Goal: Task Accomplishment & Management: Manage account settings

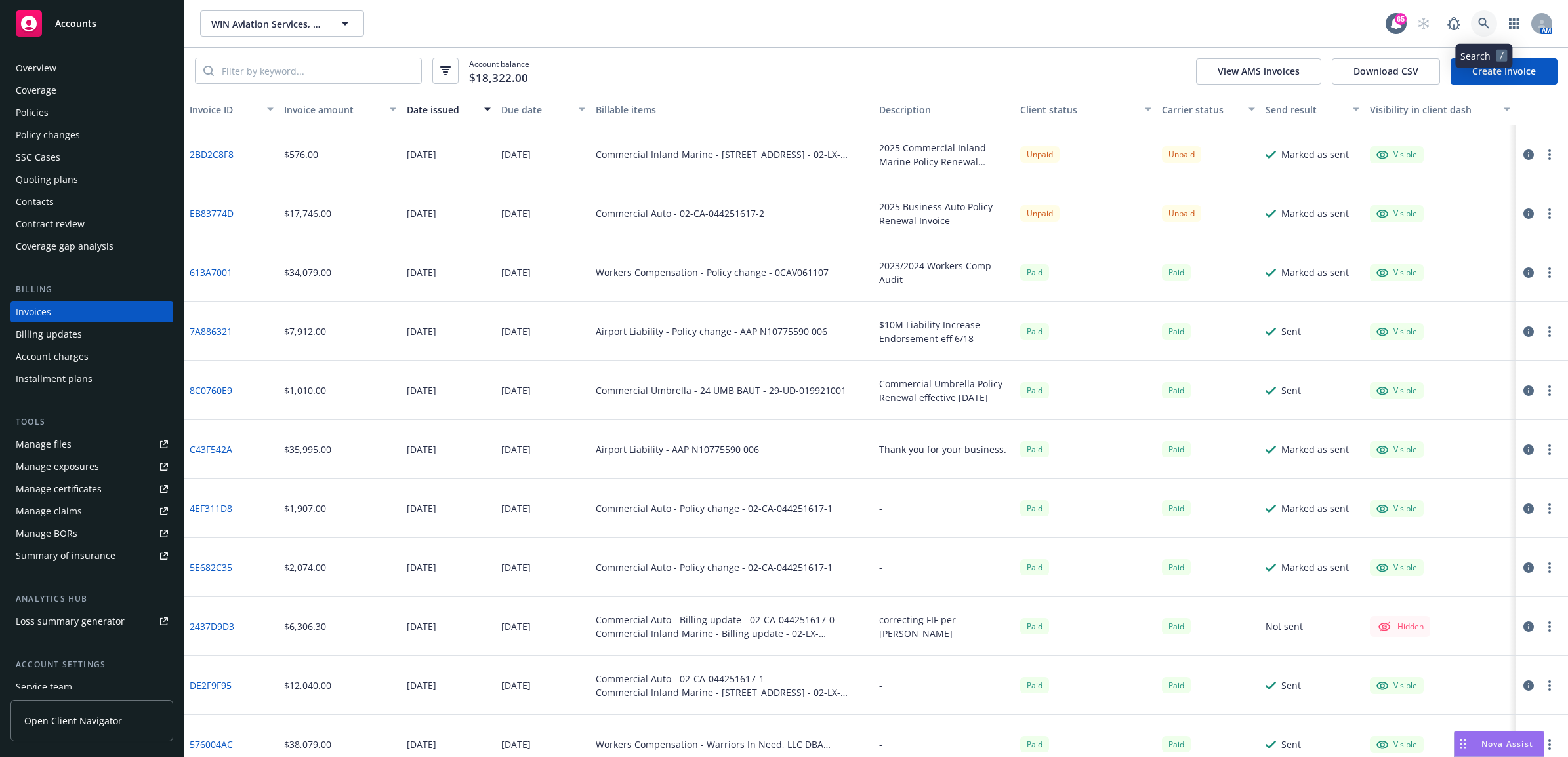
click at [1478, 18] on icon at bounding box center [1484, 24] width 11 height 11
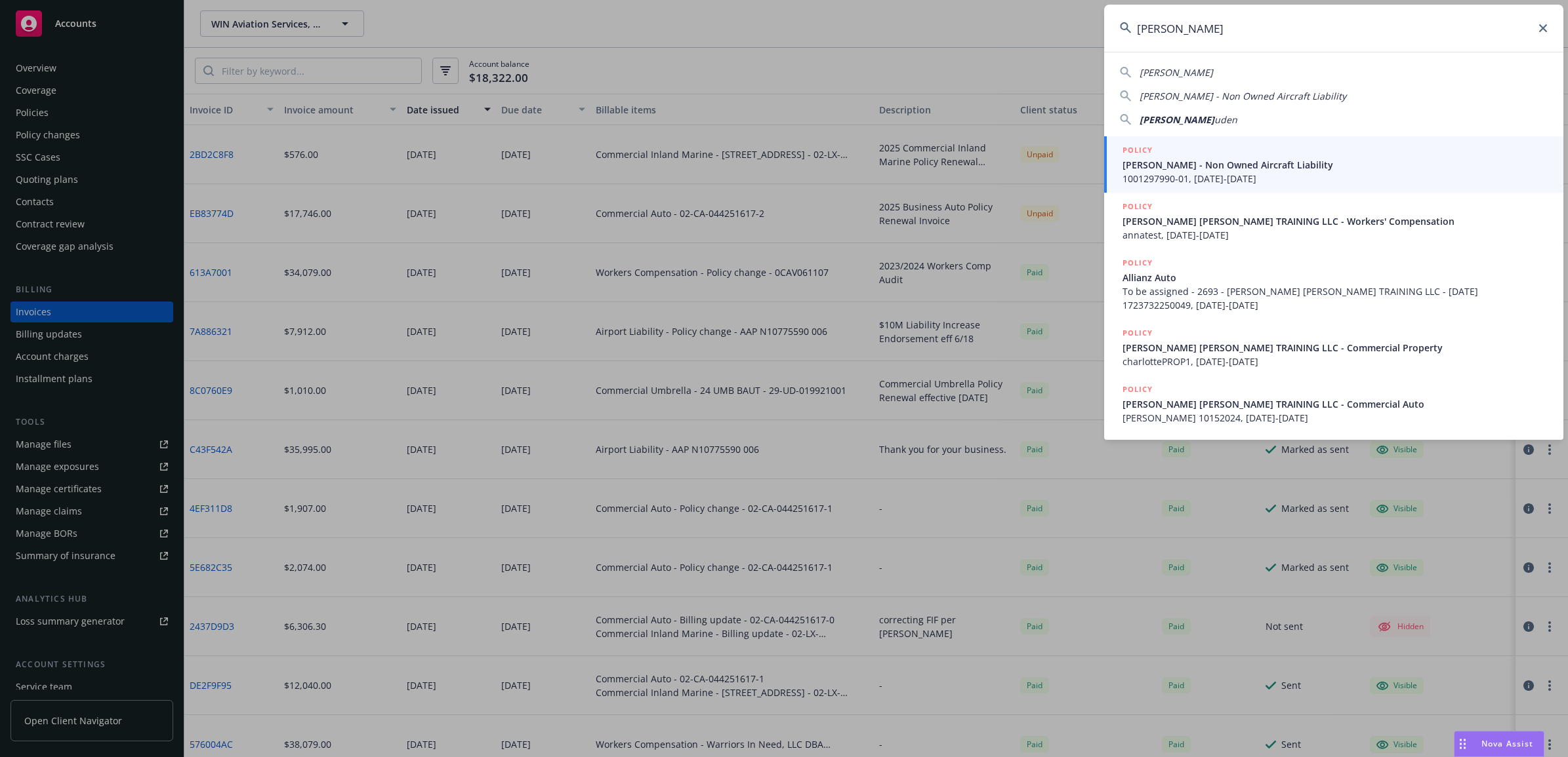
type input "[PERSON_NAME]"
drag, startPoint x: 1250, startPoint y: 172, endPoint x: 1302, endPoint y: 185, distance: 53.6
click at [1250, 172] on span "1001297990-01, [DATE]-[DATE]" at bounding box center [1335, 178] width 425 height 14
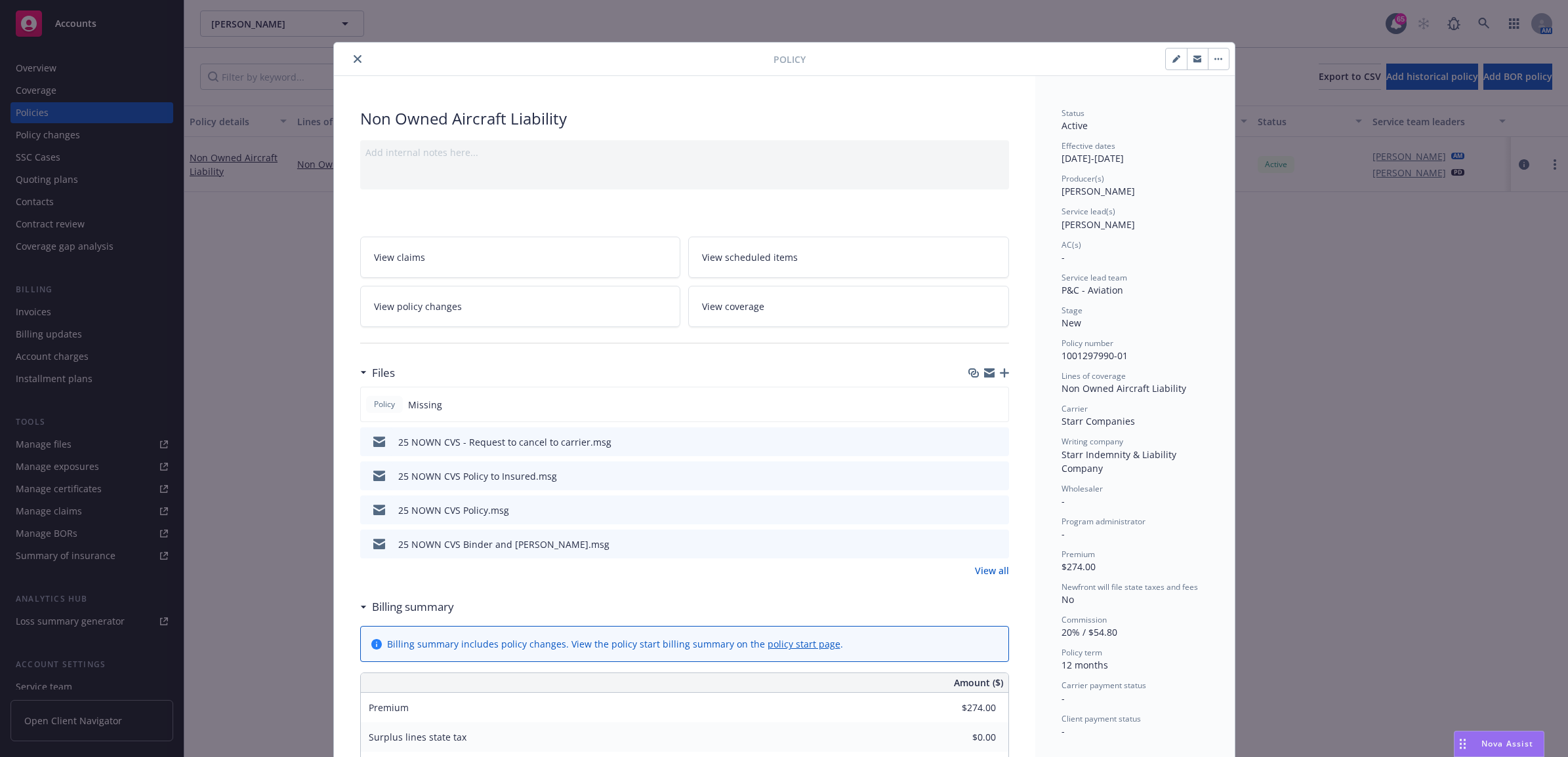
click at [354, 59] on icon "close" at bounding box center [357, 59] width 8 height 8
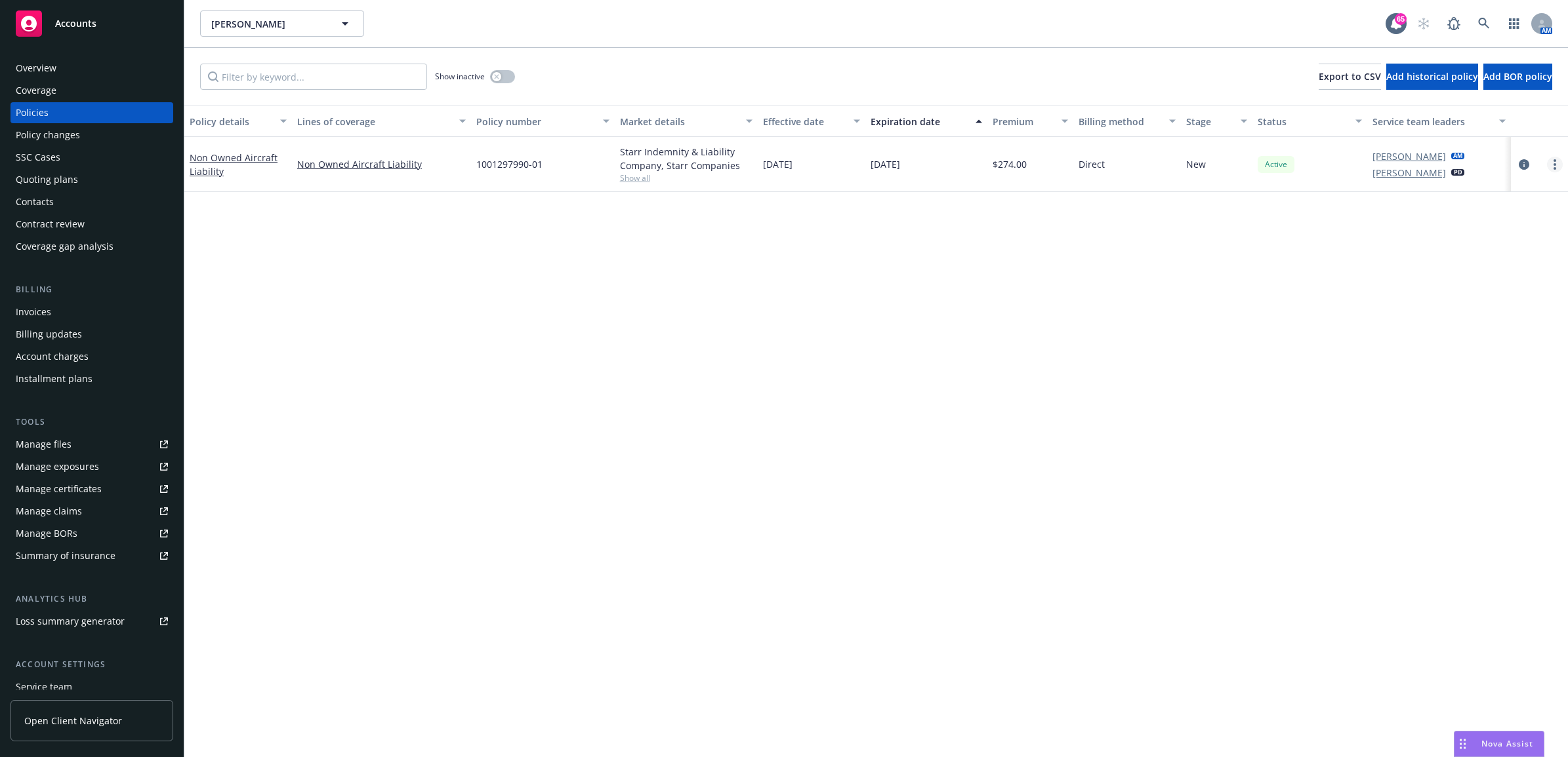
click at [1549, 165] on link "more" at bounding box center [1554, 164] width 16 height 16
click at [686, 312] on div "Policy details Lines of coverage Policy number Market details Effective date Ex…" at bounding box center [875, 431] width 1383 height 652
click at [1528, 169] on icon "circleInformation" at bounding box center [1523, 164] width 10 height 10
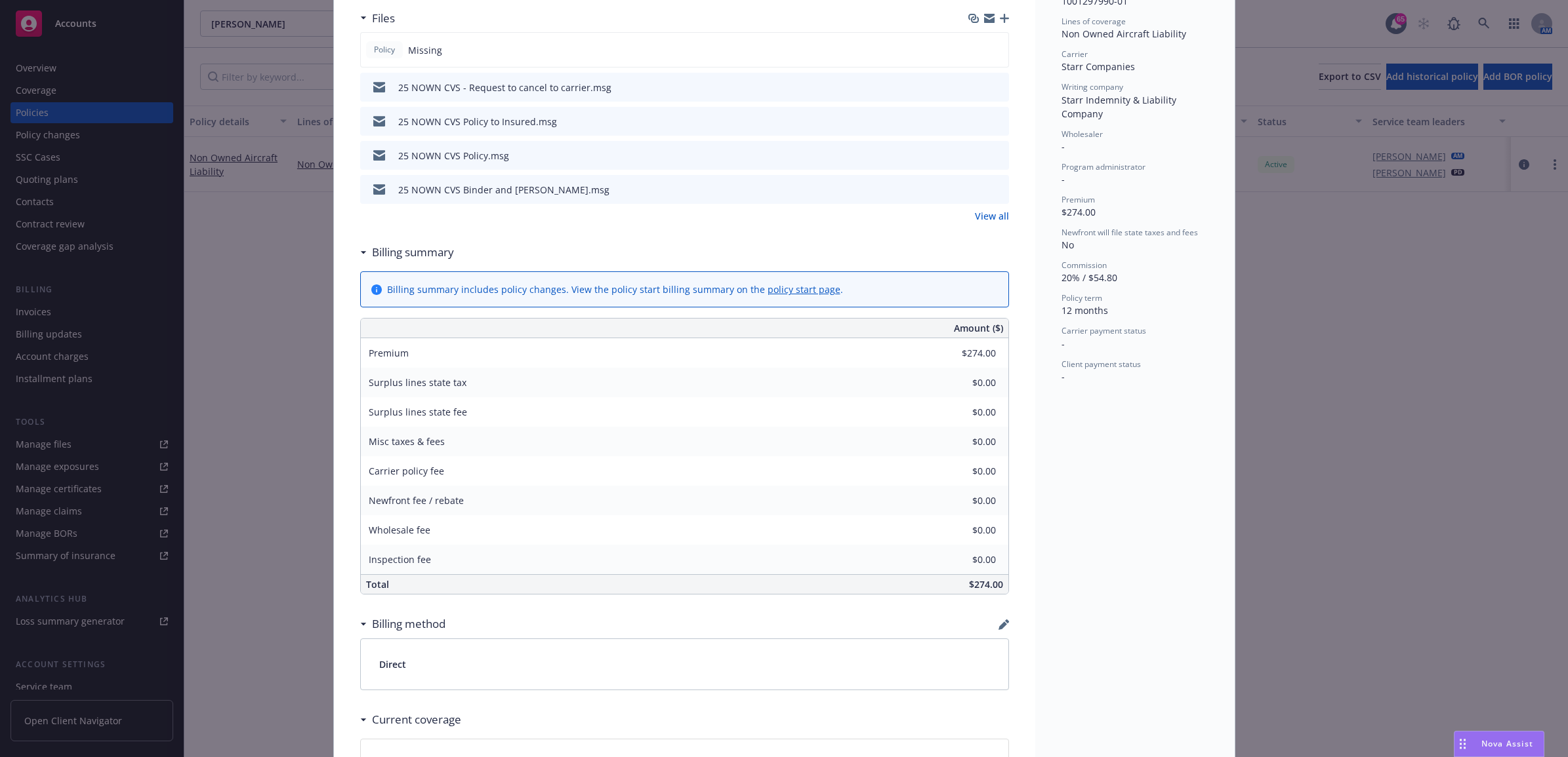
scroll to position [367, 0]
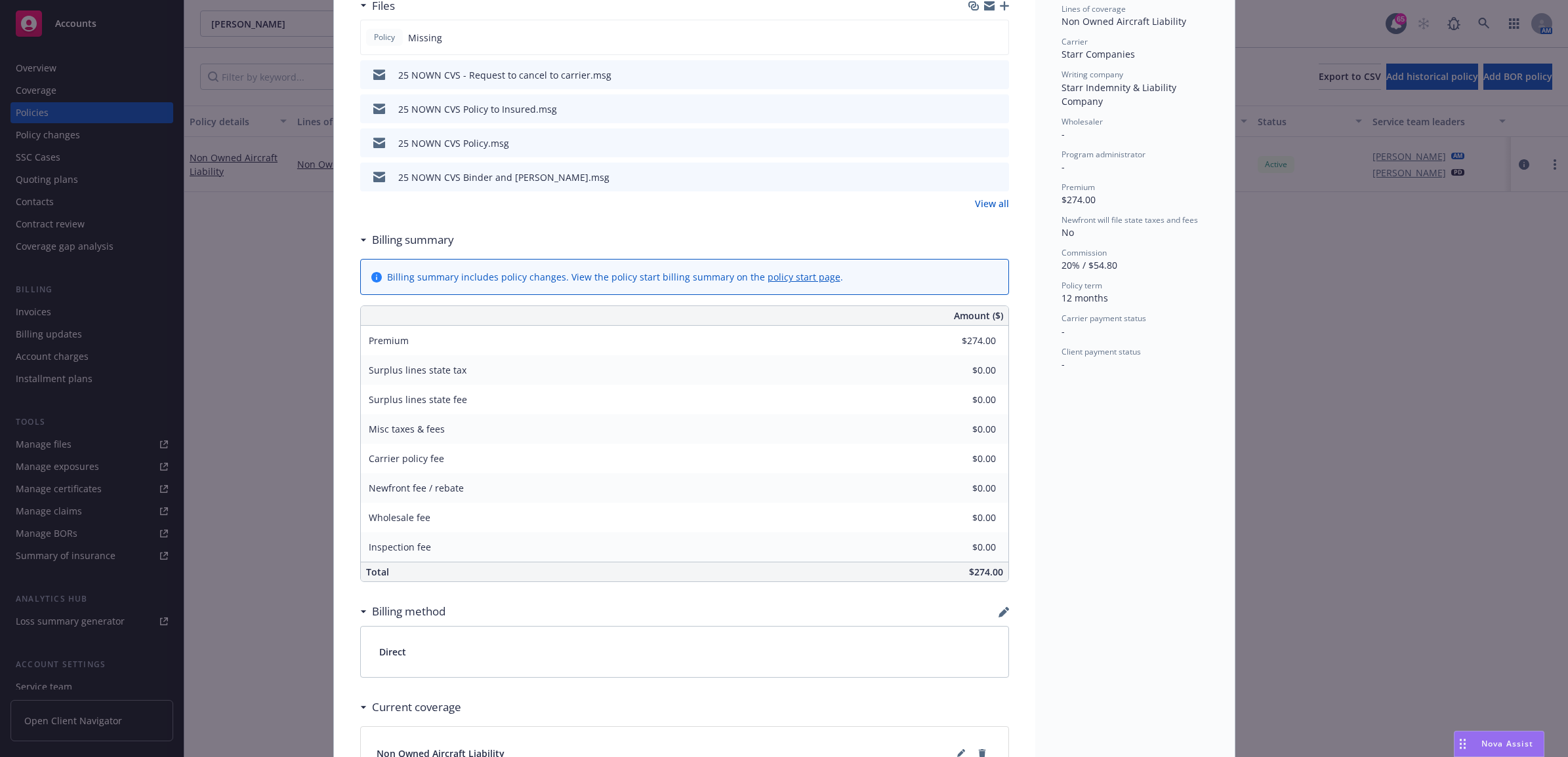
click at [989, 611] on div "Billing method" at bounding box center [684, 611] width 648 height 27
click at [998, 610] on icon "button" at bounding box center [1003, 612] width 10 height 10
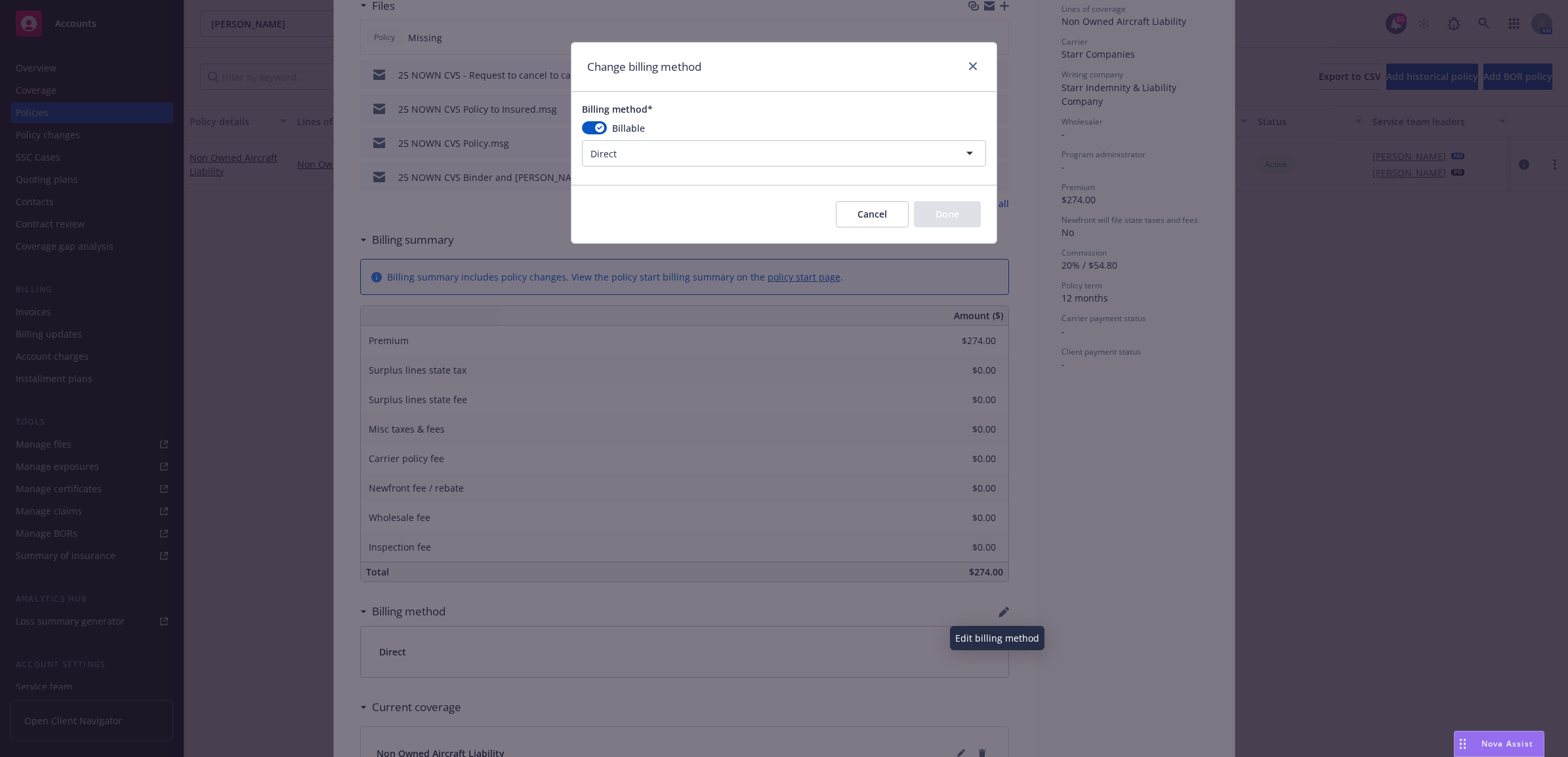
click at [683, 150] on html "Accounts Overview Coverage Policies Policy changes SSC Cases Quoting plans Cont…" at bounding box center [784, 378] width 1568 height 757
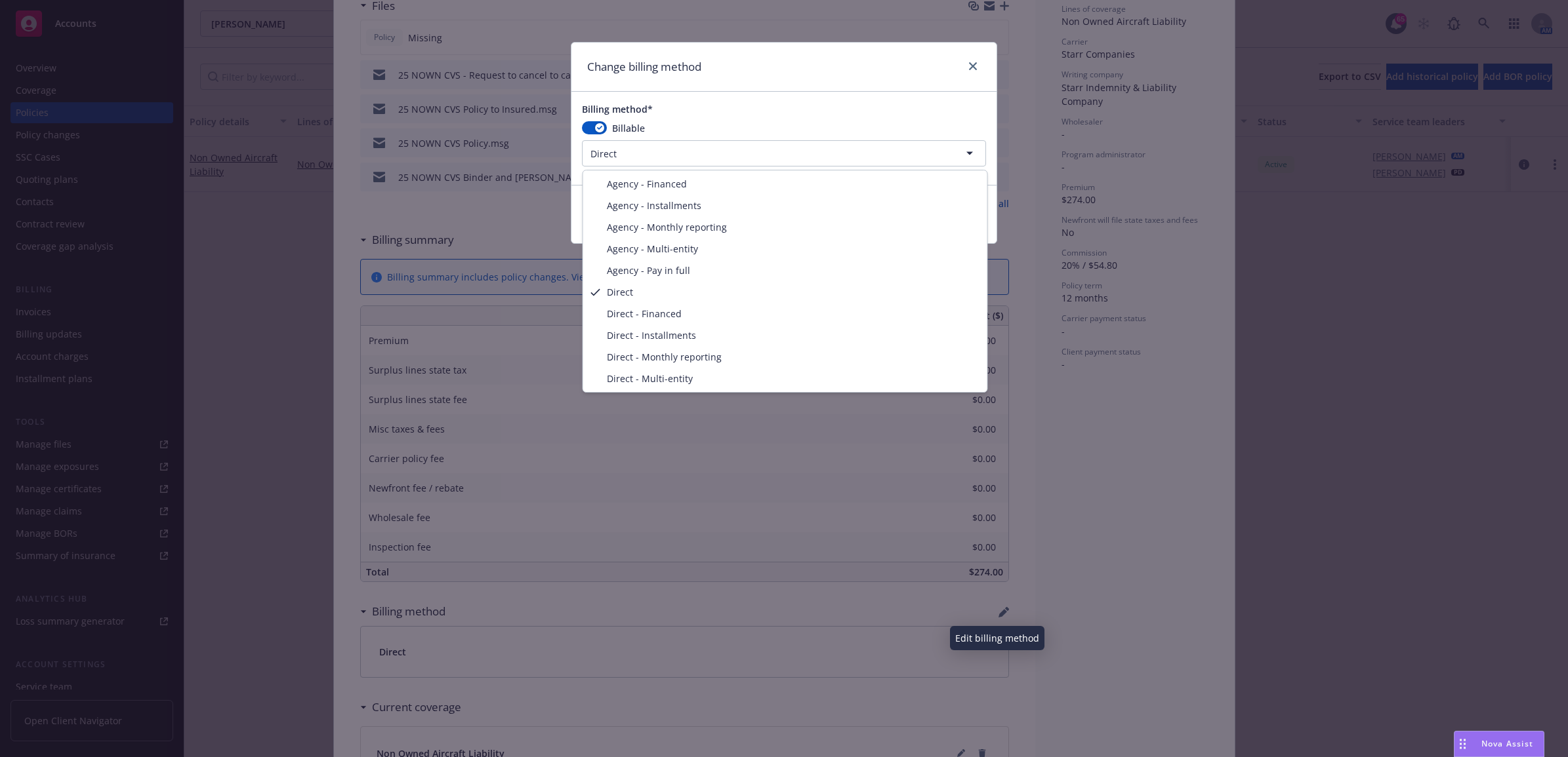
select select "AGENCY_PAY_IN_FULL"
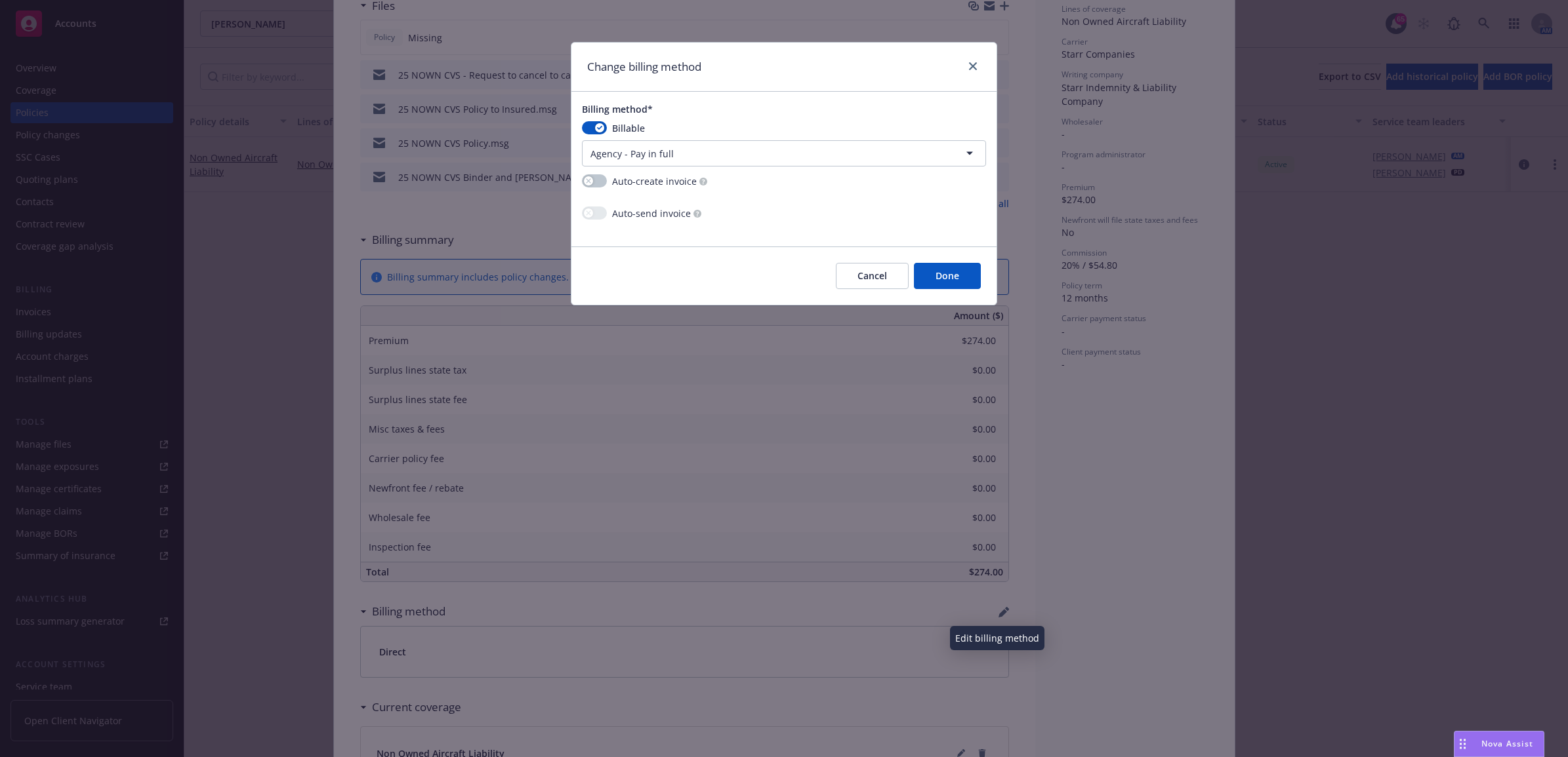
click at [953, 273] on button "Done" at bounding box center [947, 276] width 67 height 27
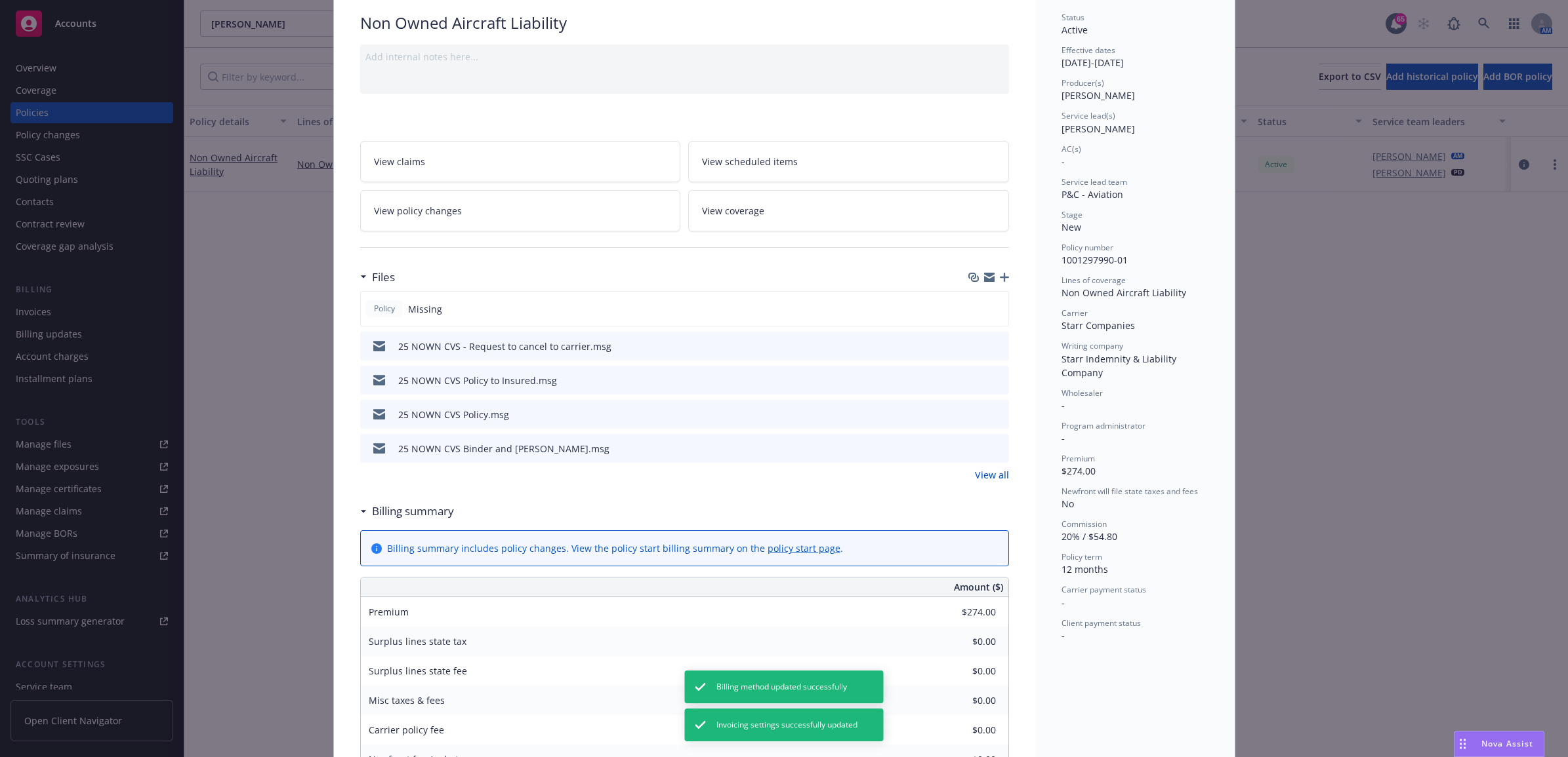
scroll to position [0, 0]
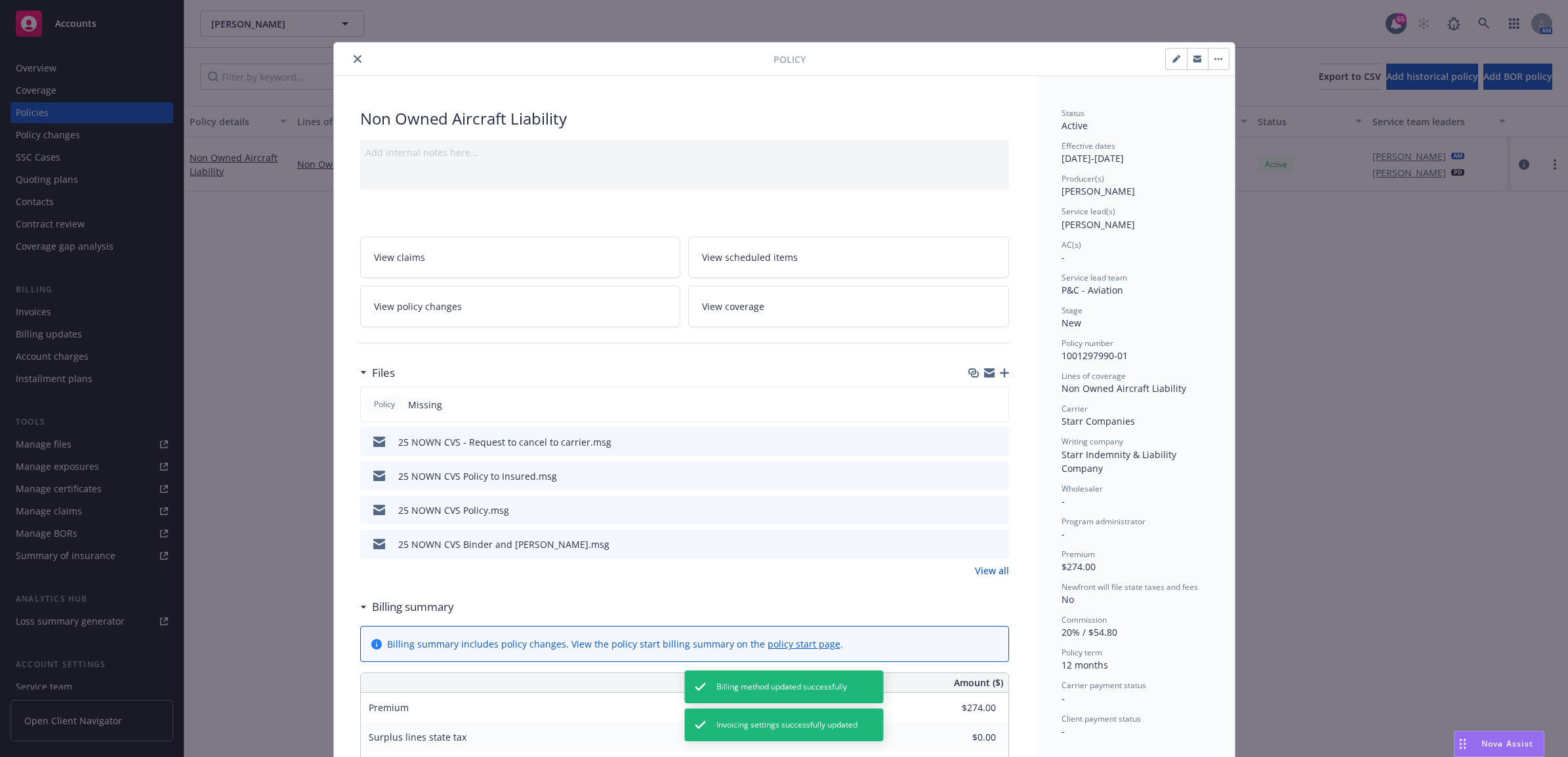
click at [350, 54] on button "close" at bounding box center [357, 59] width 16 height 16
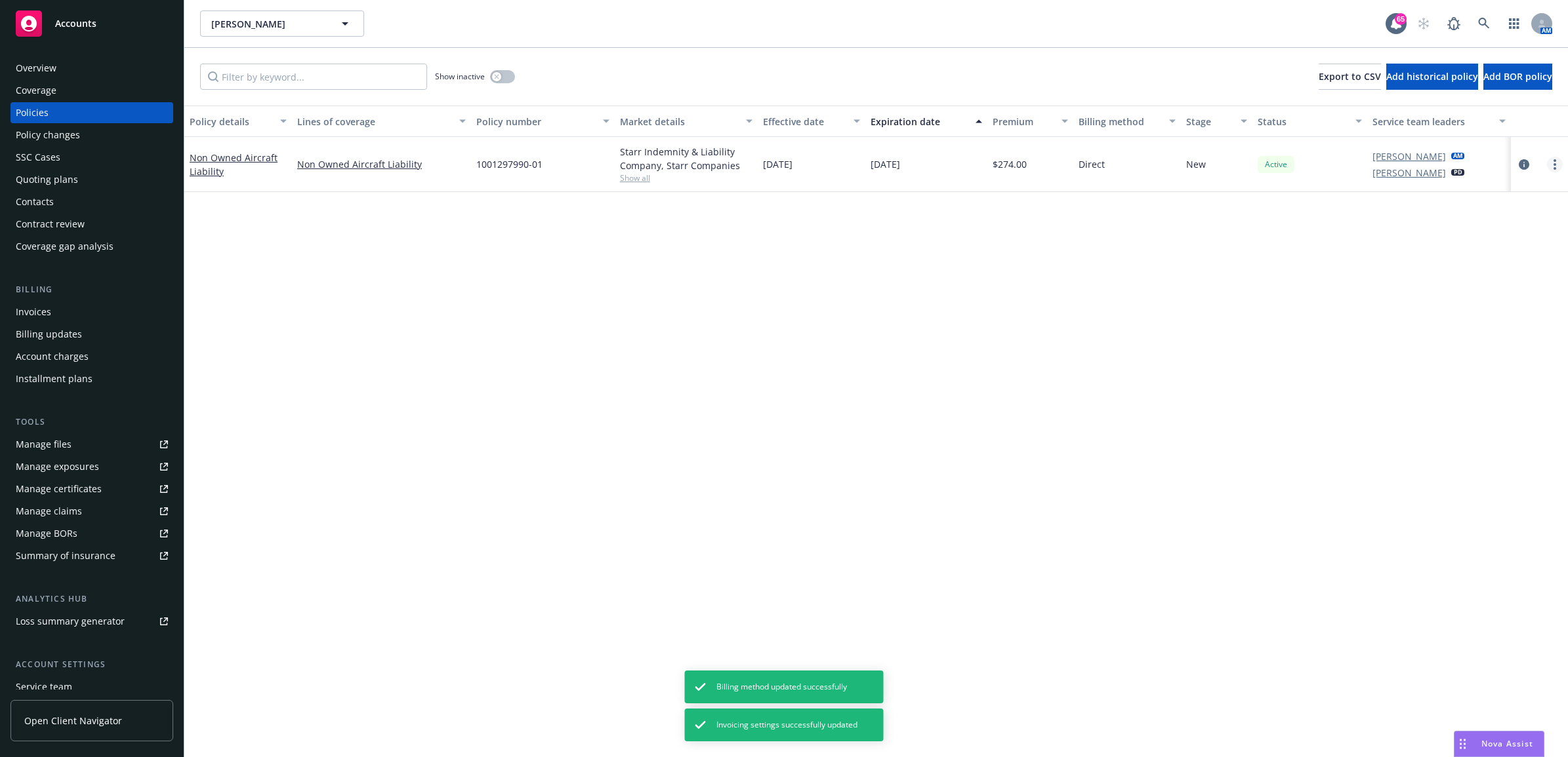
click at [1550, 167] on link "more" at bounding box center [1554, 164] width 16 height 16
click at [1461, 253] on link "End policy" at bounding box center [1485, 244] width 155 height 27
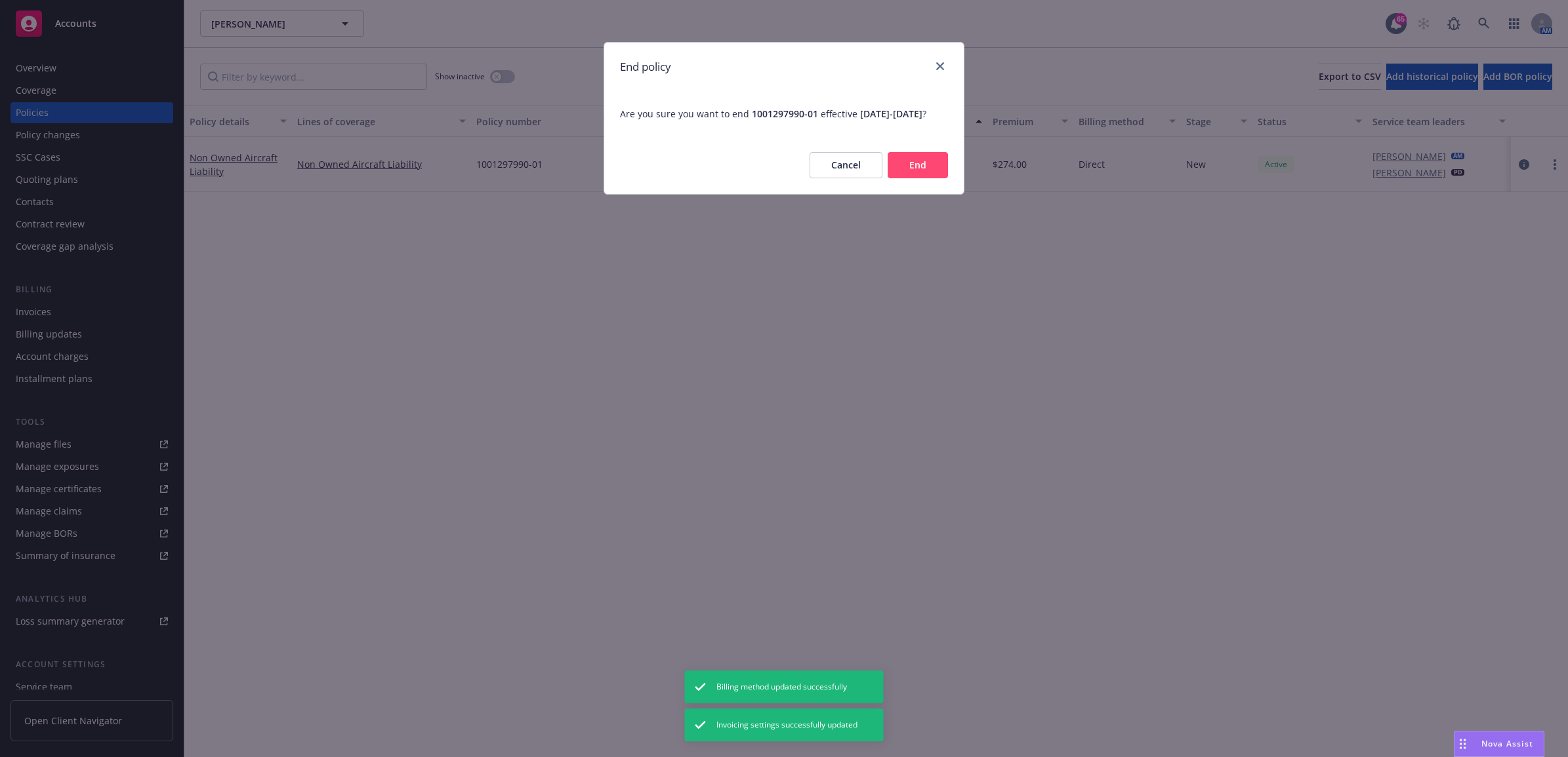
click at [921, 178] on button "End" at bounding box center [918, 166] width 61 height 27
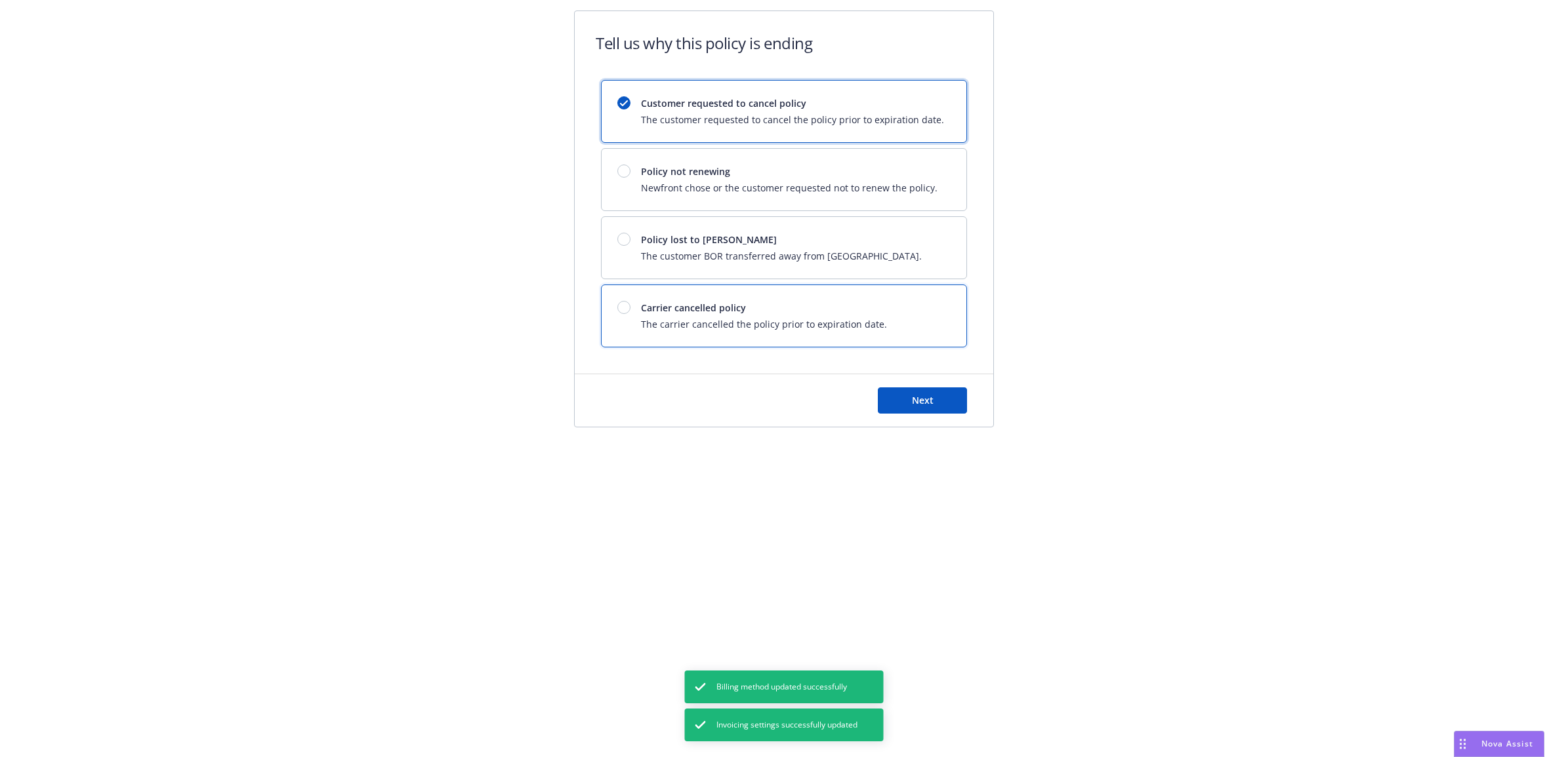
click at [787, 290] on div "Carrier cancelled policy The carrier cancelled the policy prior to expiration d…" at bounding box center [783, 315] width 365 height 62
click at [903, 399] on button "Next" at bounding box center [922, 401] width 89 height 27
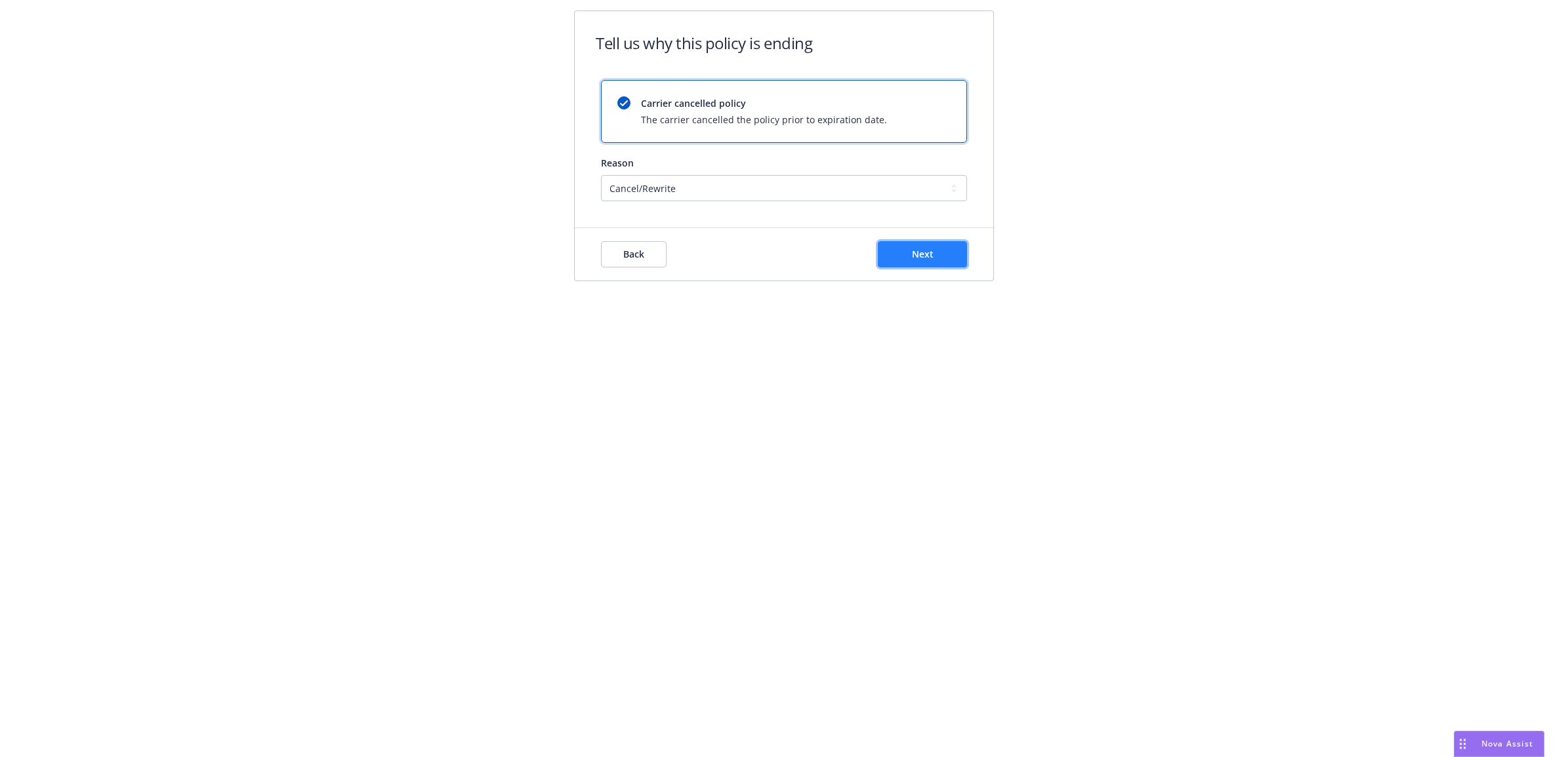
click at [895, 250] on button "Next" at bounding box center [922, 255] width 89 height 27
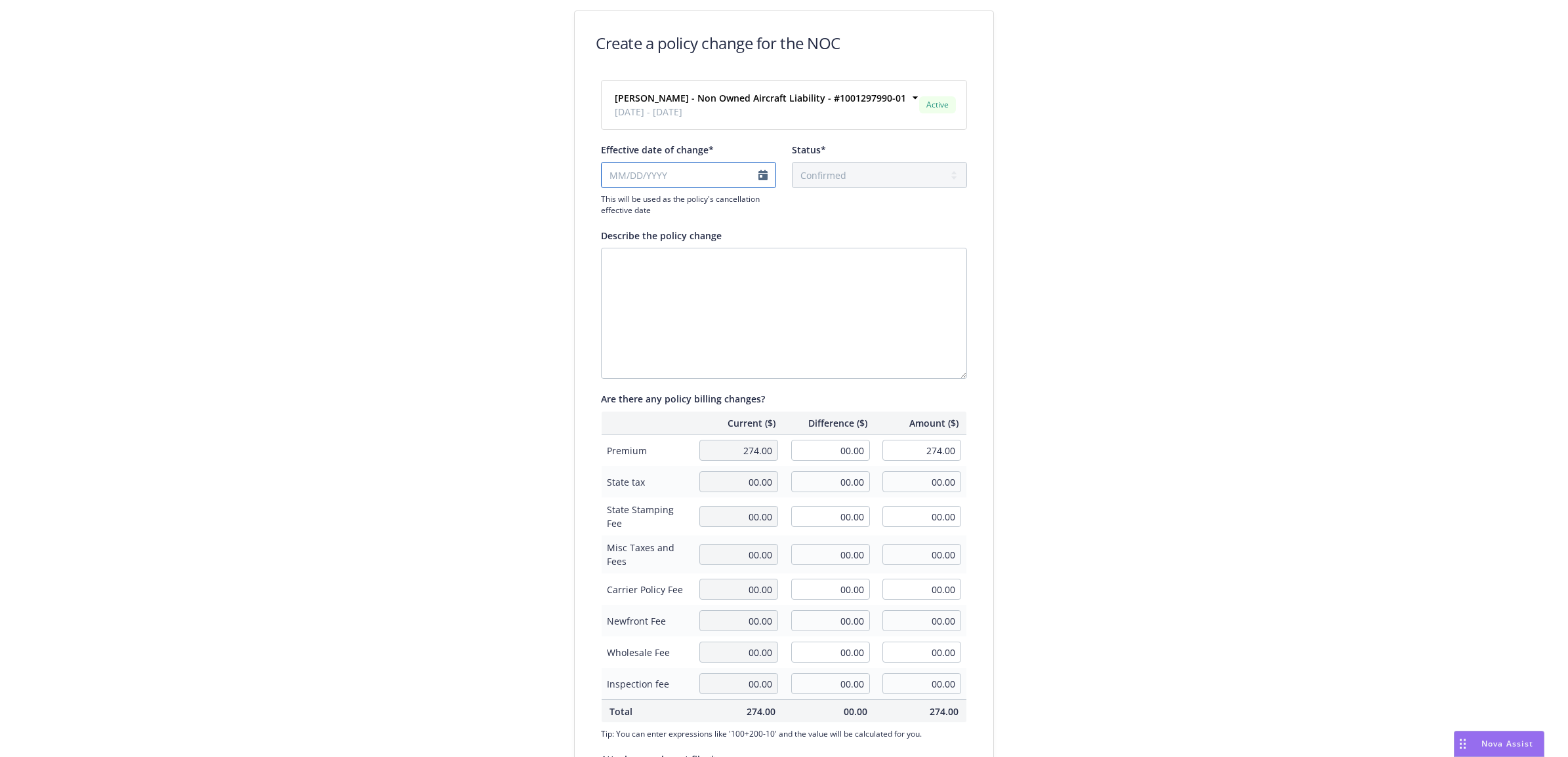
click at [752, 179] on input "Effective date of change*" at bounding box center [688, 175] width 175 height 27
select select "August"
select select "2025"
click at [735, 303] on span "23" at bounding box center [734, 303] width 10 height 14
type input "[DATE]"
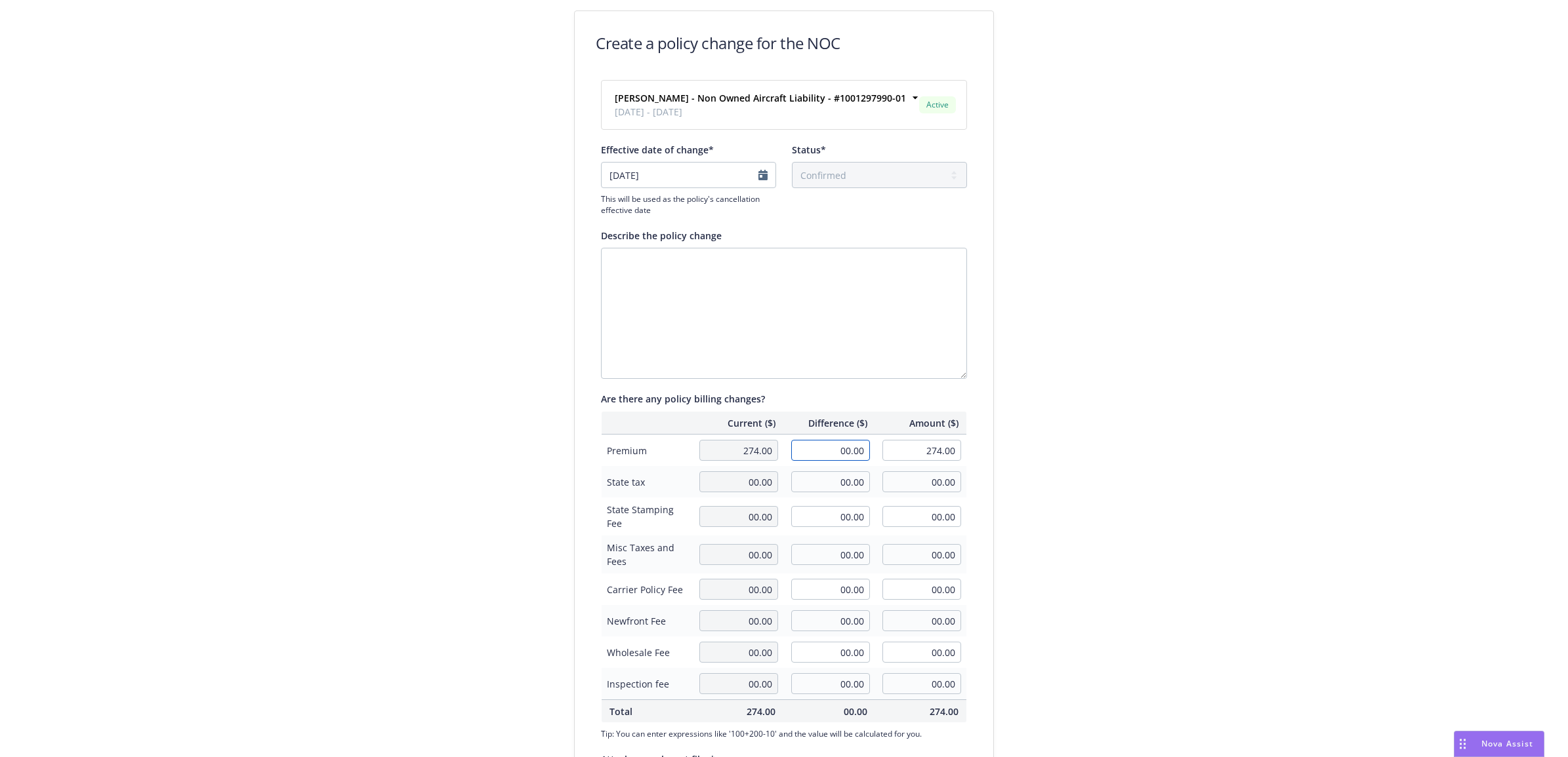
drag, startPoint x: 820, startPoint y: 457, endPoint x: 957, endPoint y: 443, distance: 137.7
click at [922, 448] on tr "Premium 274.00 00.00 274.00" at bounding box center [783, 451] width 365 height 32
type input "-258.00"
type input "16.00"
drag, startPoint x: 1186, startPoint y: 319, endPoint x: 1216, endPoint y: 290, distance: 41.7
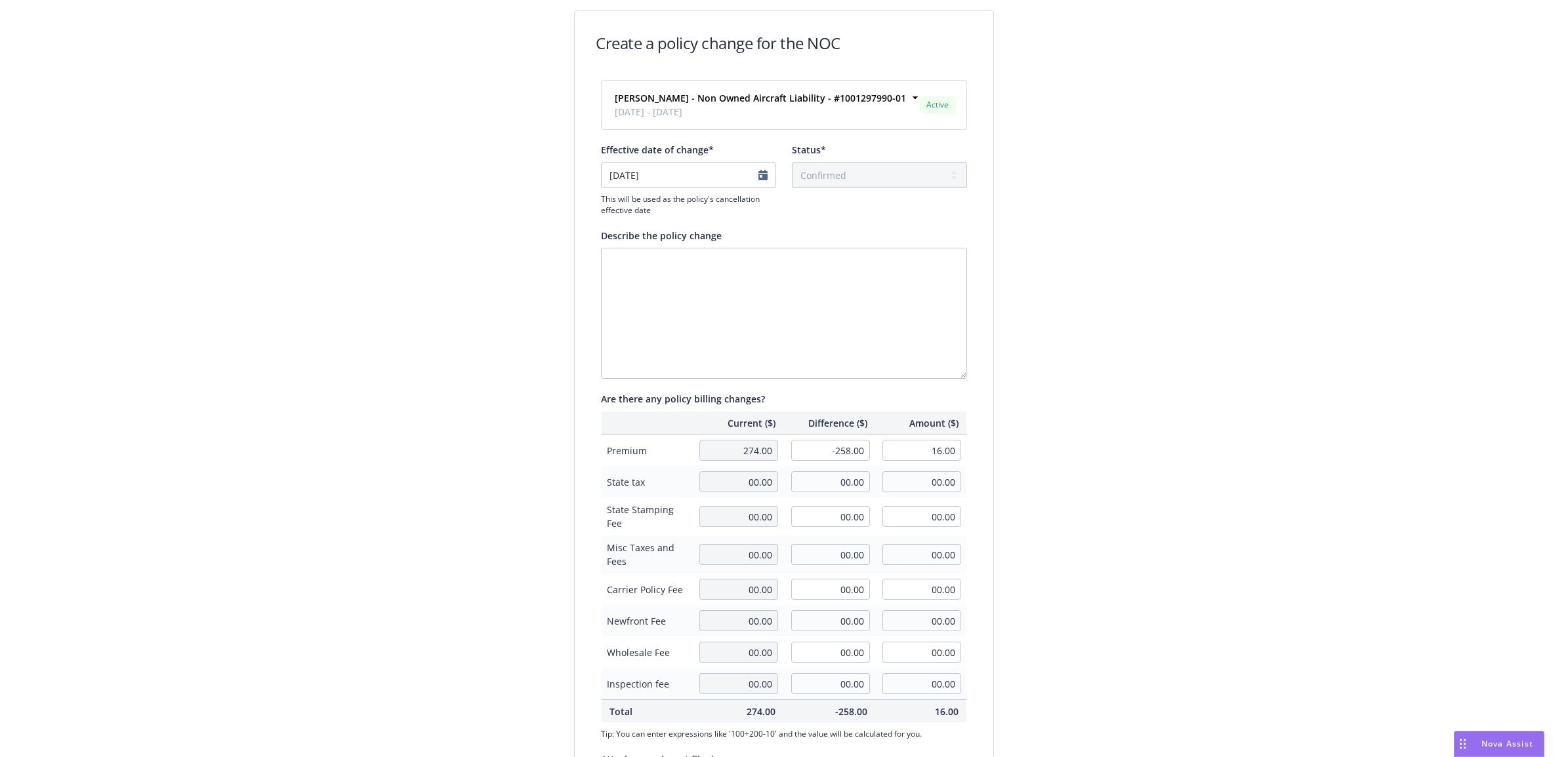
click at [1186, 320] on div "Create a policy change for the NOC [PERSON_NAME] - Non Owned Aircraft Liability…" at bounding box center [784, 449] width 1568 height 899
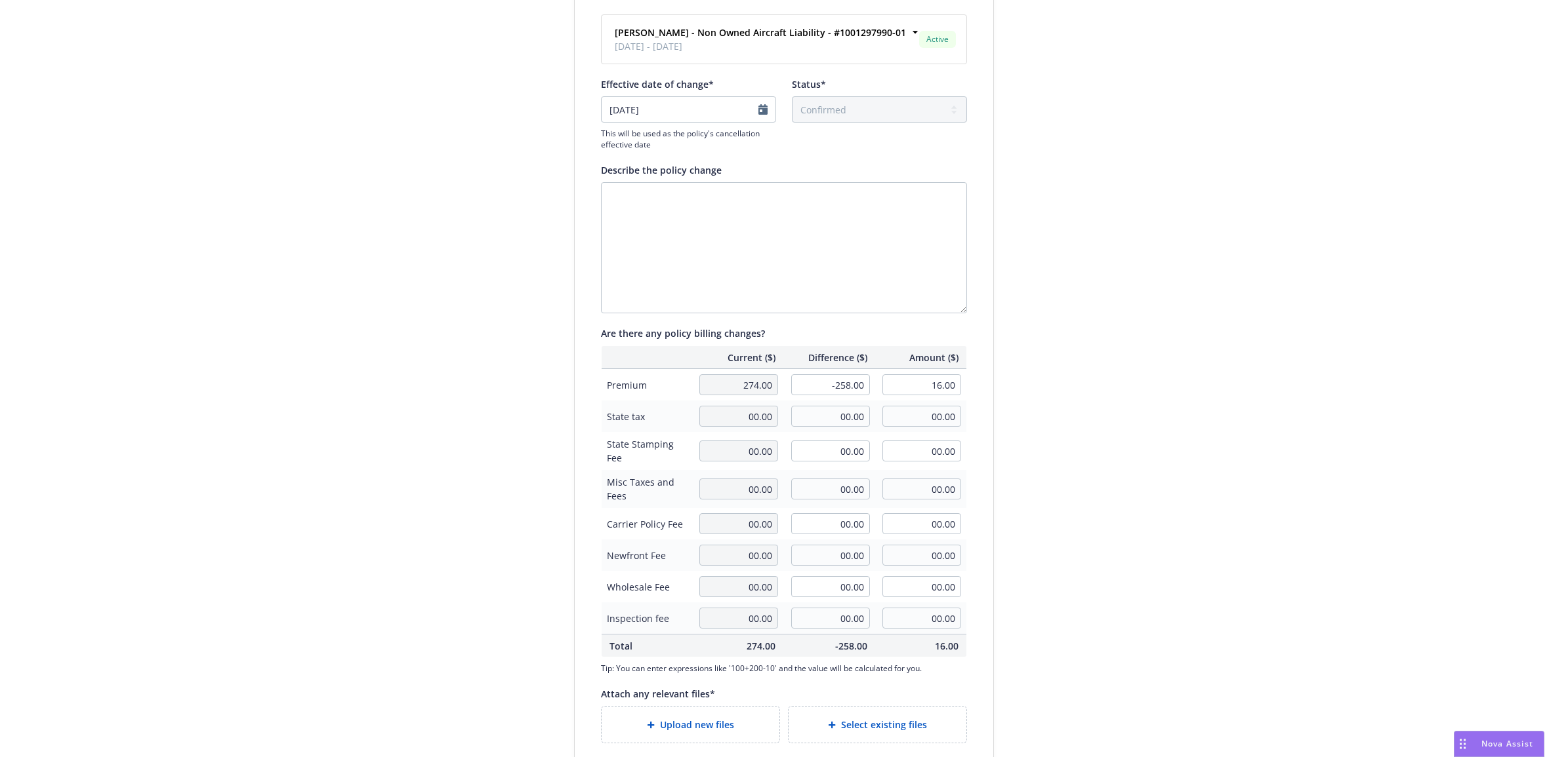
scroll to position [143, 0]
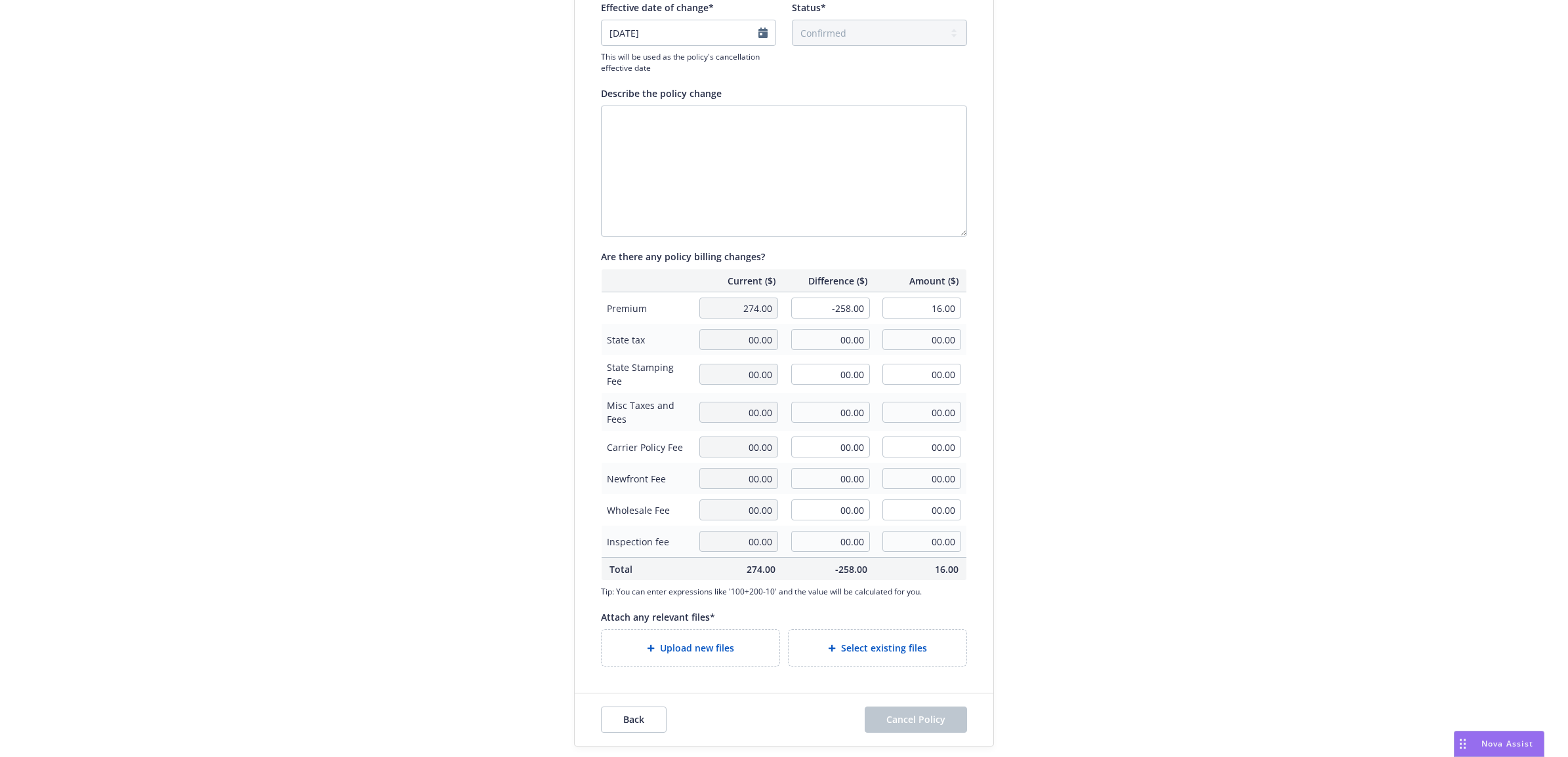
click at [707, 651] on span "Upload new files" at bounding box center [697, 648] width 74 height 14
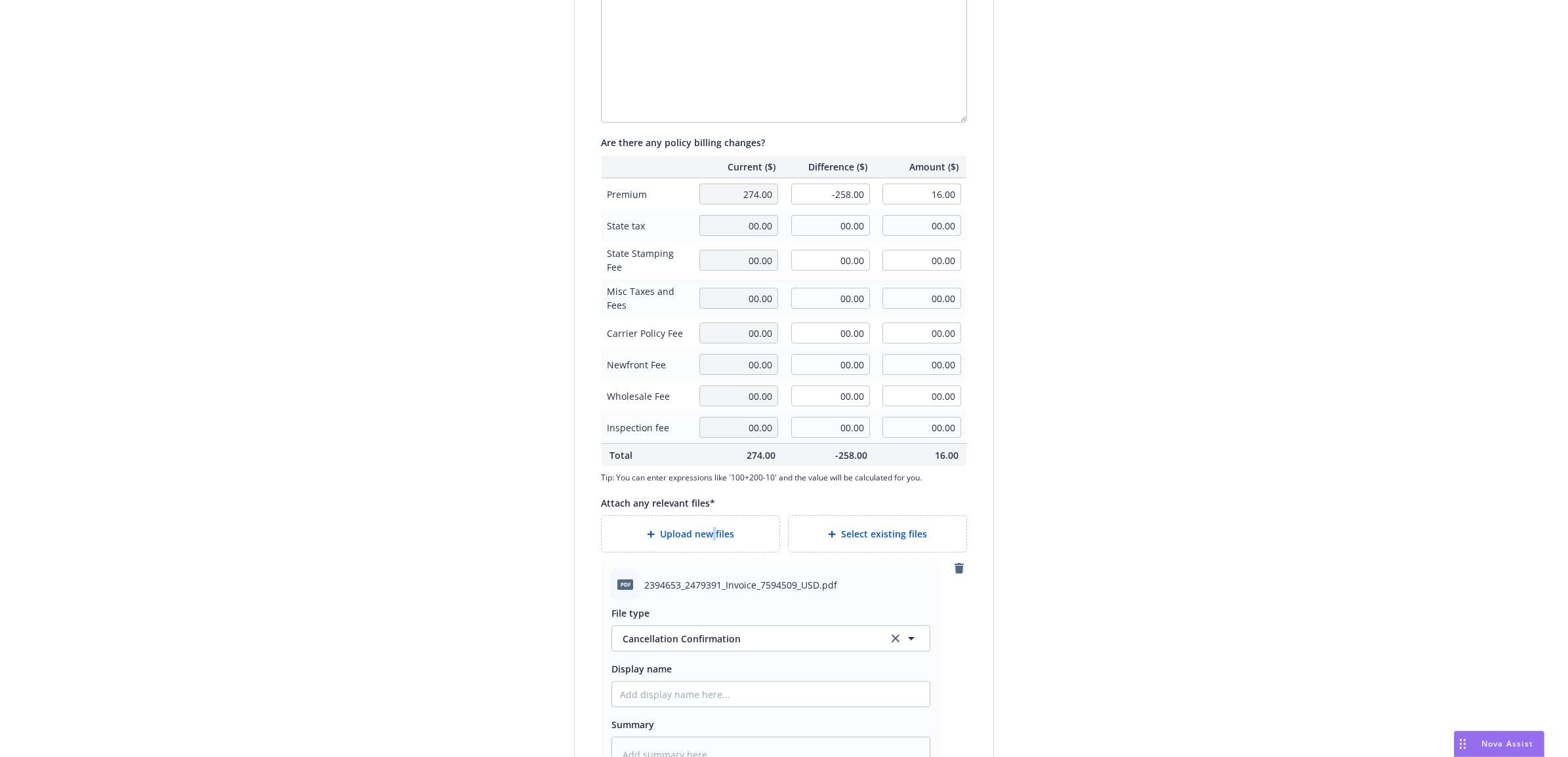
scroll to position [374, 0]
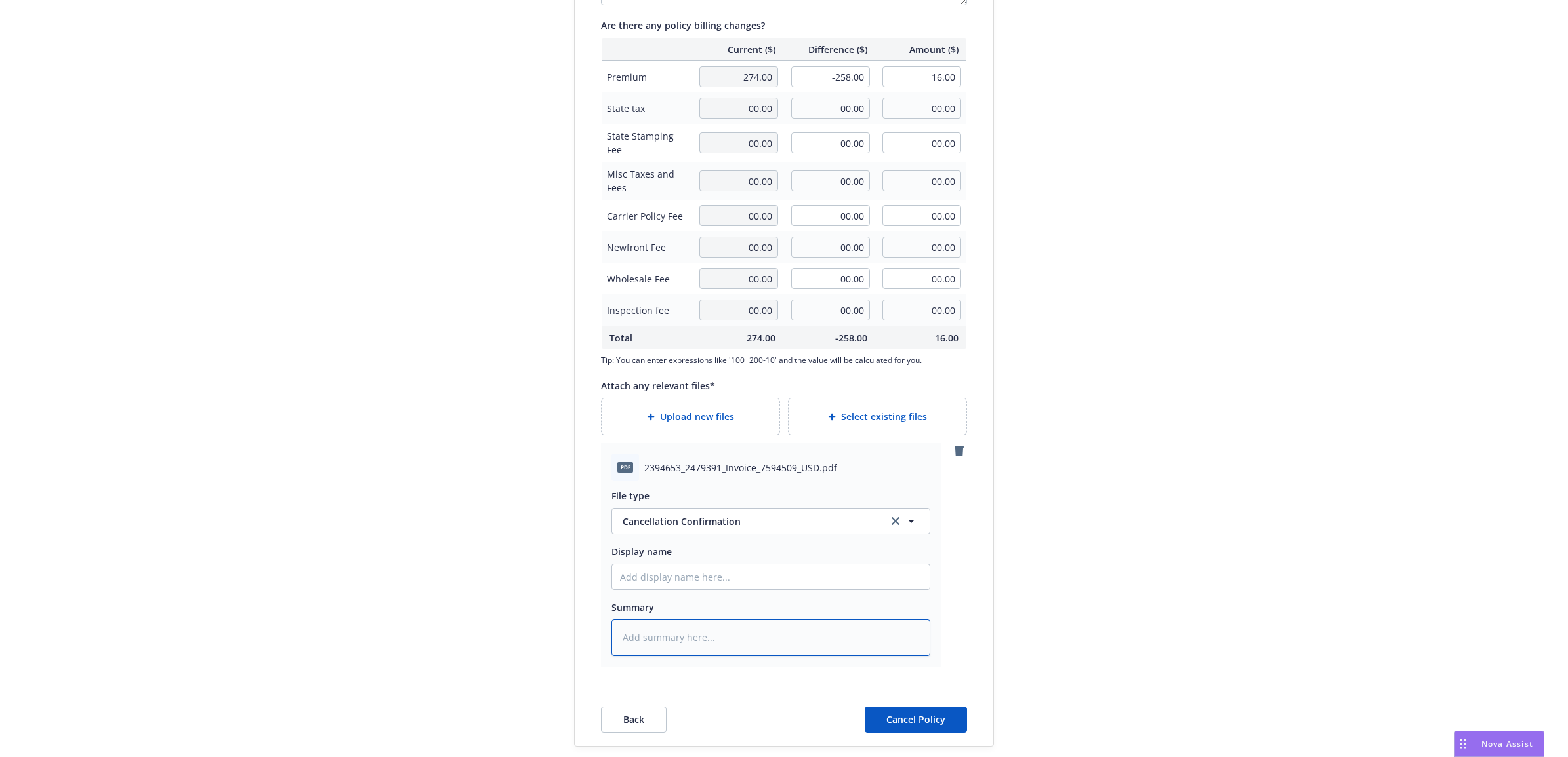
click at [676, 633] on textarea at bounding box center [771, 638] width 319 height 37
type textarea "x"
type textarea "C"
type textarea "x"
type textarea "Ca"
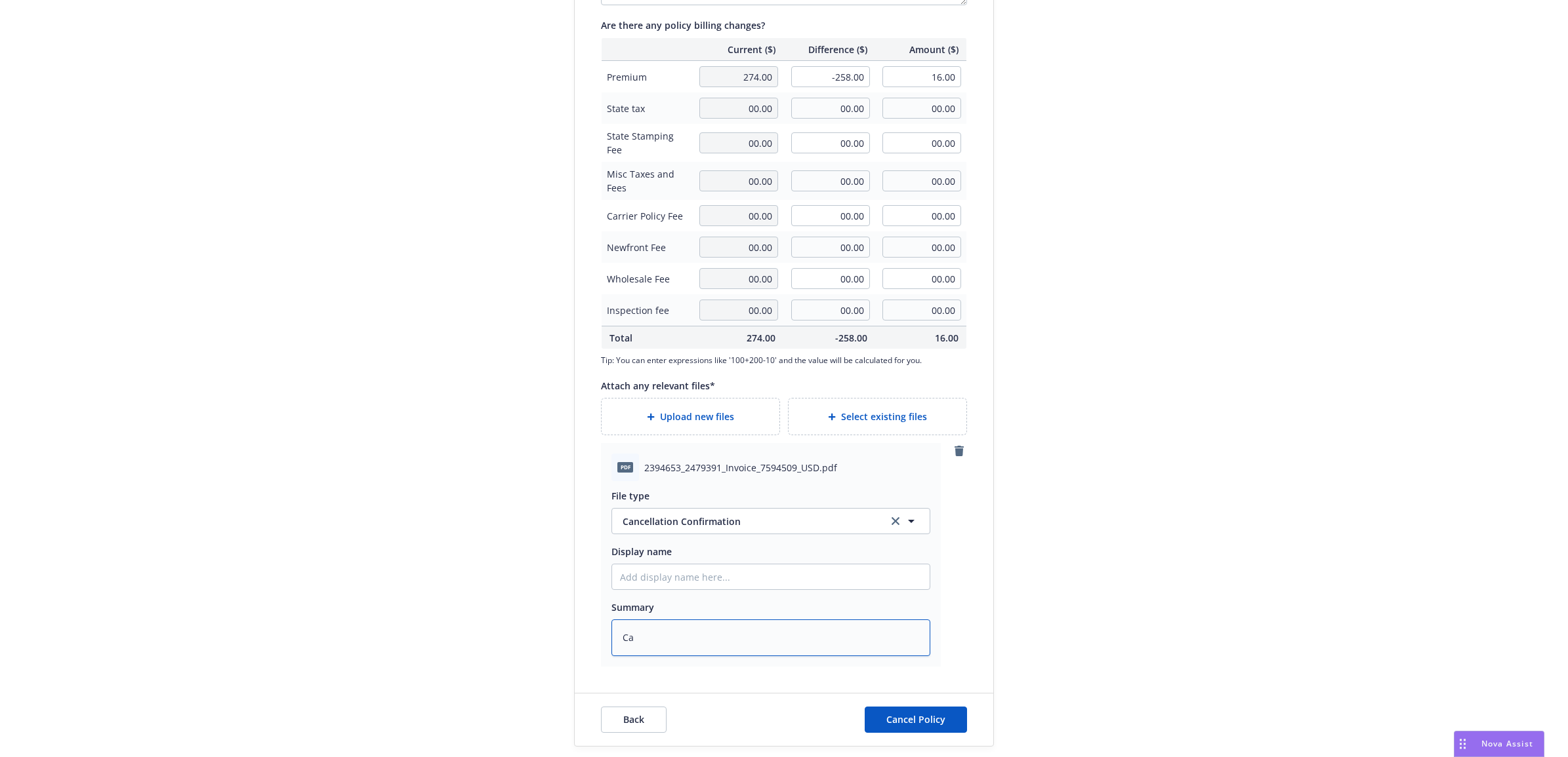
type textarea "x"
type textarea "Car"
type textarea "x"
type textarea "[PERSON_NAME]"
type textarea "x"
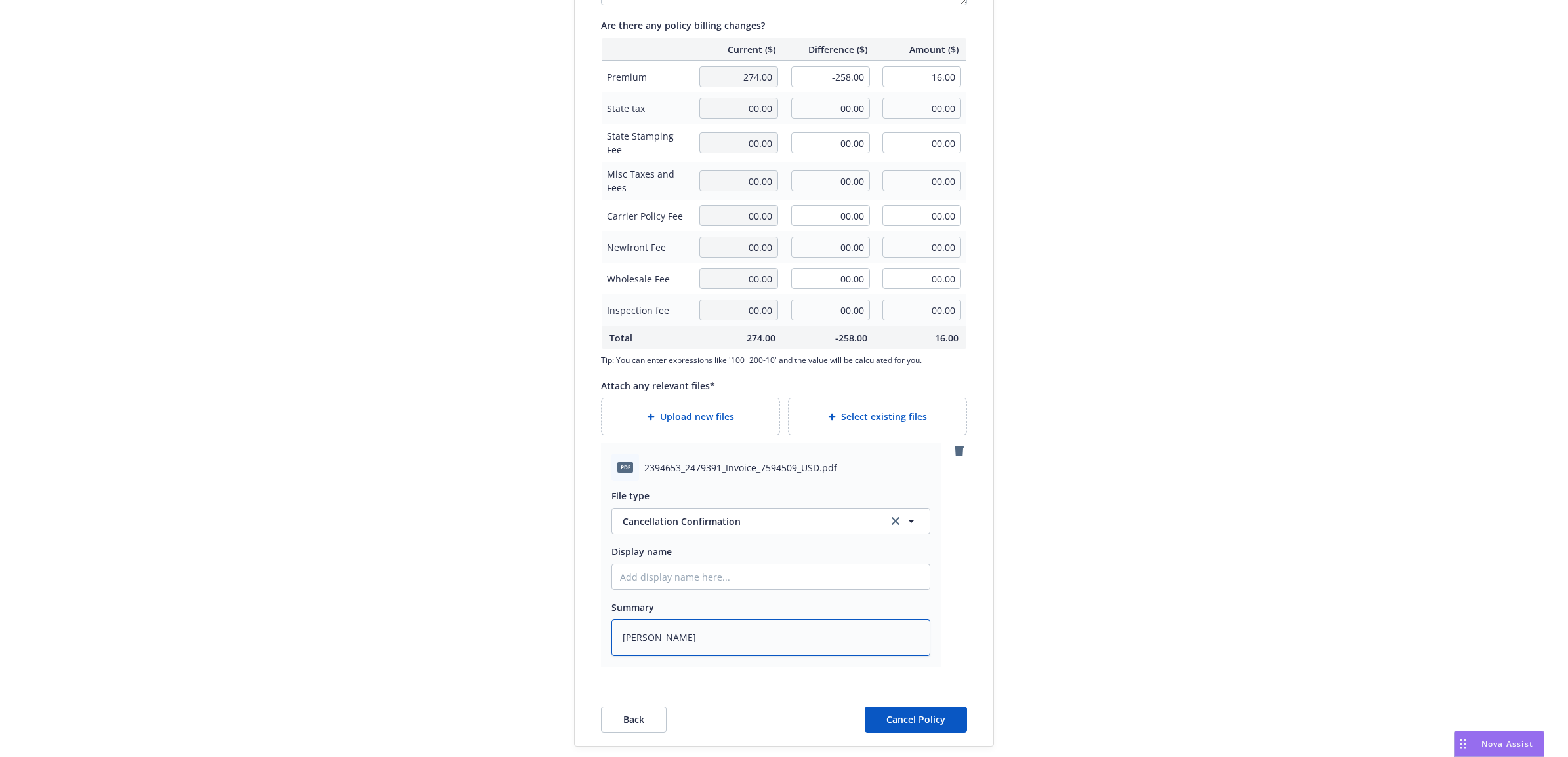
type textarea "[PERSON_NAME]"
type textarea "x"
type textarea "[PERSON_NAME]"
type textarea "x"
type textarea "Carrier"
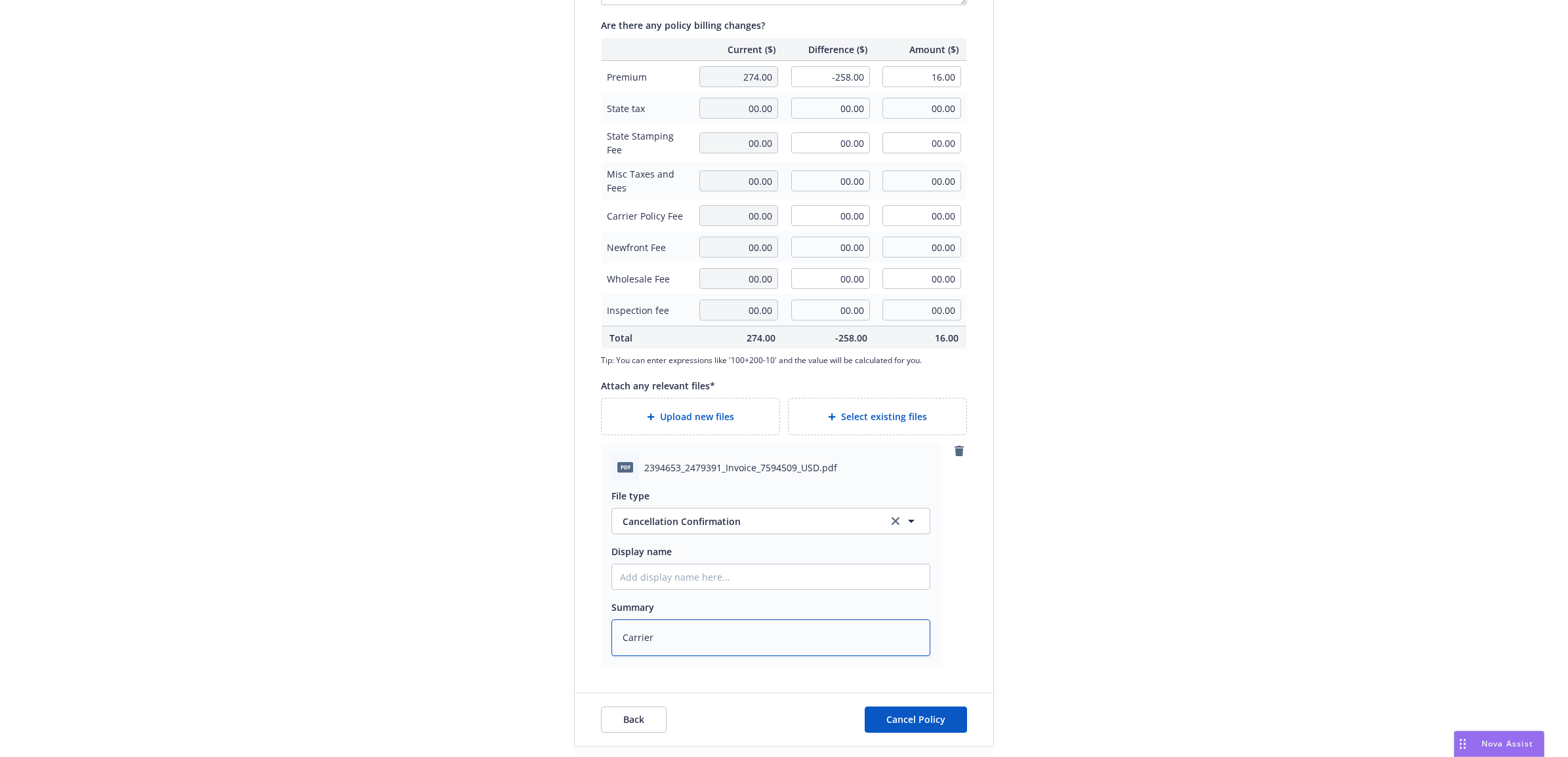
type textarea "x"
type textarea "Carrier"
type textarea "x"
type textarea "Carrier I"
type textarea "x"
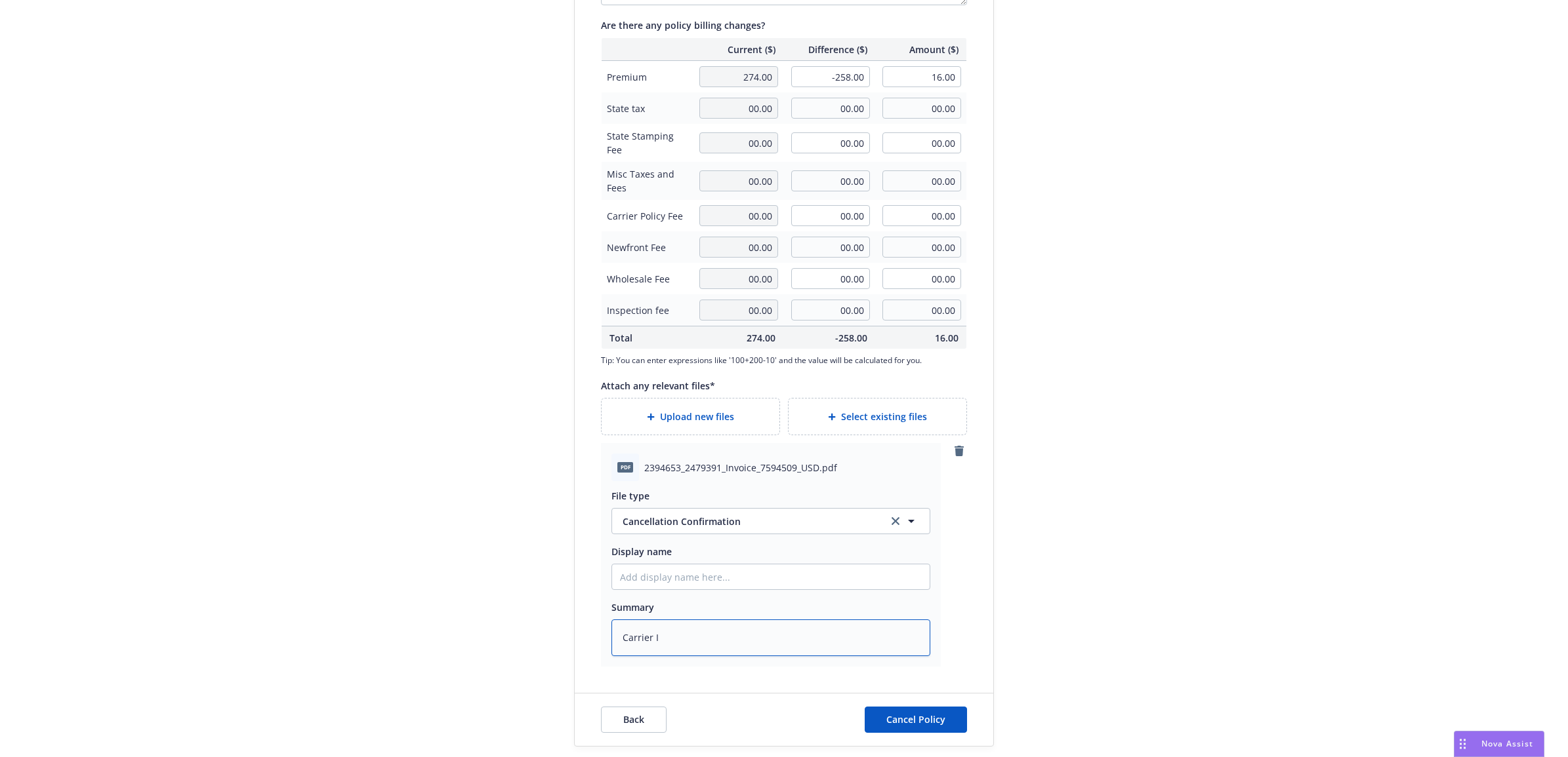
type textarea "Carrier In"
type textarea "x"
type textarea "Carrier Inv"
type textarea "x"
type textarea "Carrier Invo"
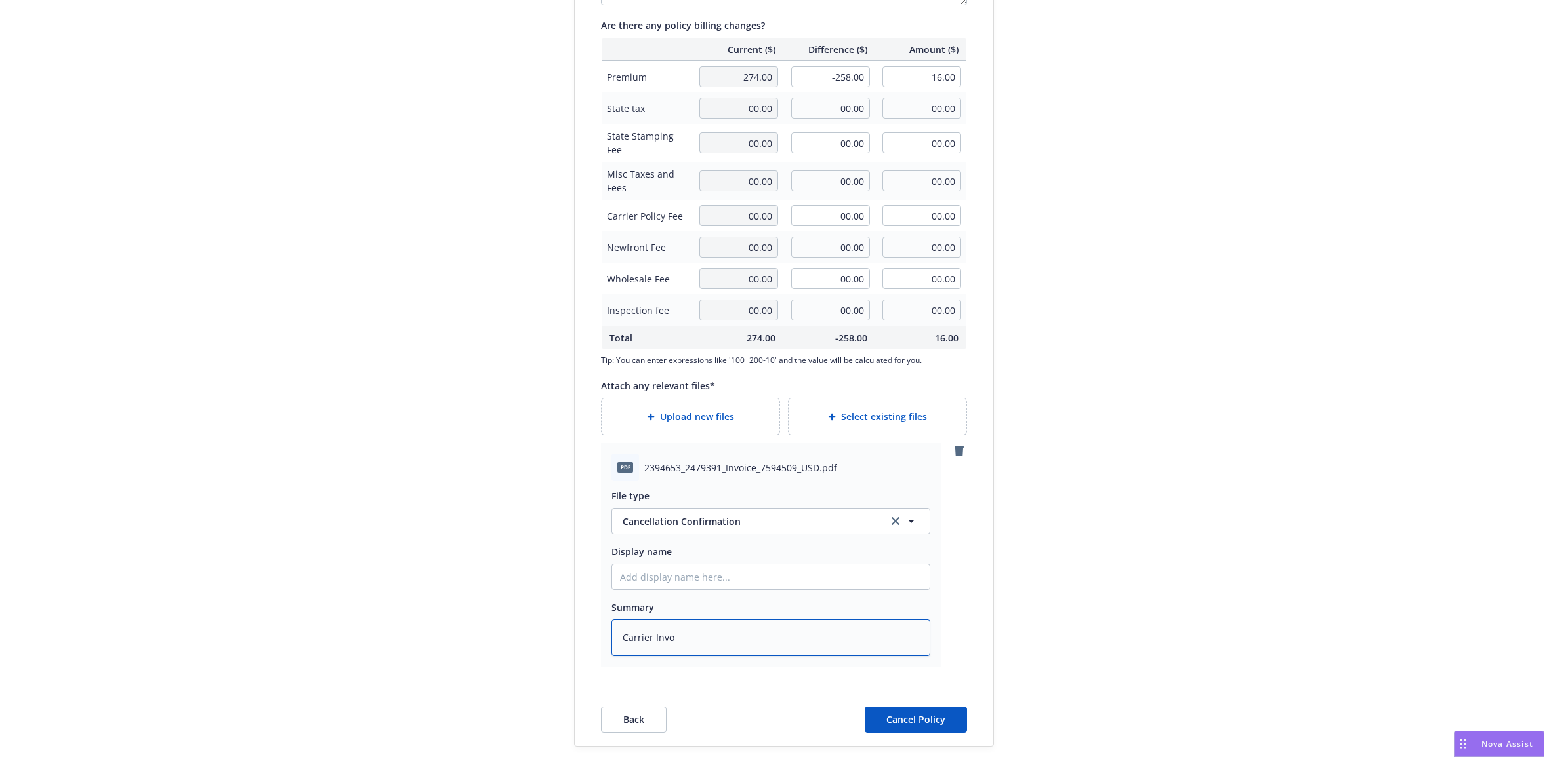
type textarea "x"
type textarea "Carrier Invoi"
type textarea "x"
type textarea "Carrier Invoic"
type textarea "x"
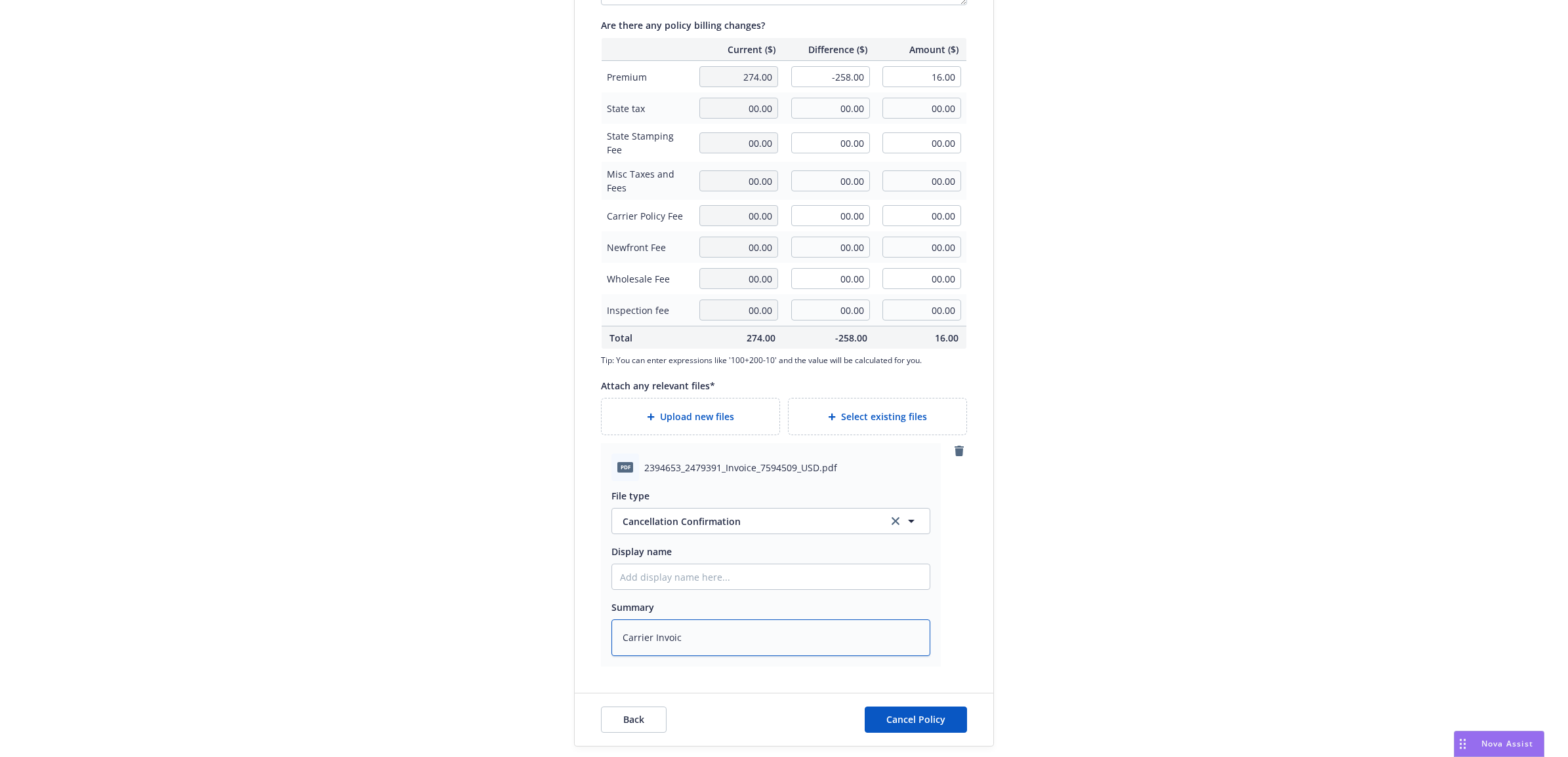
type textarea "Carrier Invoice"
type textarea "x"
type textarea "Carrier Invoice"
type textarea "x"
type textarea "Carrier Invoice -"
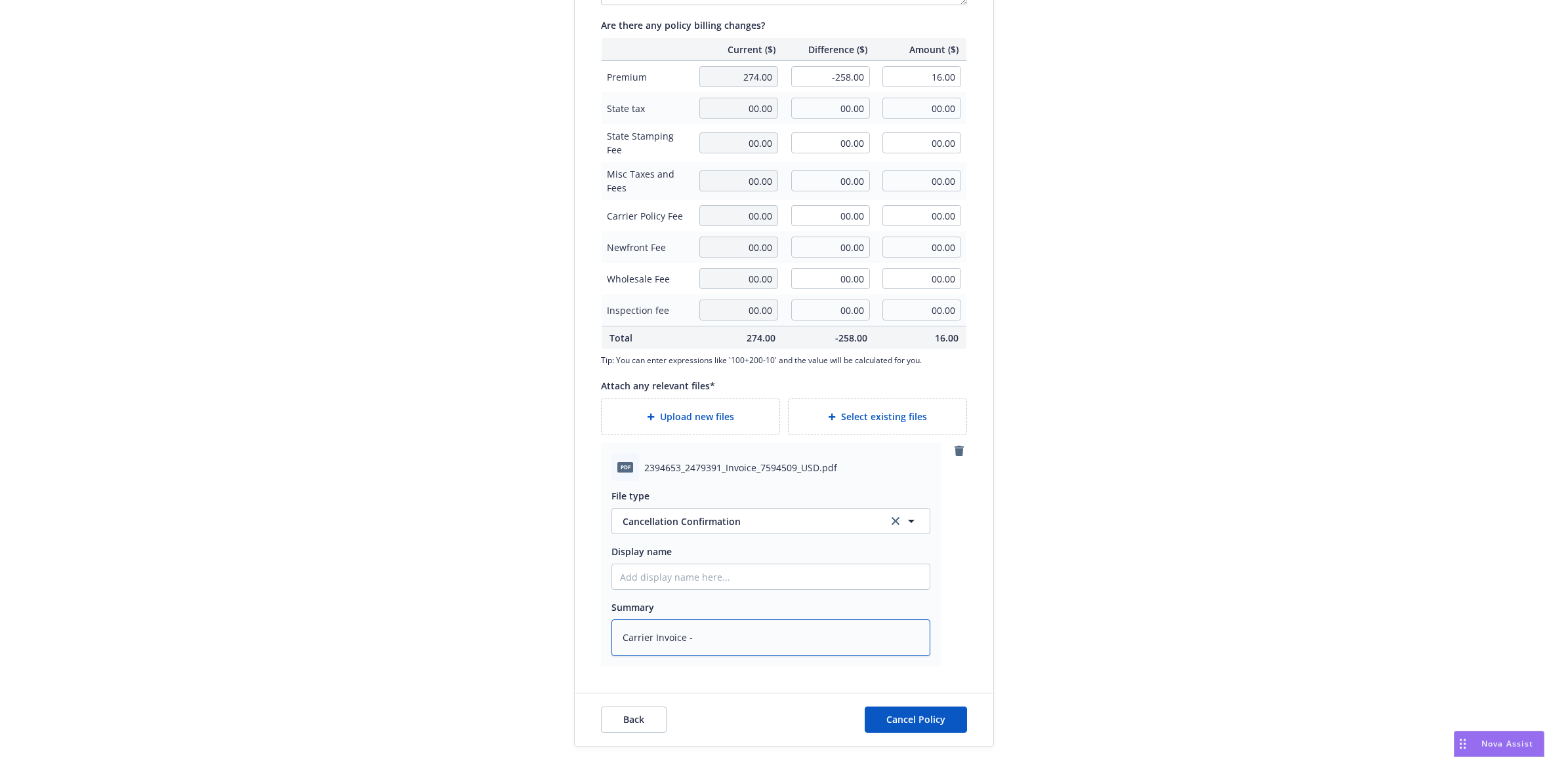
type textarea "x"
type textarea "Carrier Invoice -$"
type textarea "x"
type textarea "Carrier Invoice -$2"
type textarea "x"
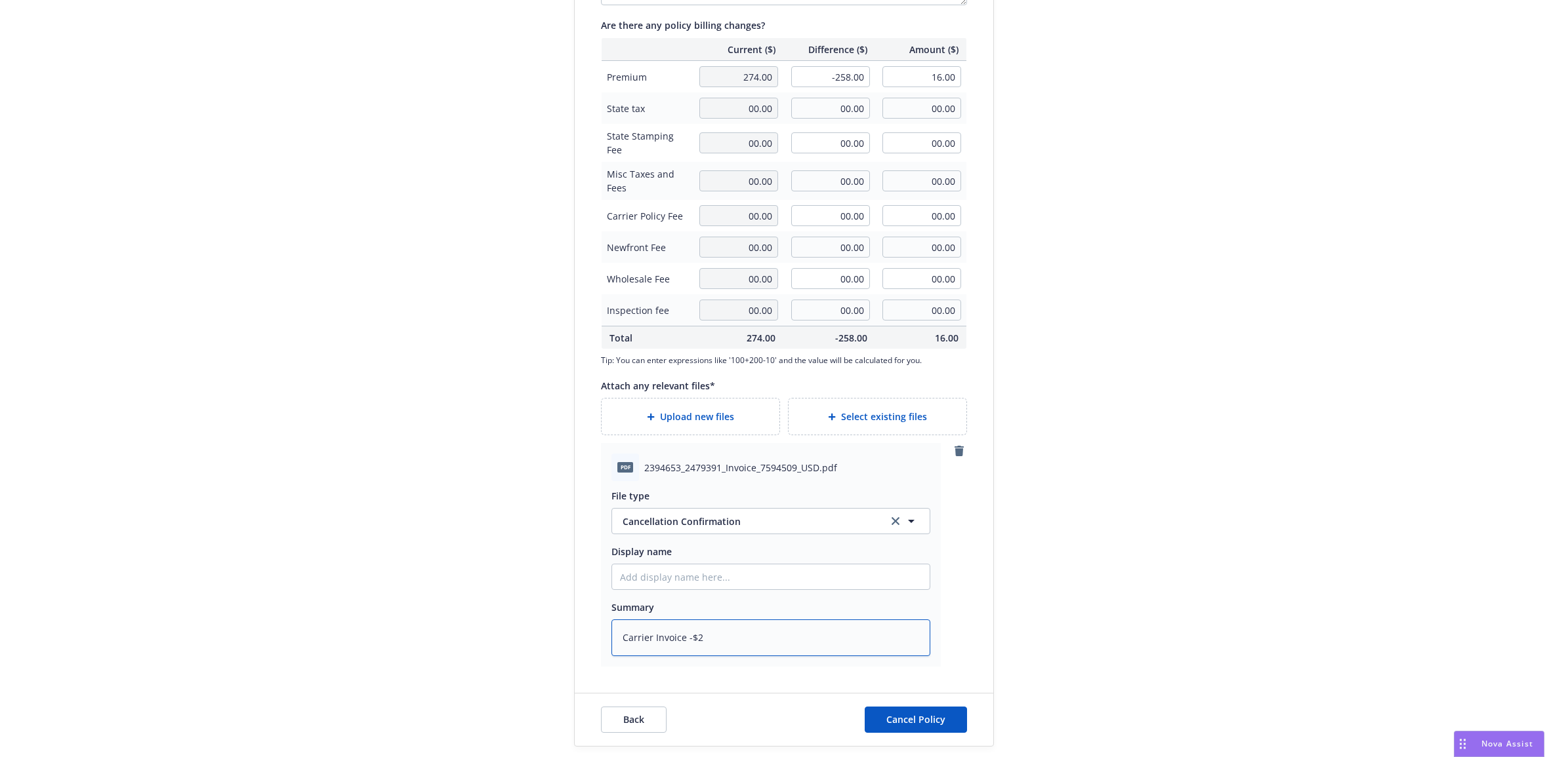
type textarea "Carrier Invoice -$25"
type textarea "x"
type textarea "Carrier Invoice -$258"
click at [690, 572] on input "Display name" at bounding box center [770, 577] width 318 height 25
type textarea "x"
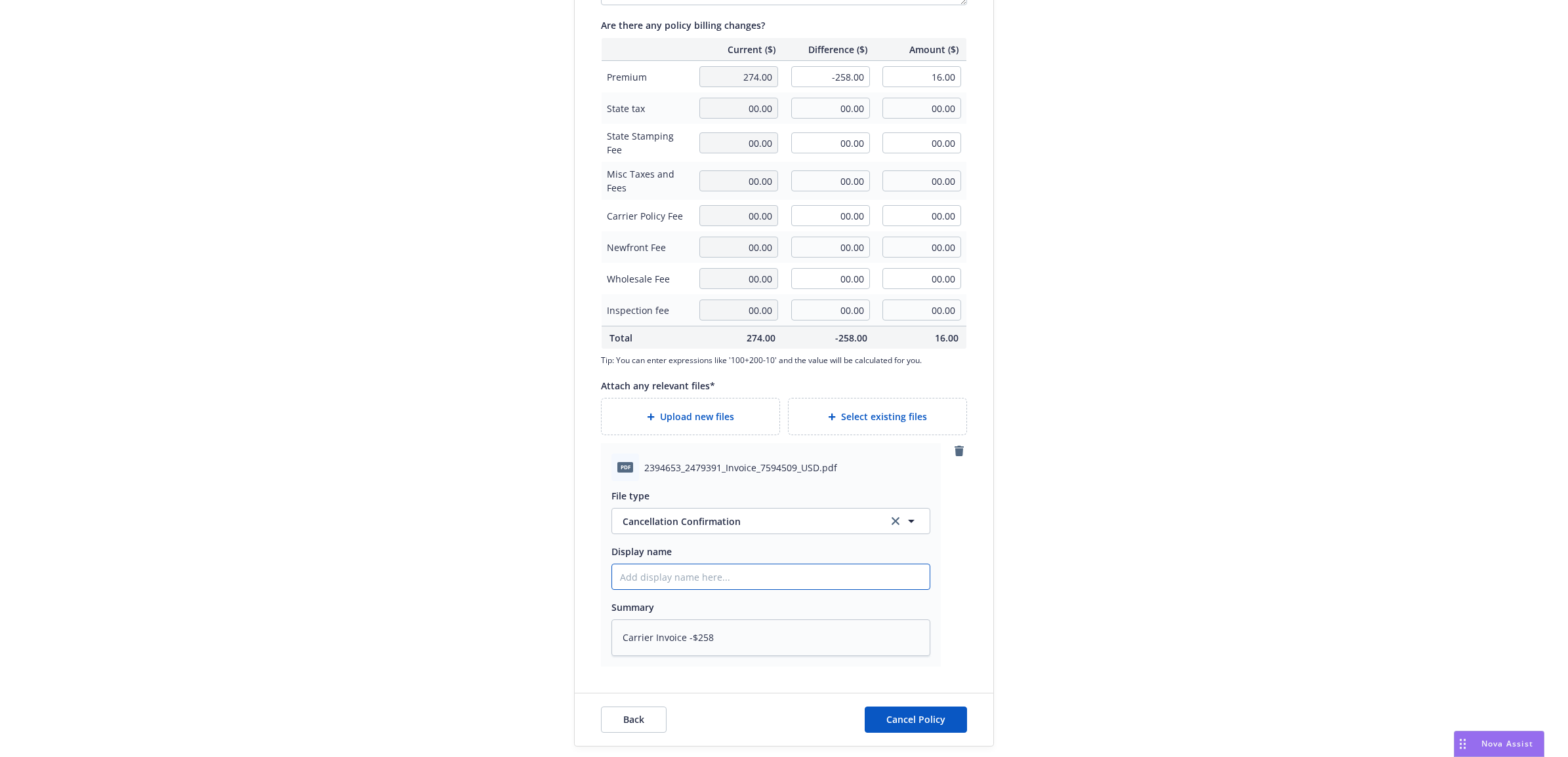
type input "2"
type textarea "x"
type input "25"
type textarea "x"
type input "25"
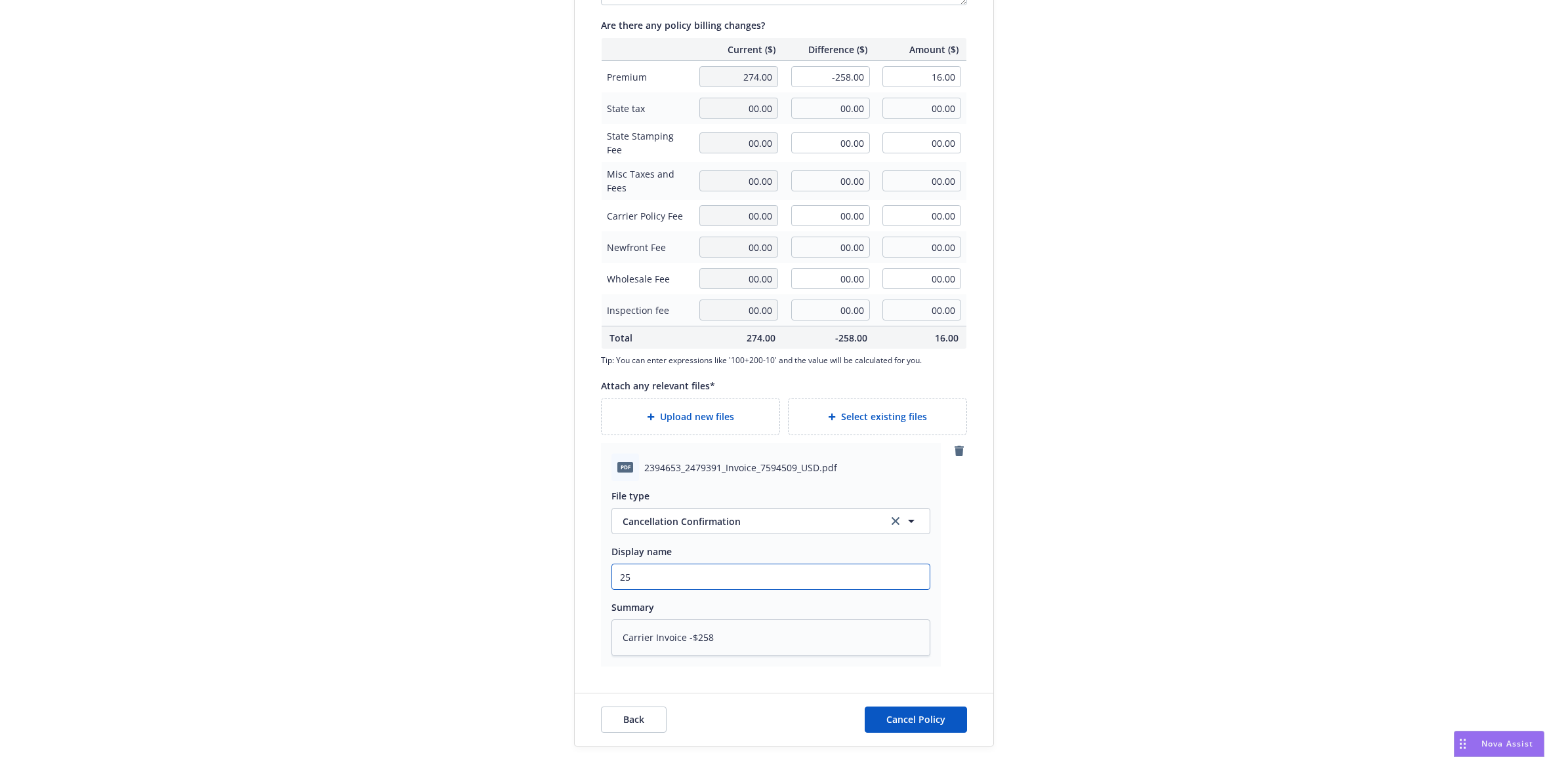
type textarea "x"
type input "25 N"
type textarea "x"
type input "25 NO"
type textarea "x"
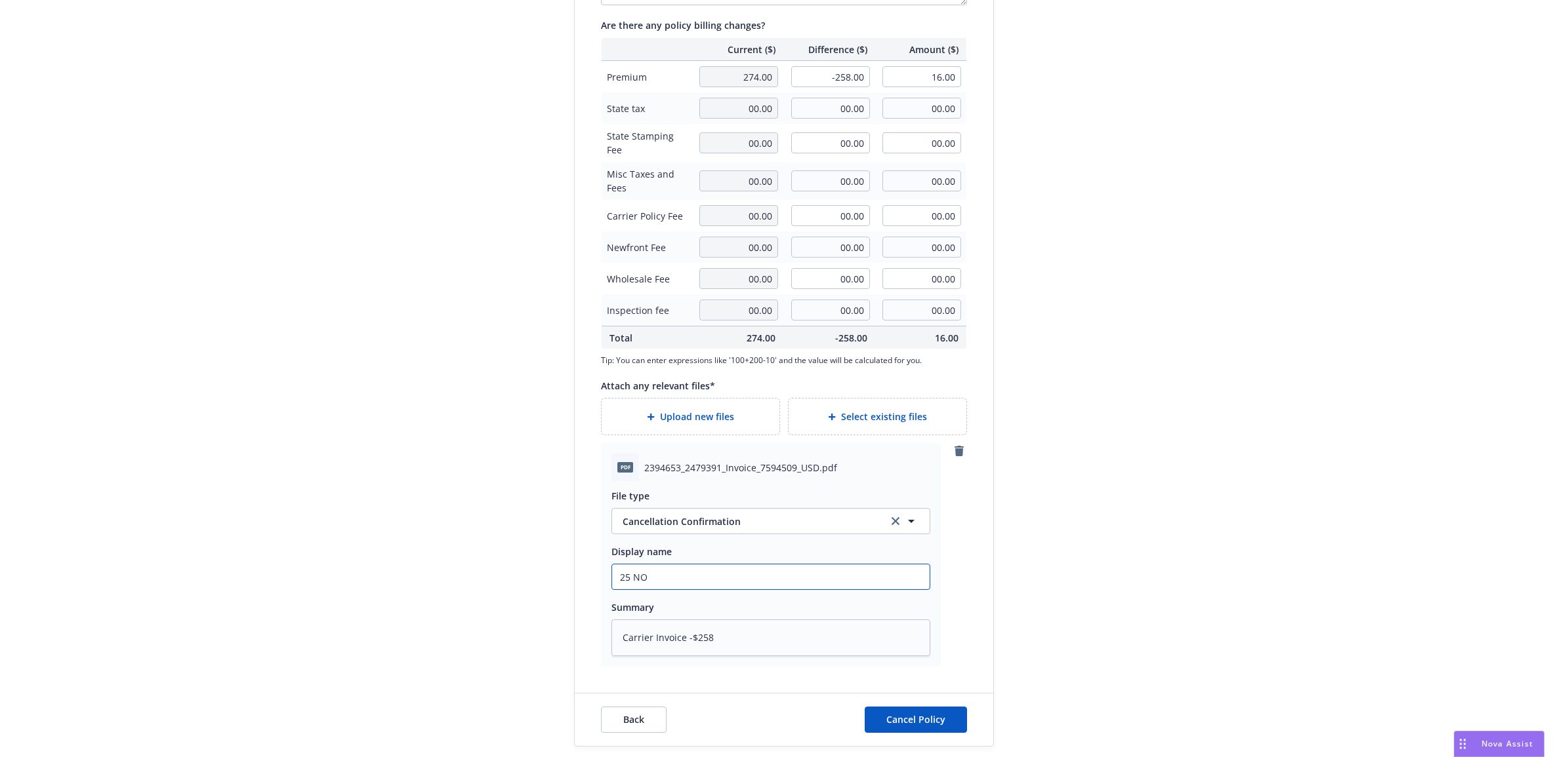
type input "25 NOW"
type textarea "x"
type input "25 NOWN"
type textarea "x"
type input "25 NOWN CV"
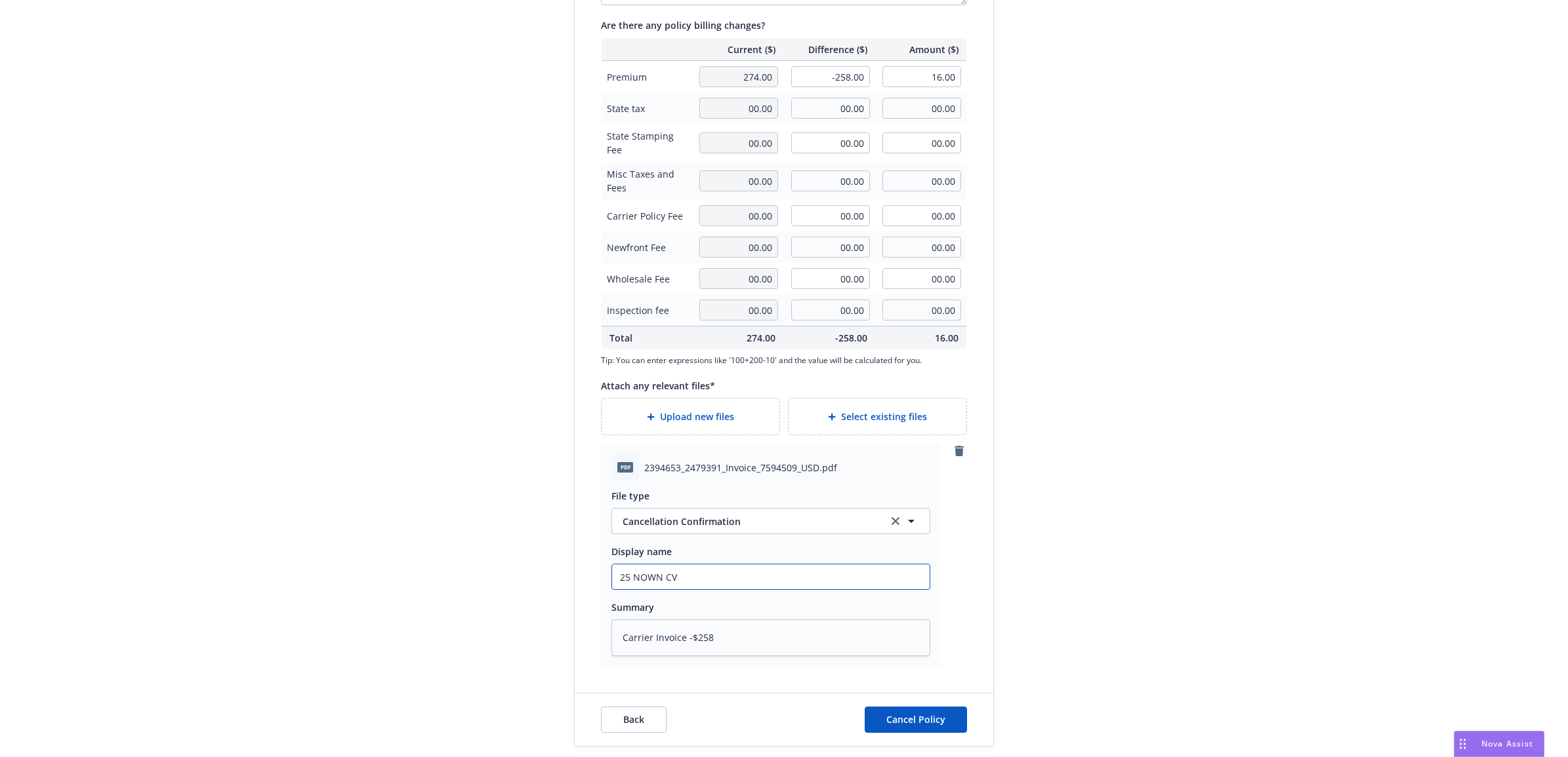
type textarea "x"
type input "25 NOWN CVS"
type textarea "x"
type input "25 NOWN CVS"
type textarea "x"
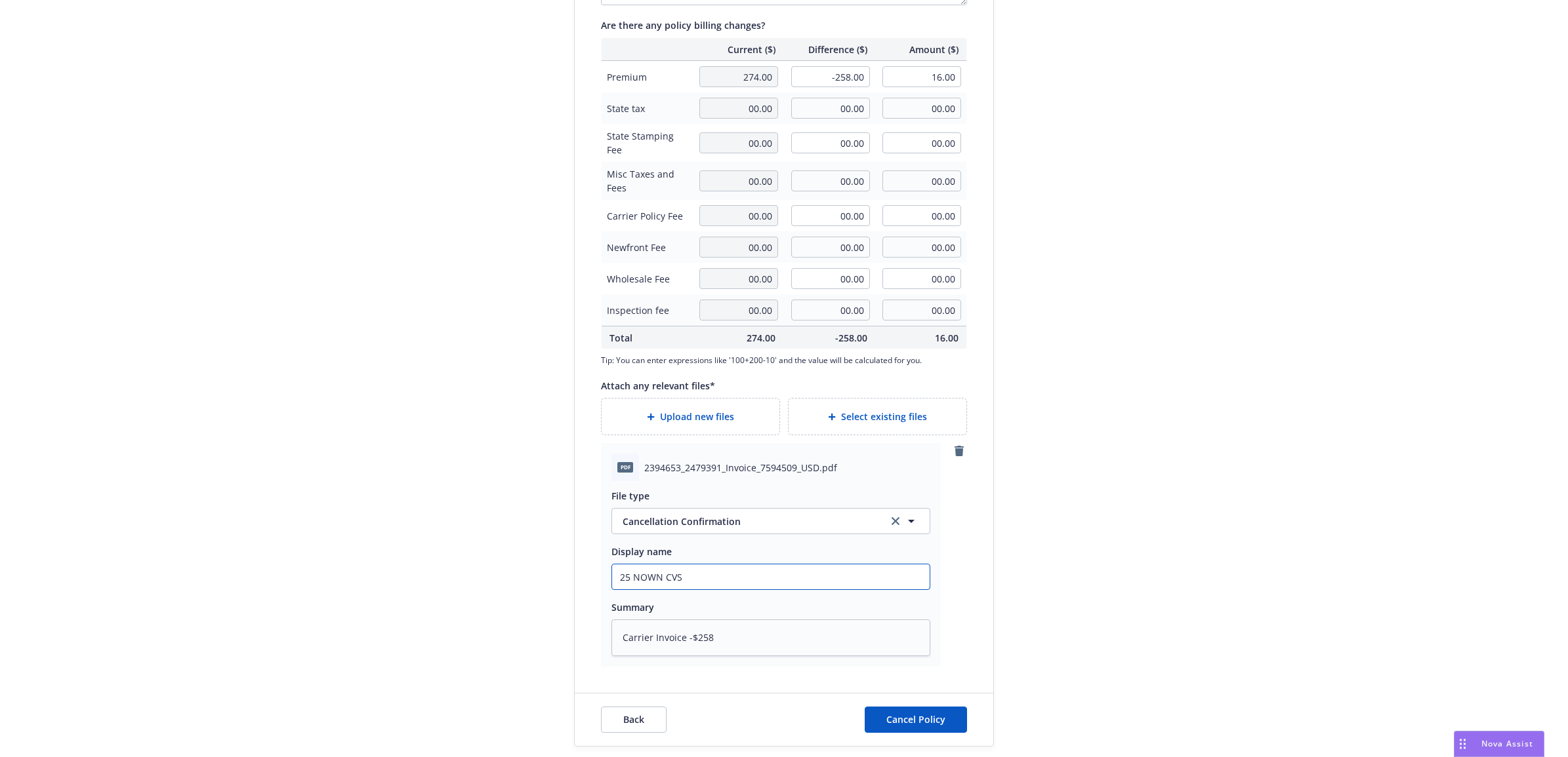
type input "25 NOWN CVS -"
type textarea "x"
type input "25 NOWN CVS -"
type textarea "x"
type input "25 NOWN CVS - C"
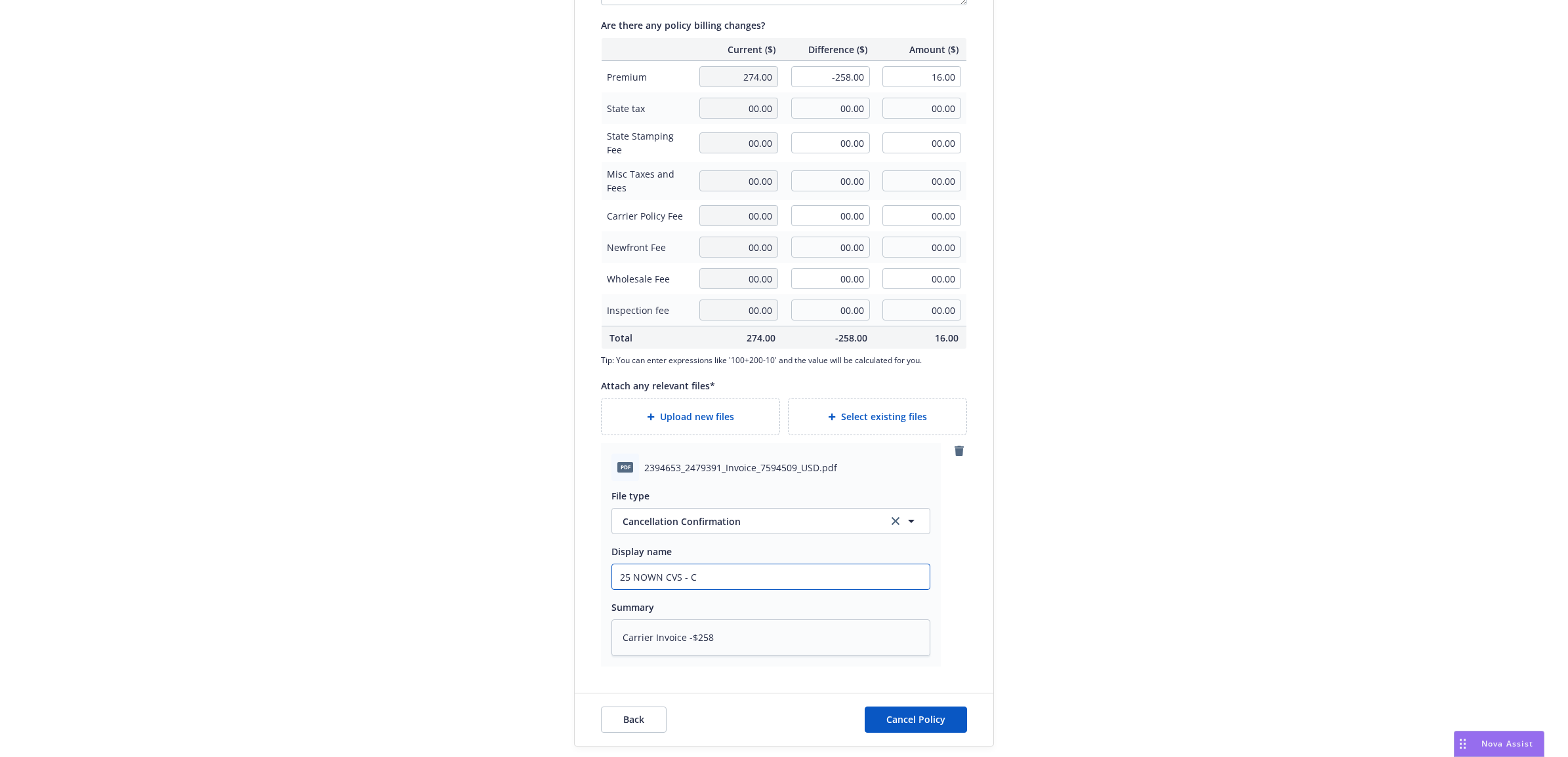
type textarea "x"
type input "25 NOWN CVS - Ca"
type textarea "x"
type input "25 NOWN CVS - Car"
type textarea "x"
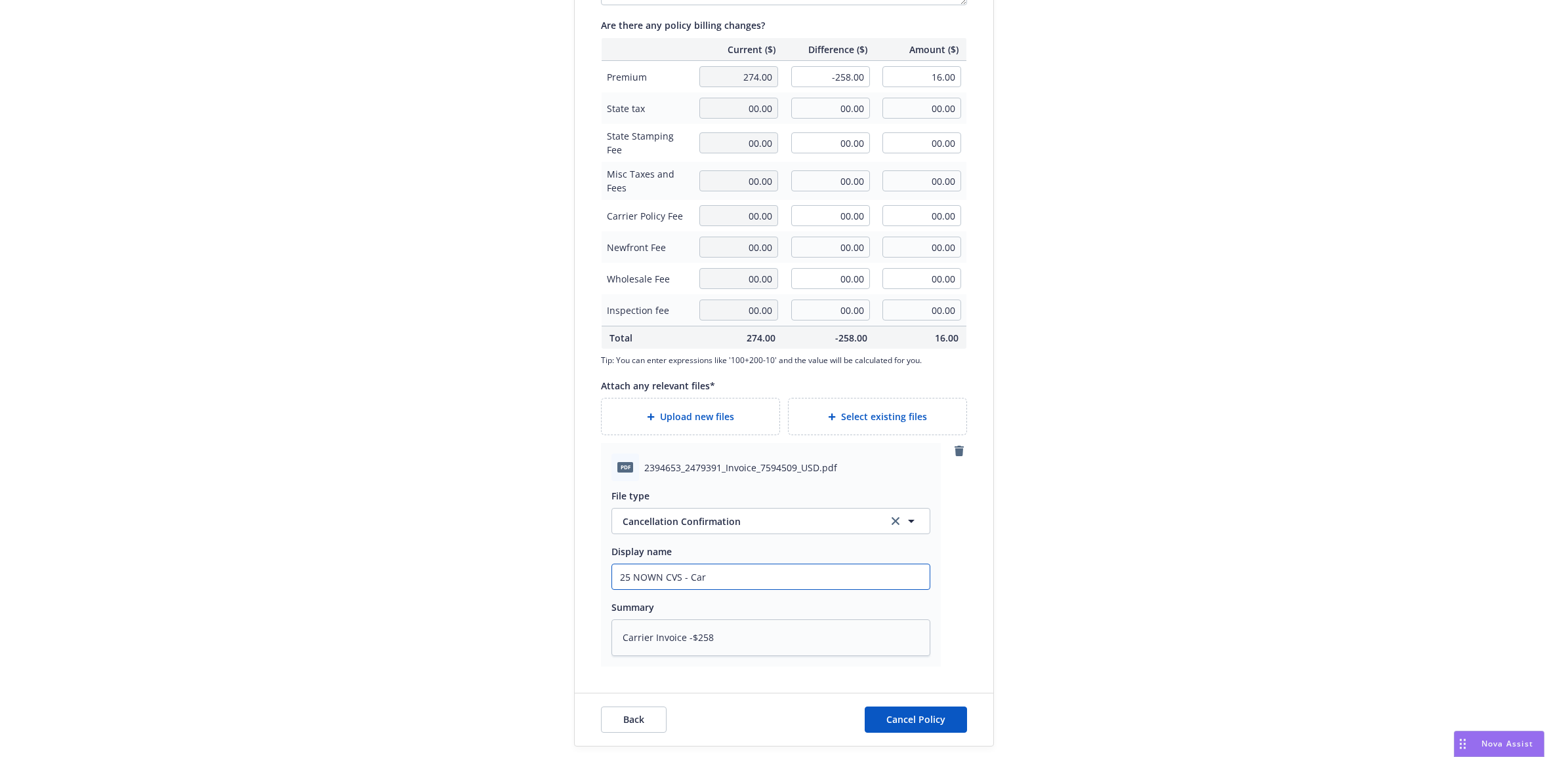
type input "25 NOWN CVS - [PERSON_NAME]"
type textarea "x"
type input "25 NOWN CVS - [PERSON_NAME]"
type textarea "x"
type input "25 NOWN CVS - [PERSON_NAME]"
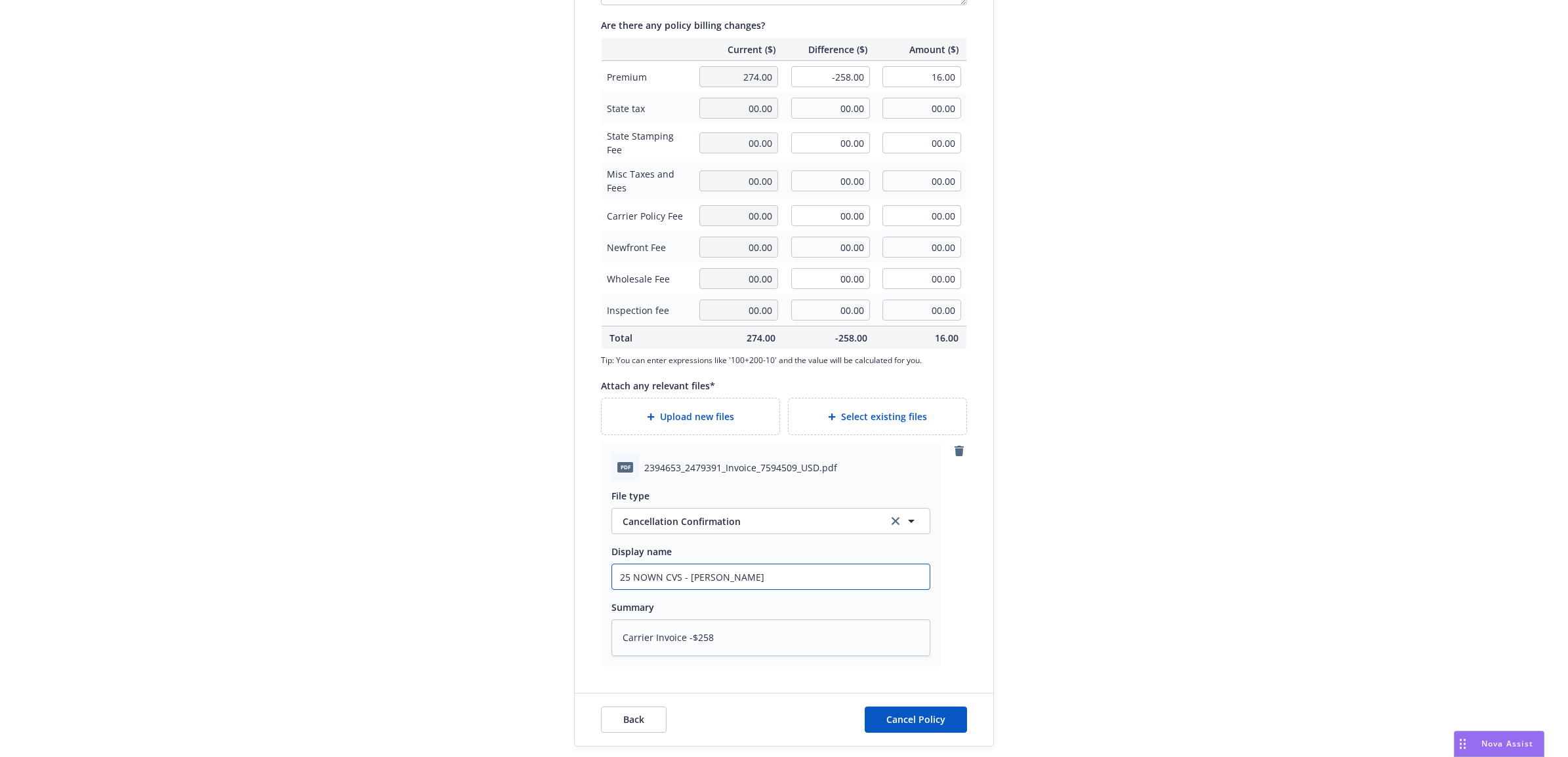
type textarea "x"
type input "25 NOWN CVS - Carrier"
type textarea "x"
type input "25 NOWN CVS - Carrier"
type textarea "x"
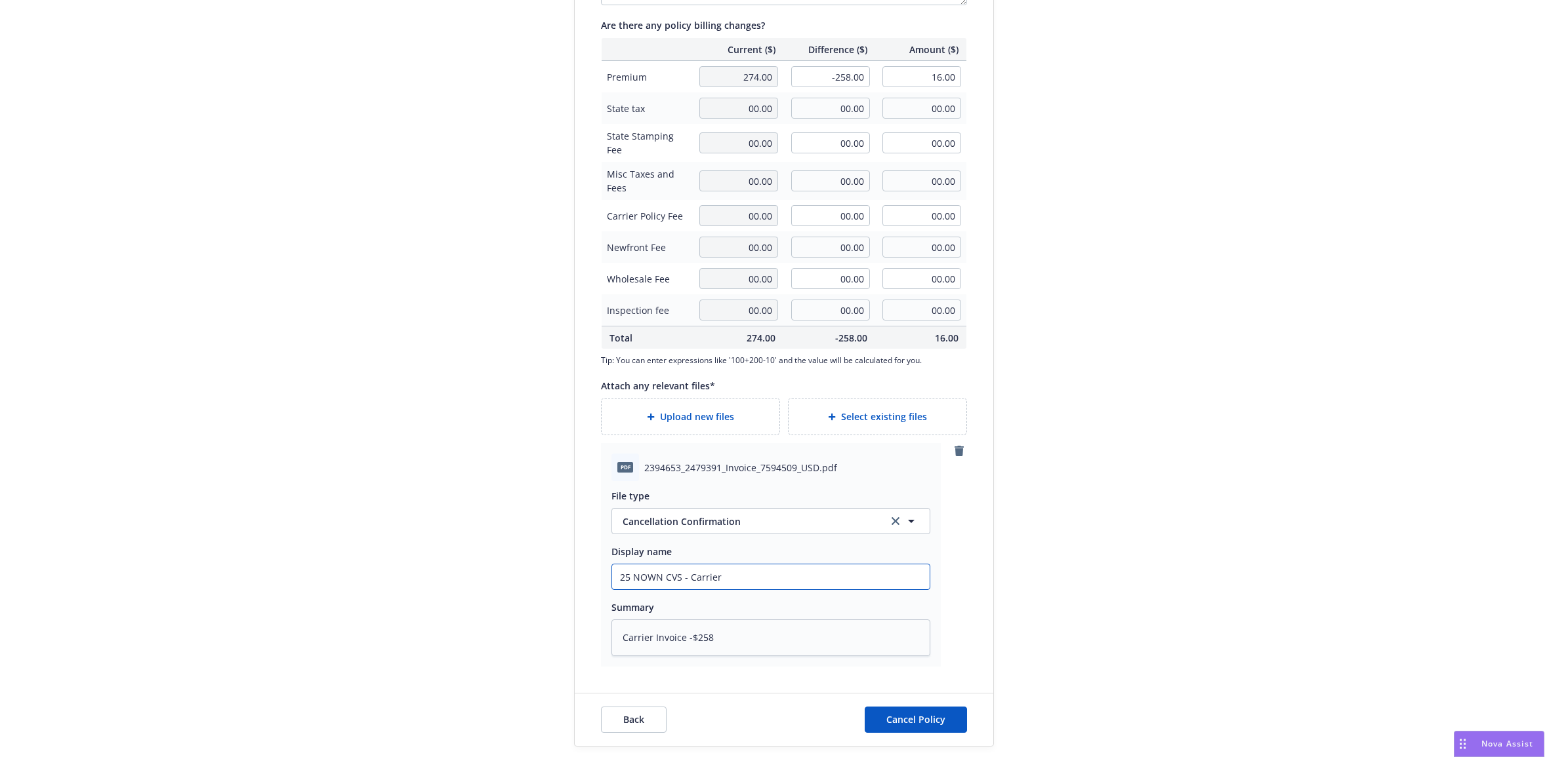
type input "25 NOWN CVS - Carrier C"
type textarea "x"
type input "25 NOWN CVS - Carrier Ca"
type textarea "x"
type input "25 NOWN CVS - Carrier Can"
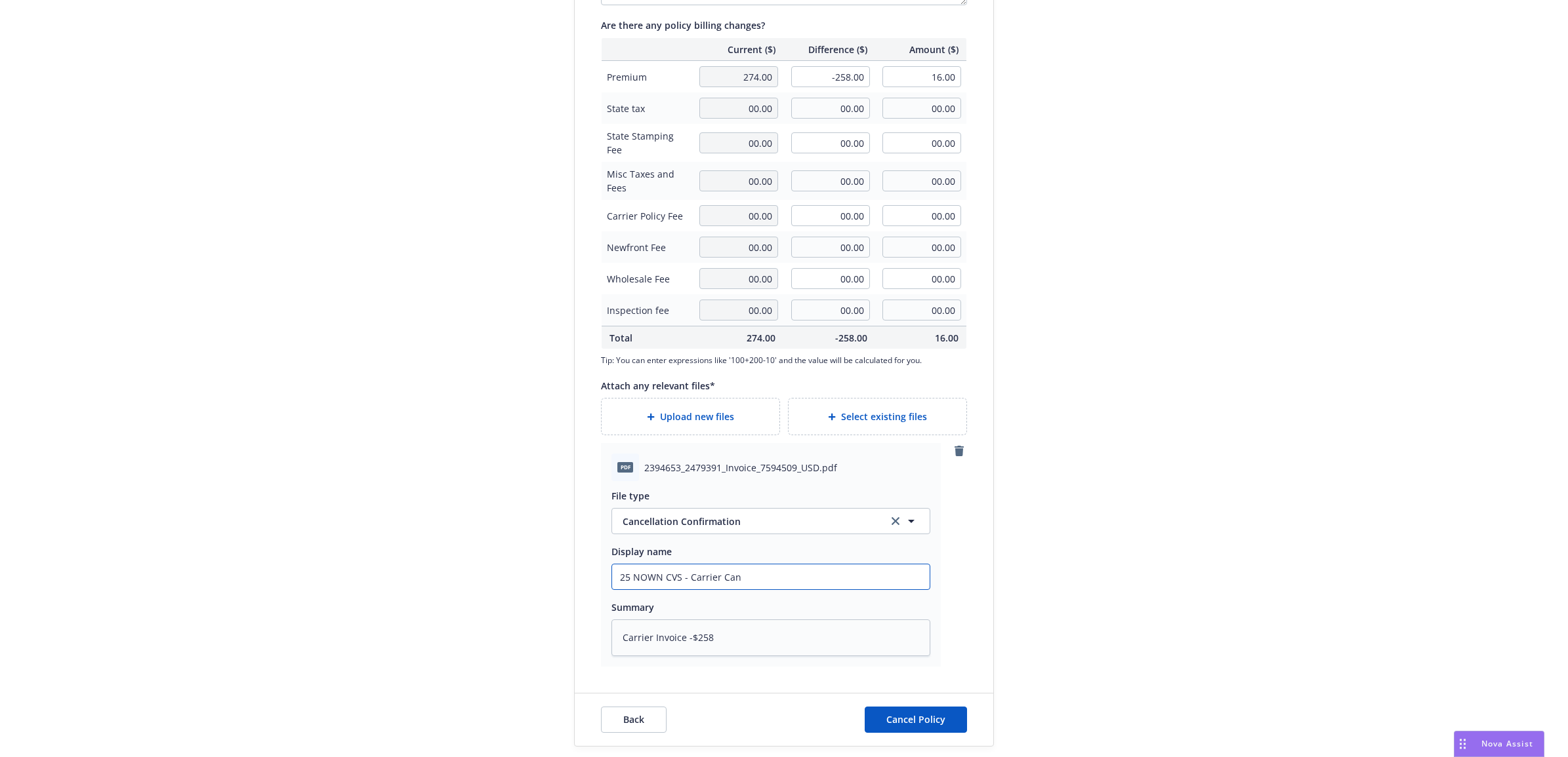
type textarea "x"
type input "25 NOWN CVS - Carrier Canc"
type textarea "x"
type input "25 NOWN CVS - Carrier Cancel"
type textarea "x"
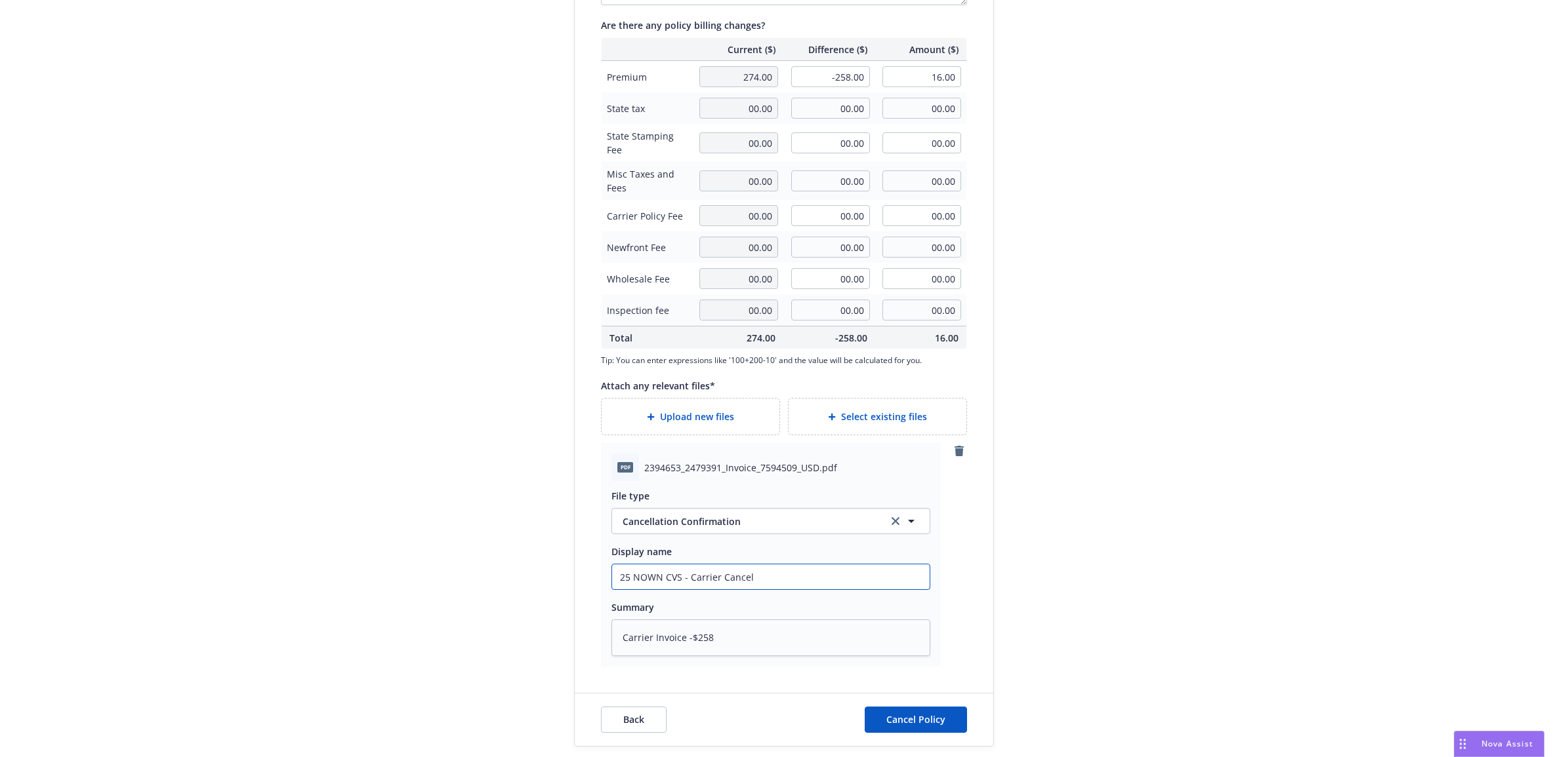
type input "25 NOWN CVS - Carrier Cancell"
type textarea "x"
type input "25 NOWN CVS - Carrier Cancella"
type textarea "x"
type input "25 NOWN CVS - Carrier Cancellat"
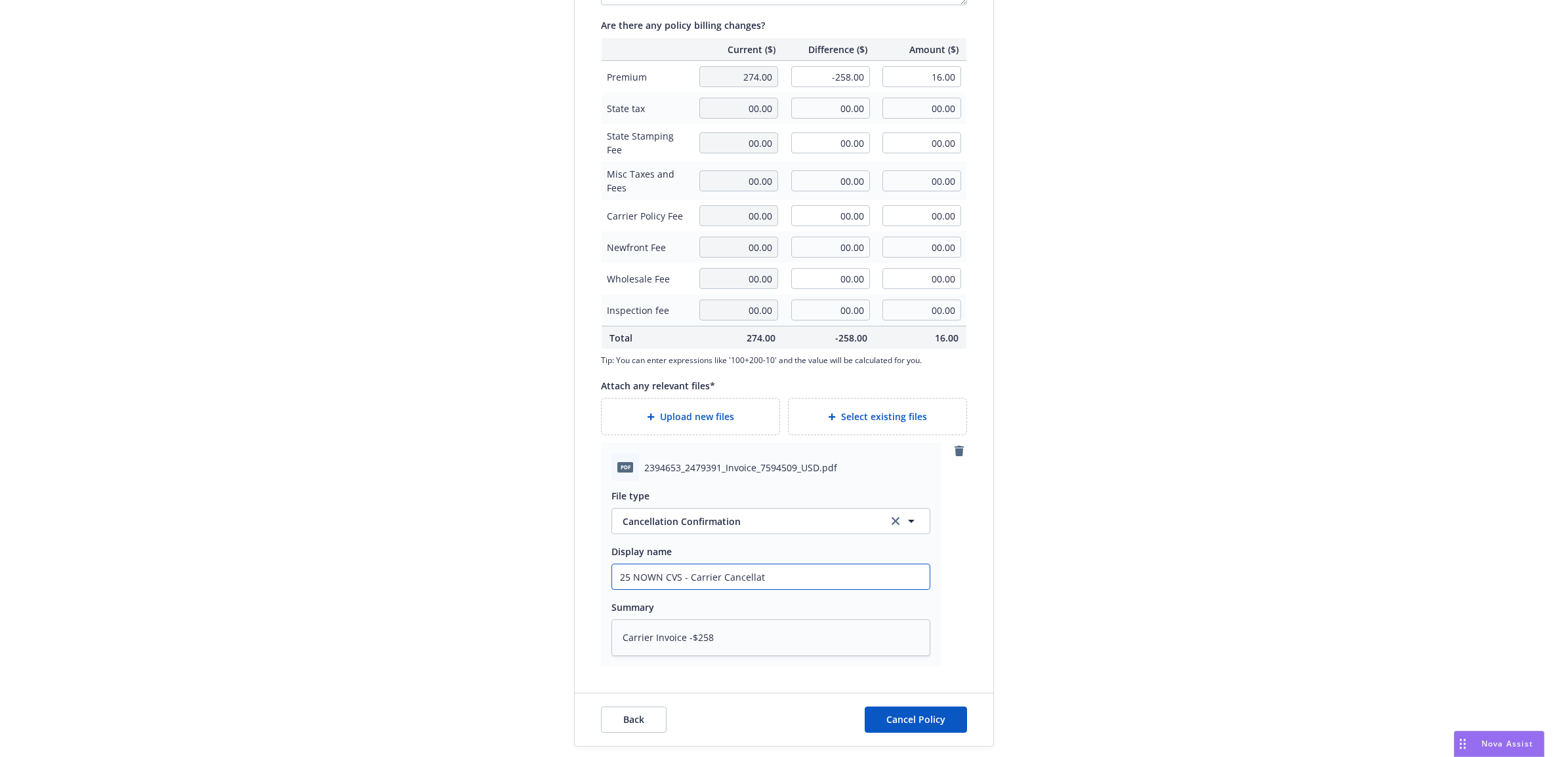
type textarea "x"
type input "25 NOWN CVS - Carrier Cancellati"
type textarea "x"
type input "25 NOWN CVS - Carrier Cancellatio"
type textarea "x"
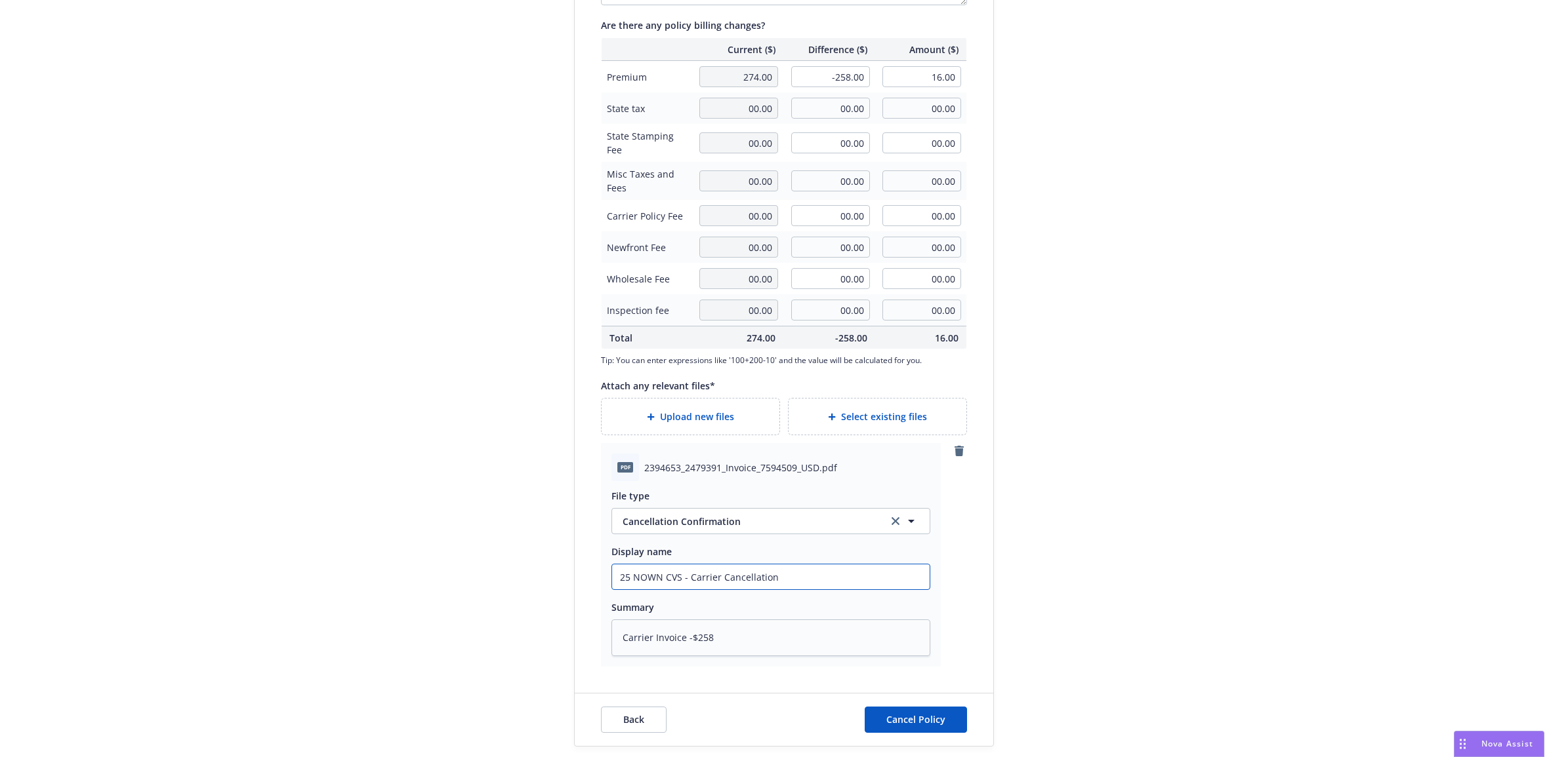
type input "25 NOWN CVS - Carrier Cancellation"
type textarea "x"
type input "25 NOWN CVS - Carrier Cancellation I"
type textarea "x"
type input "25 NOWN CVS - Carrier Cancellation In"
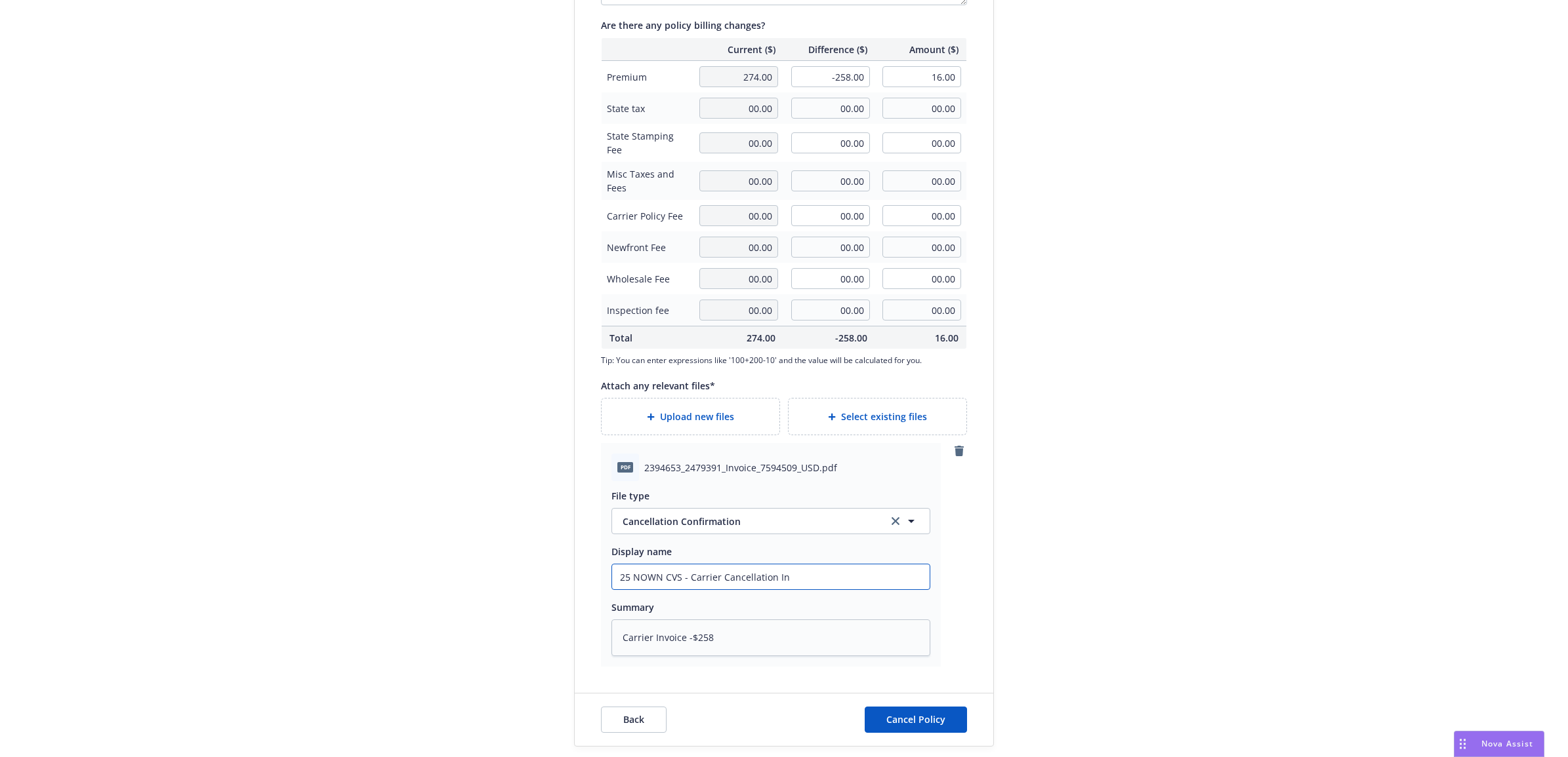
type textarea "x"
type input "25 NOWN CVS - Carrier Cancellation Inv"
type textarea "x"
type input "25 NOWN CVS - Carrier Cancellation Invo"
type textarea "x"
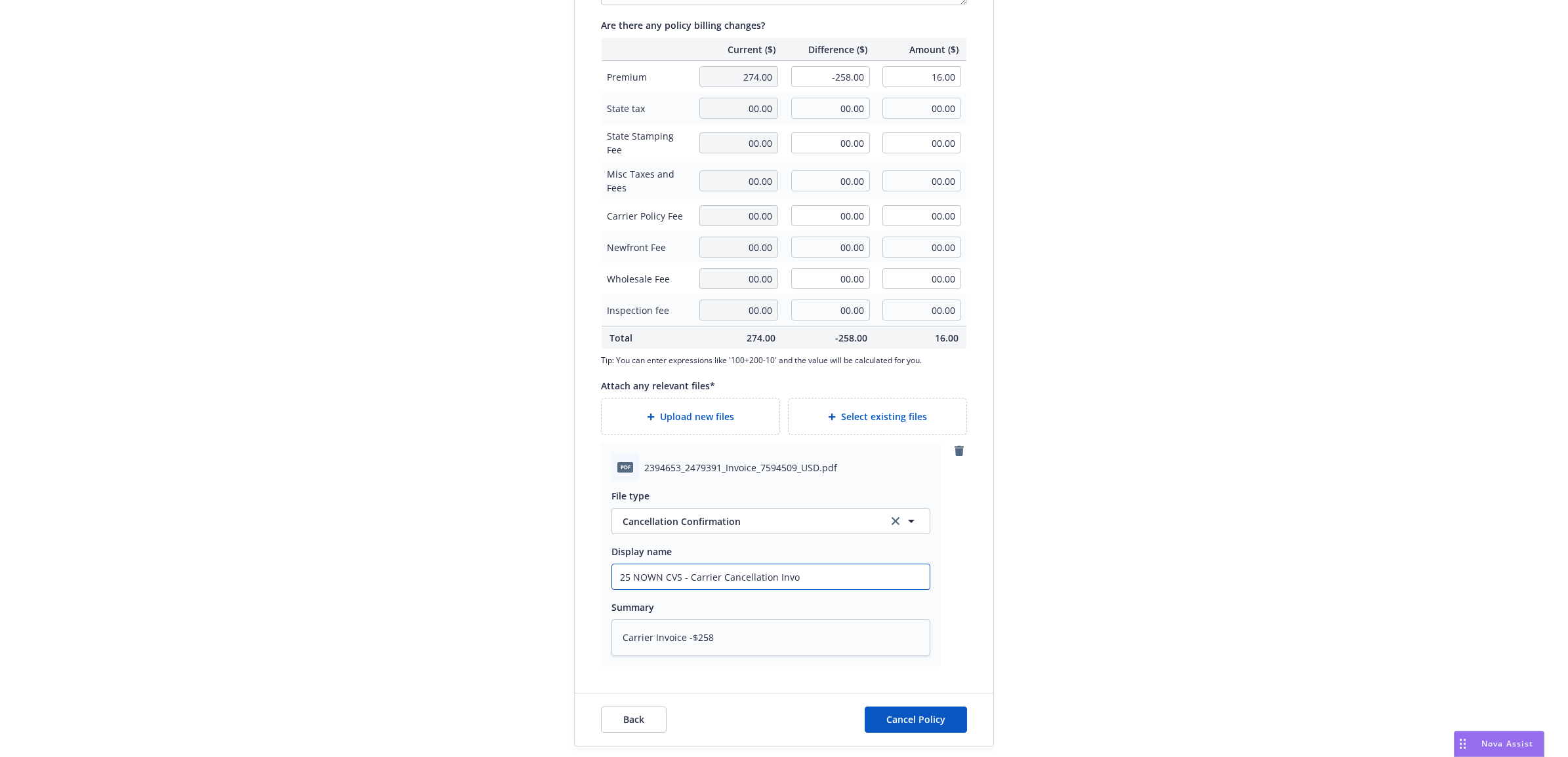
type input "25 NOWN CVS - Carrier Cancellation Invoi"
type textarea "x"
type input "25 NOWN CVS - Carrier Cancellation Invoic"
type textarea "x"
type input "25 NOWN CVS - Carrier Cancellation Invoice"
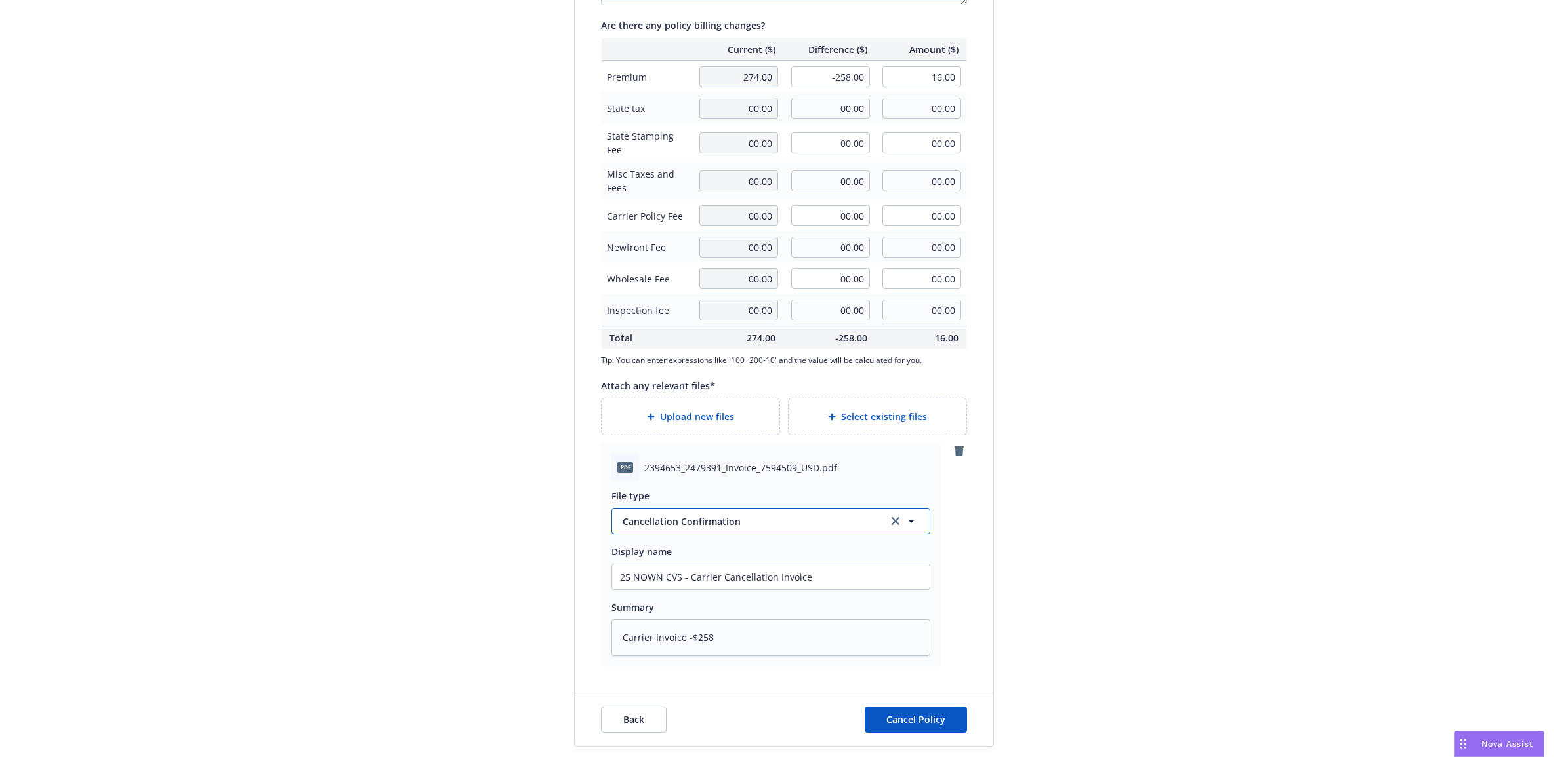
drag, startPoint x: 807, startPoint y: 523, endPoint x: 818, endPoint y: 515, distance: 13.6
click at [813, 520] on span "Cancellation Confirmation" at bounding box center [749, 521] width 252 height 14
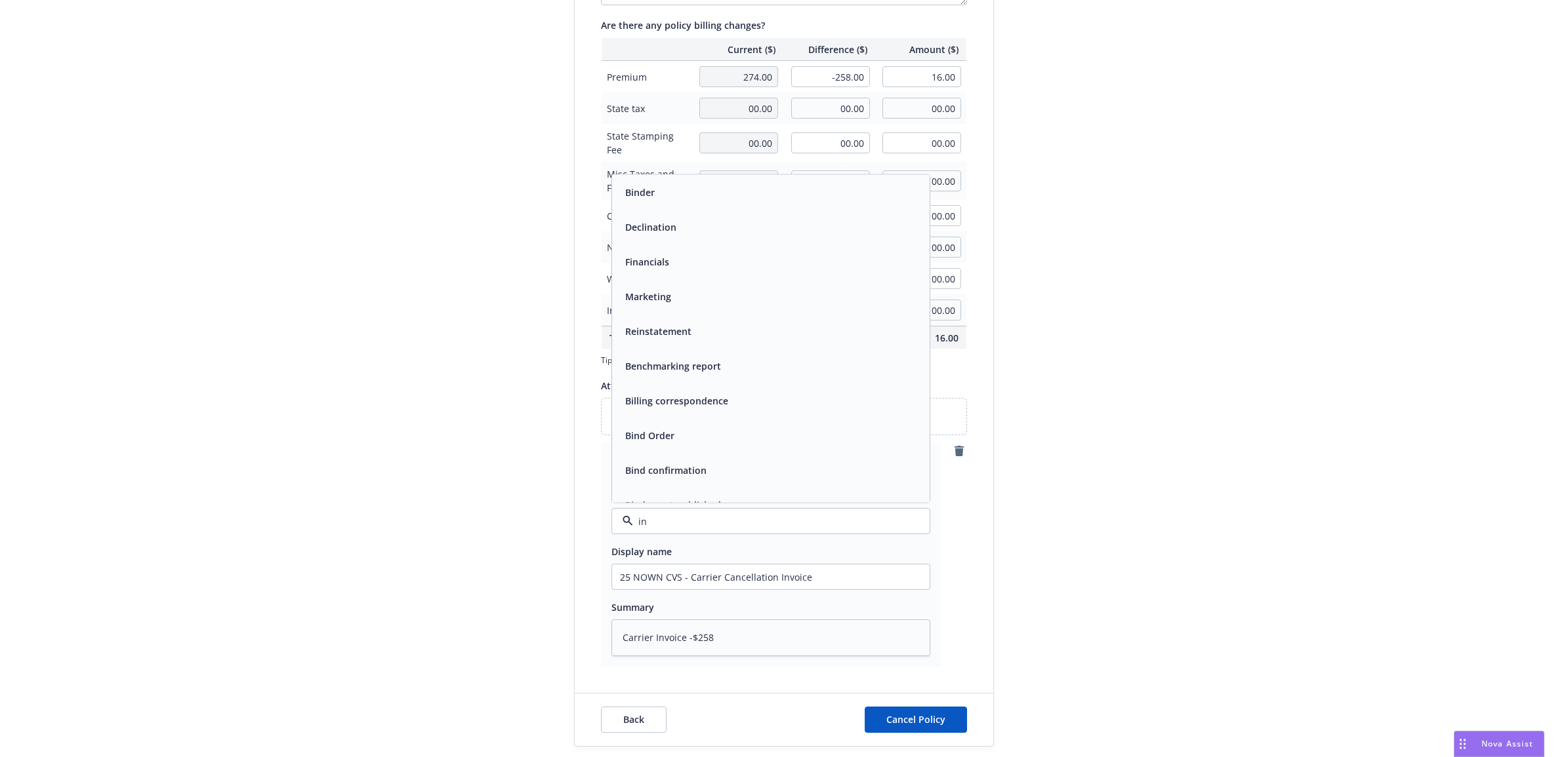
type input "inv"
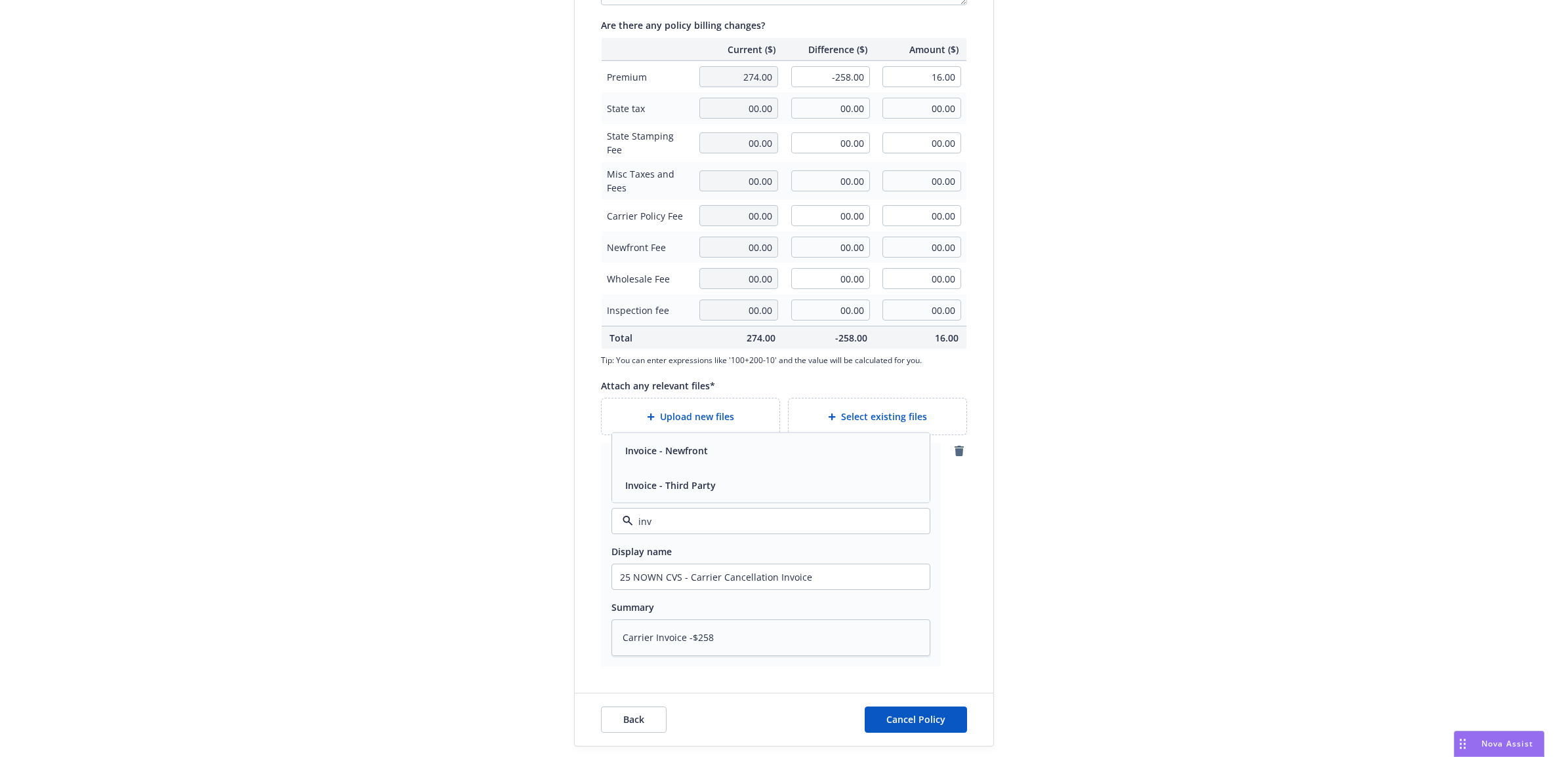
click at [798, 498] on div "Invoice - Third Party" at bounding box center [770, 485] width 318 height 35
type textarea "x"
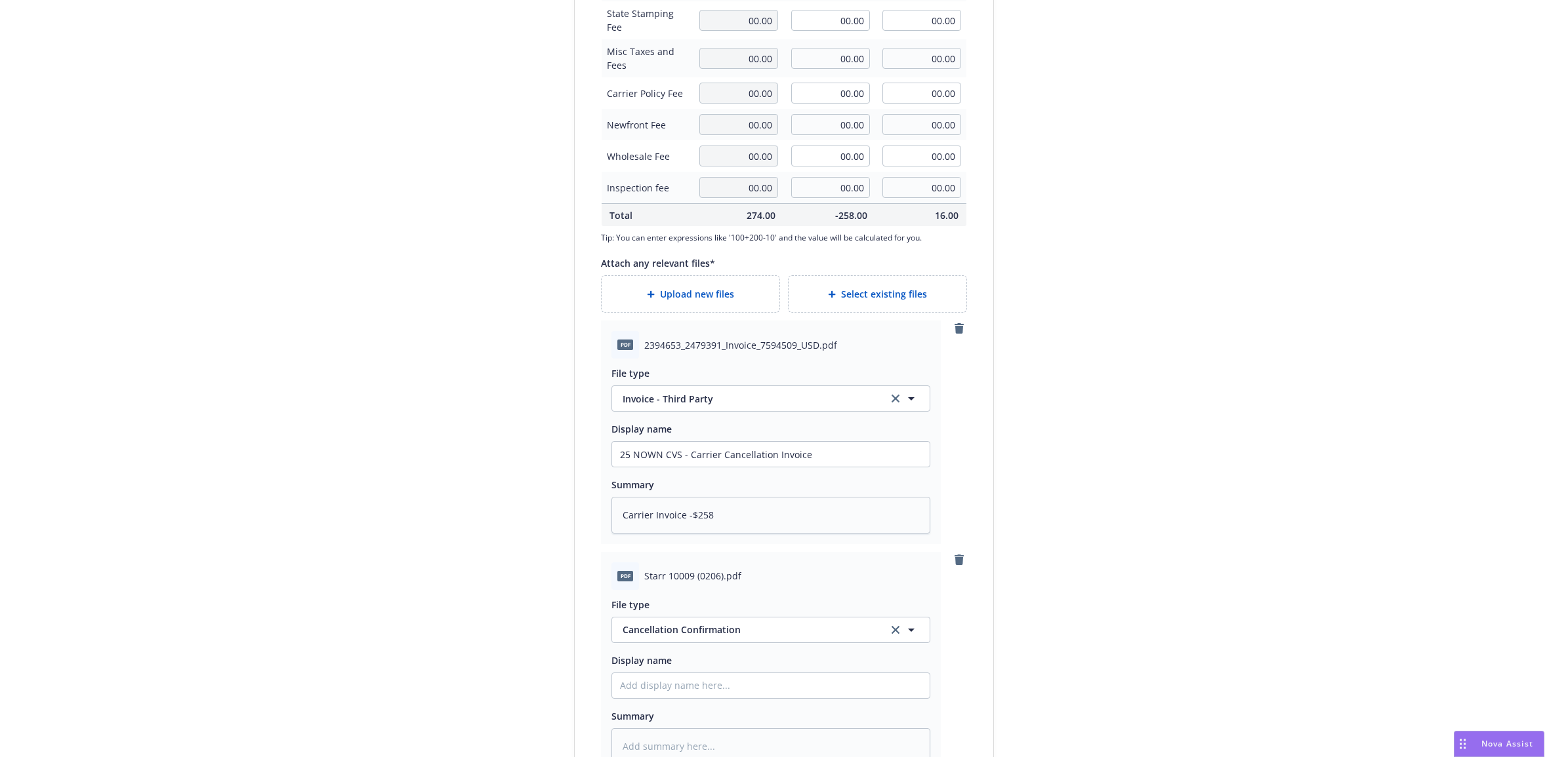
scroll to position [605, 0]
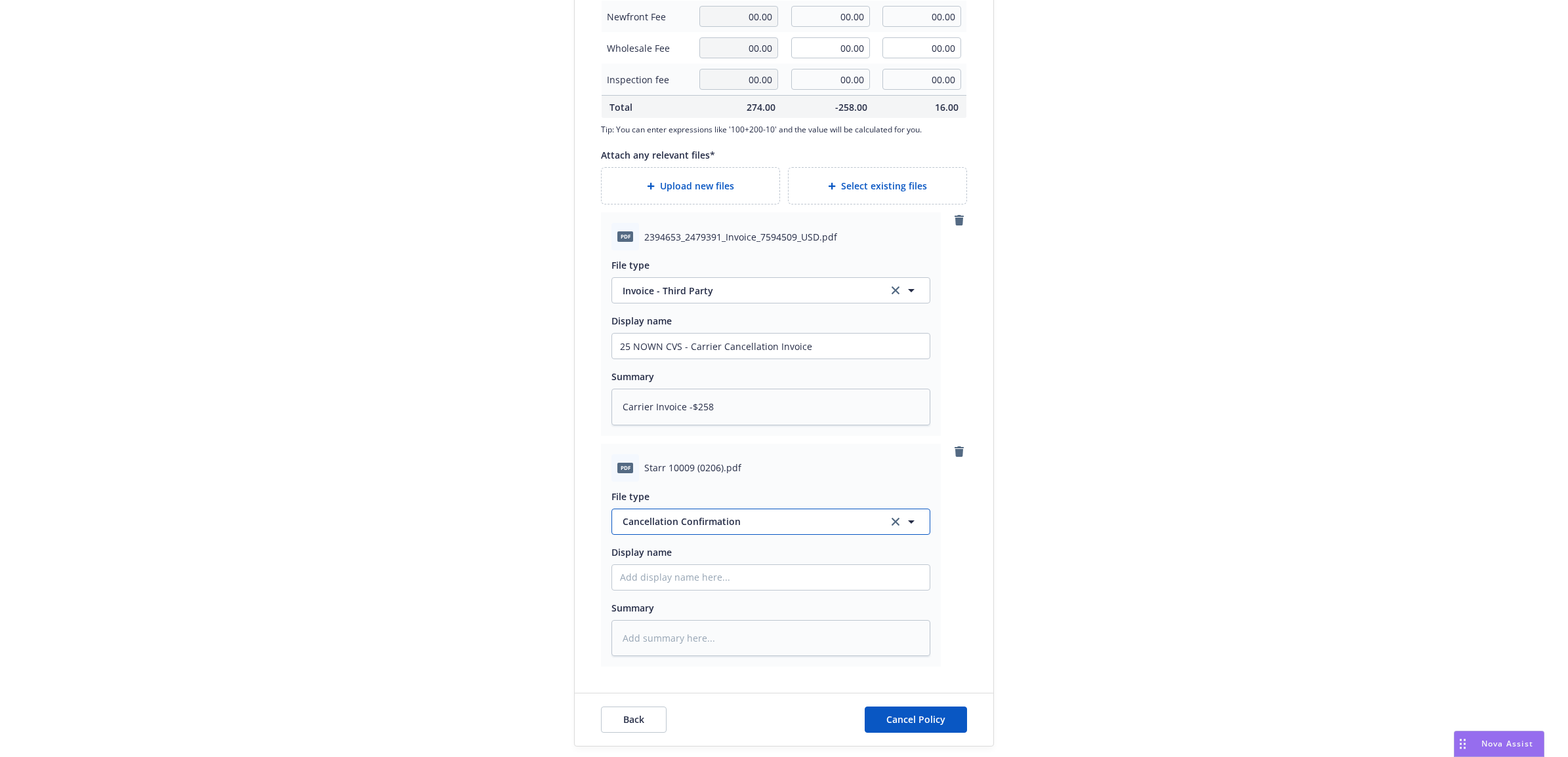
click at [688, 518] on span "Cancellation Confirmation" at bounding box center [749, 521] width 252 height 14
type input "end"
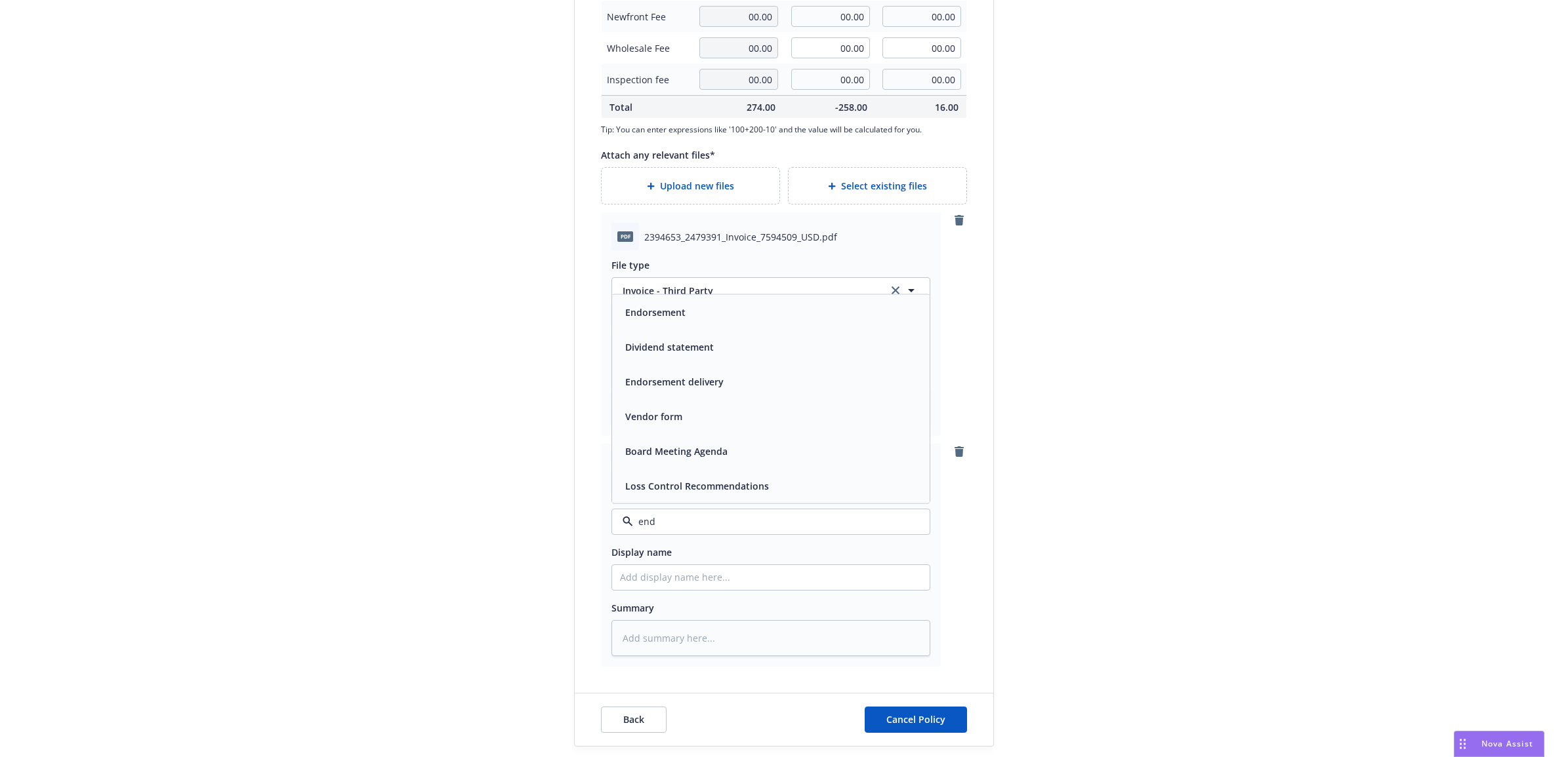
click at [684, 308] on div "Endorsement" at bounding box center [771, 312] width 301 height 19
click at [719, 358] on input "Display name" at bounding box center [770, 346] width 318 height 25
type textarea "x"
type input "2"
type textarea "x"
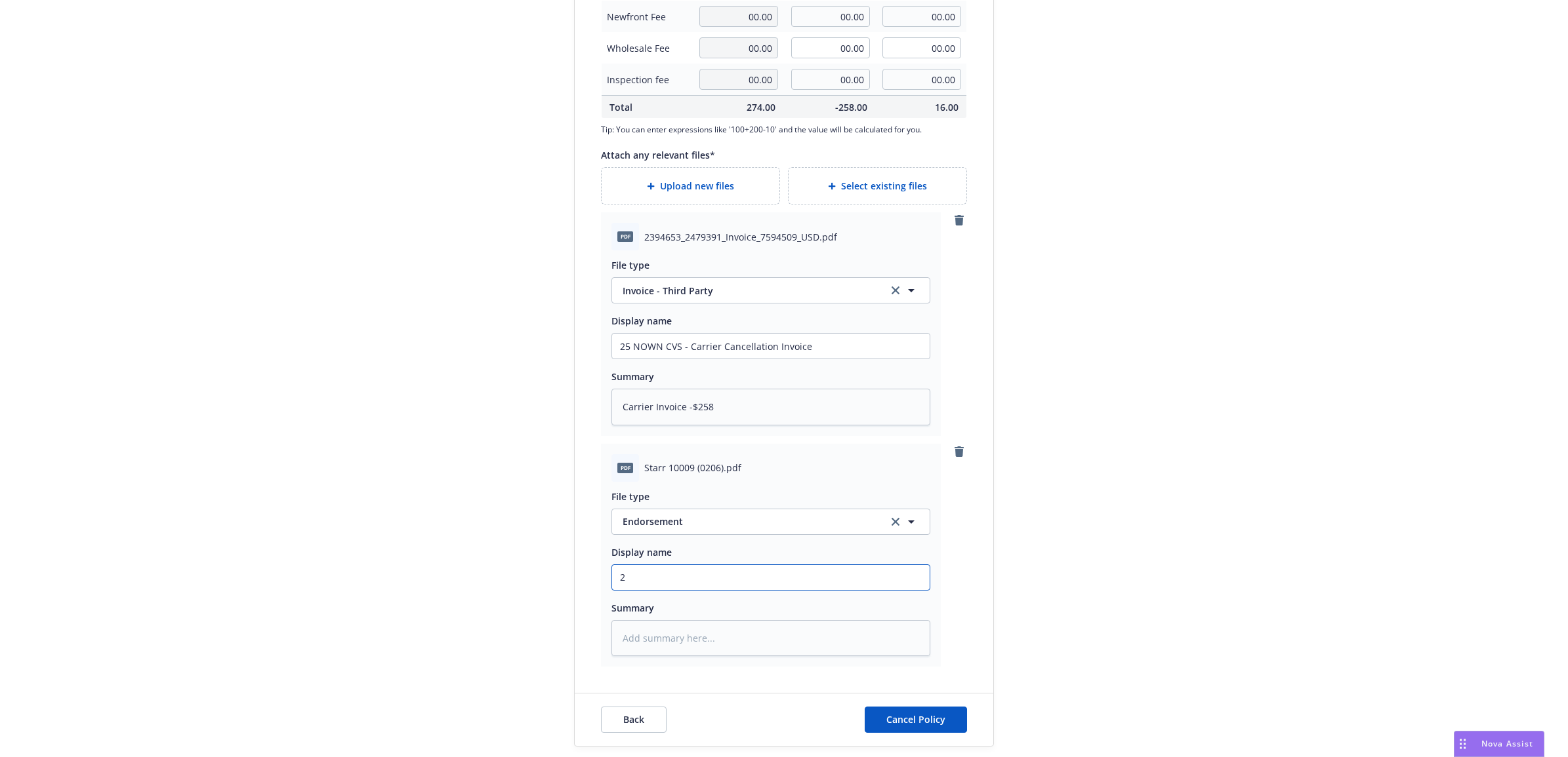
type input "25"
type textarea "x"
type input "25"
type textarea "x"
type input "25 N"
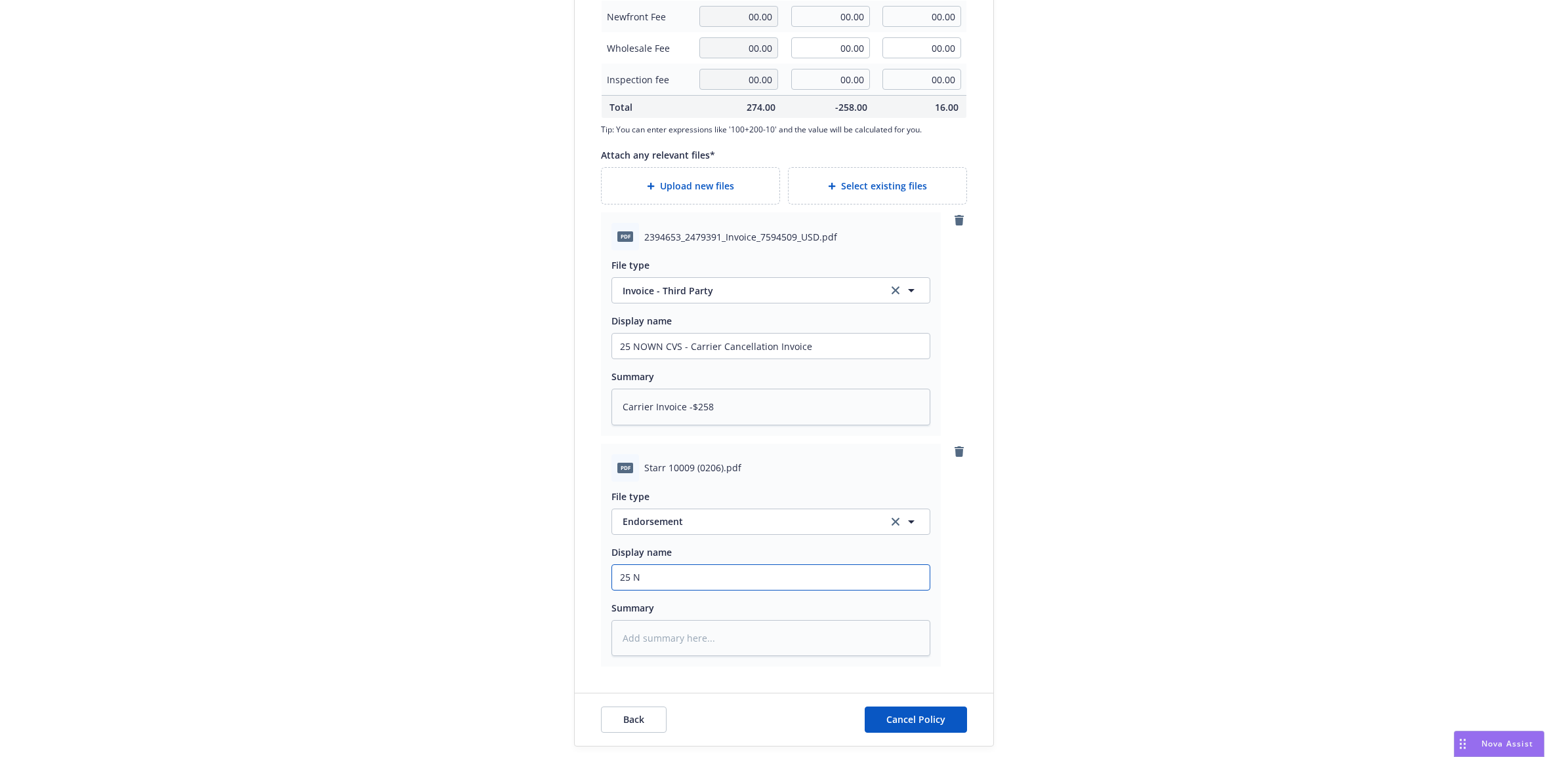
type textarea "x"
type input "25 NO"
type textarea "x"
type input "25 NOW"
type textarea "x"
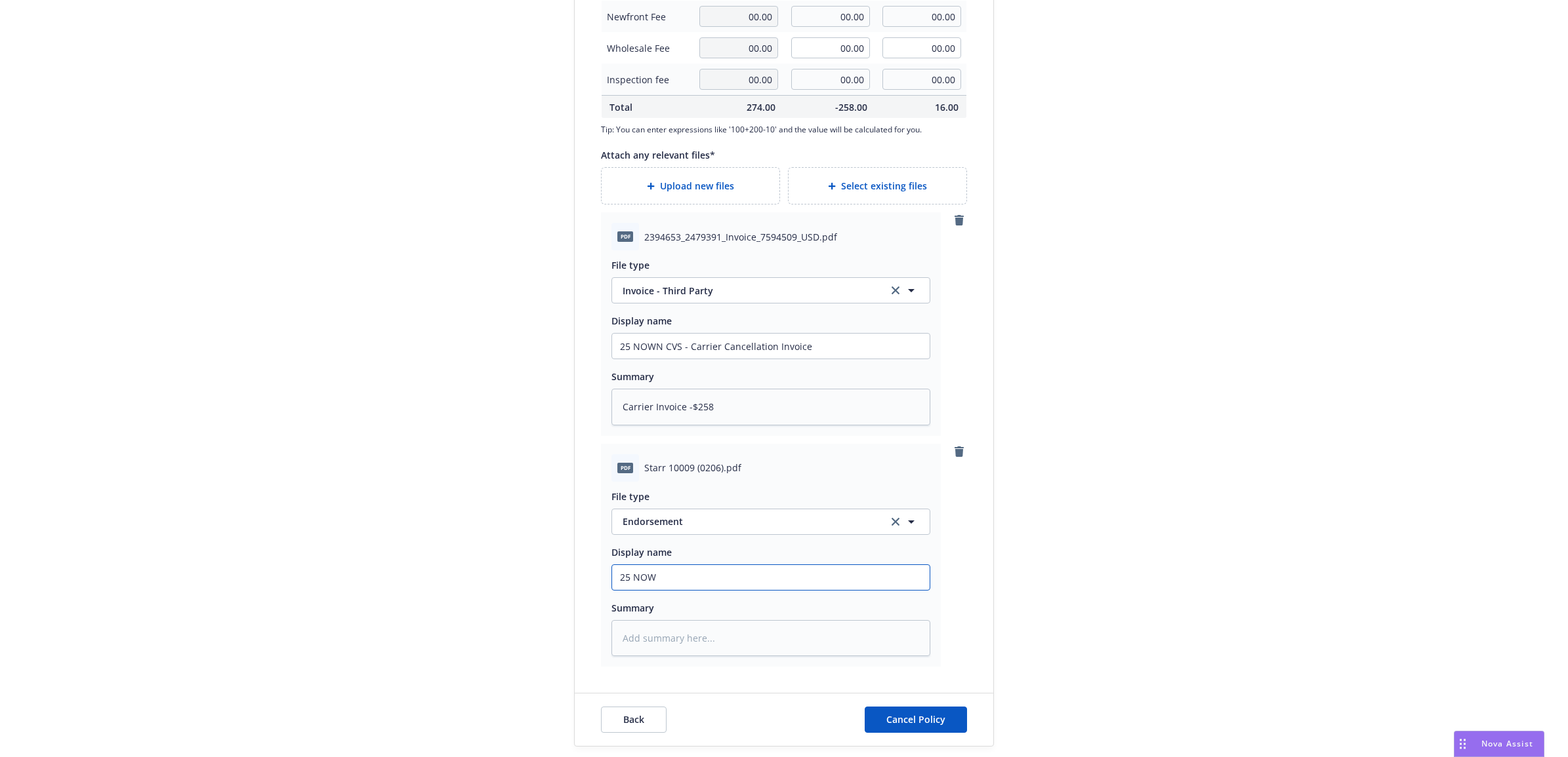
type input "25 NOWN"
type textarea "x"
type input "25 NOWN"
type textarea "x"
type input "25 NOWN C"
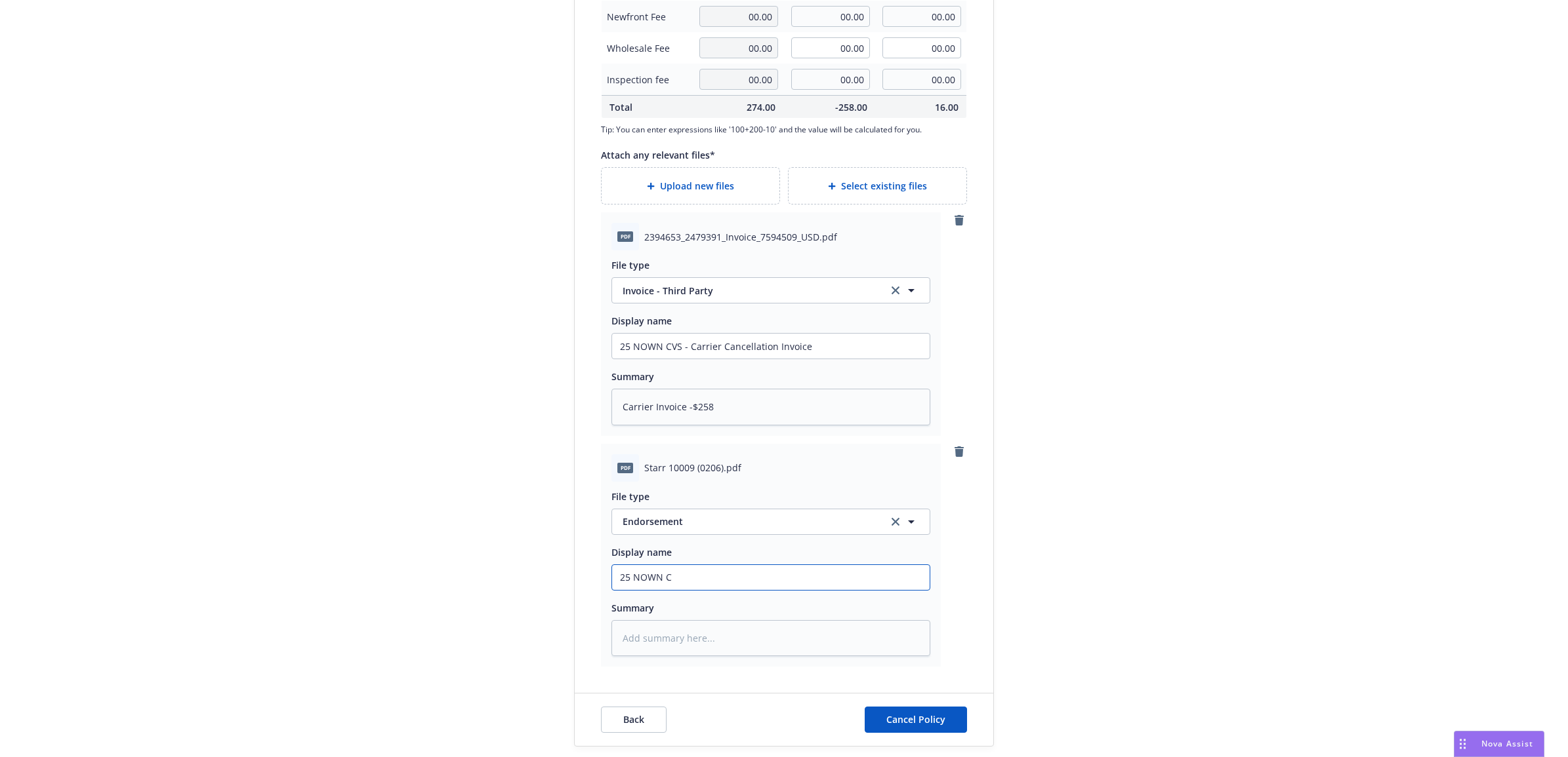
type textarea "x"
type input "25 NOWN CV"
type textarea "x"
type input "25 NOWN CVS"
type textarea "x"
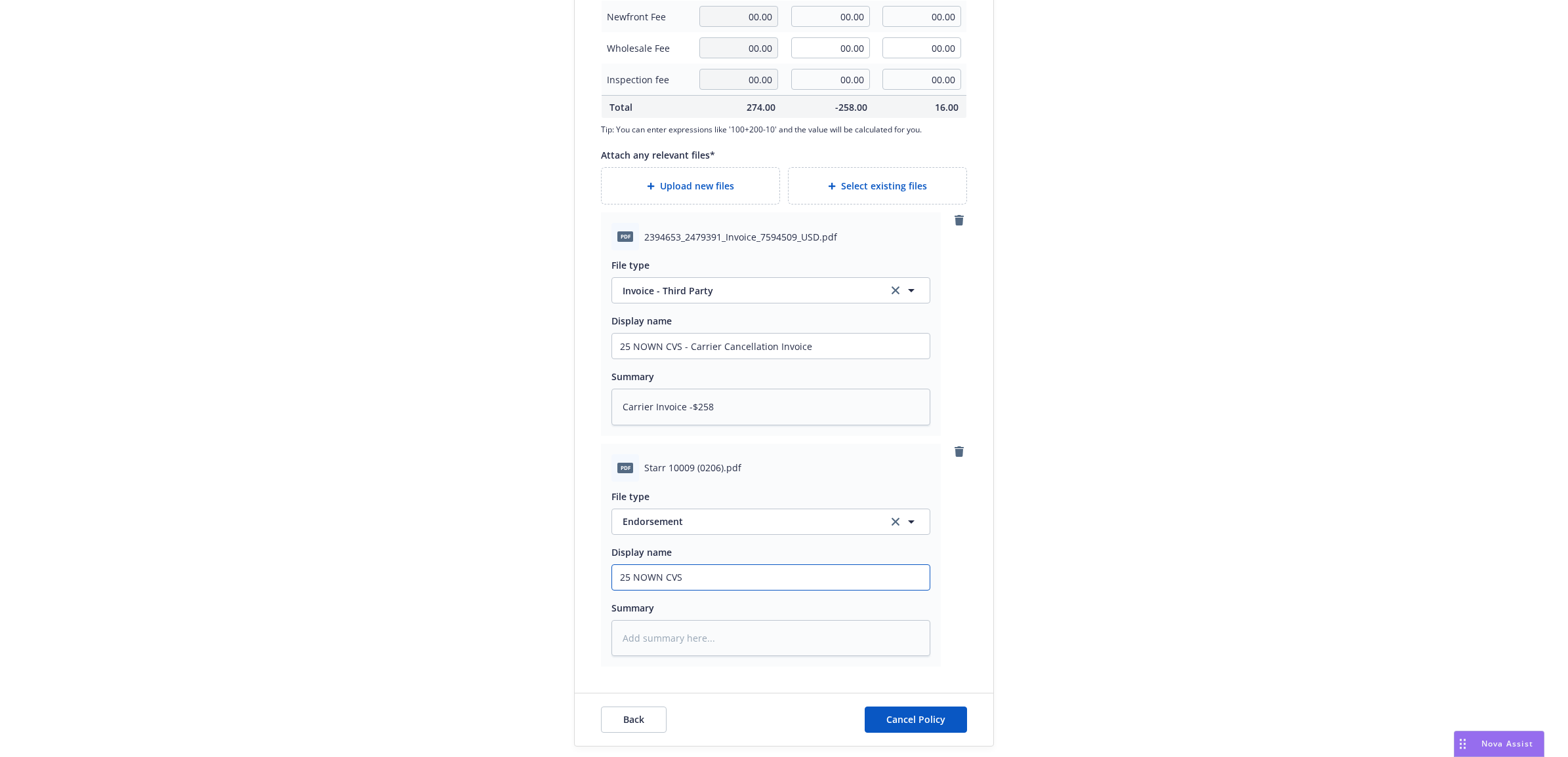
type input "25 NOWN CVS _"
type textarea "x"
type input "25 NOWN CVS _"
type textarea "x"
type input "25 NOWN CVS _ C"
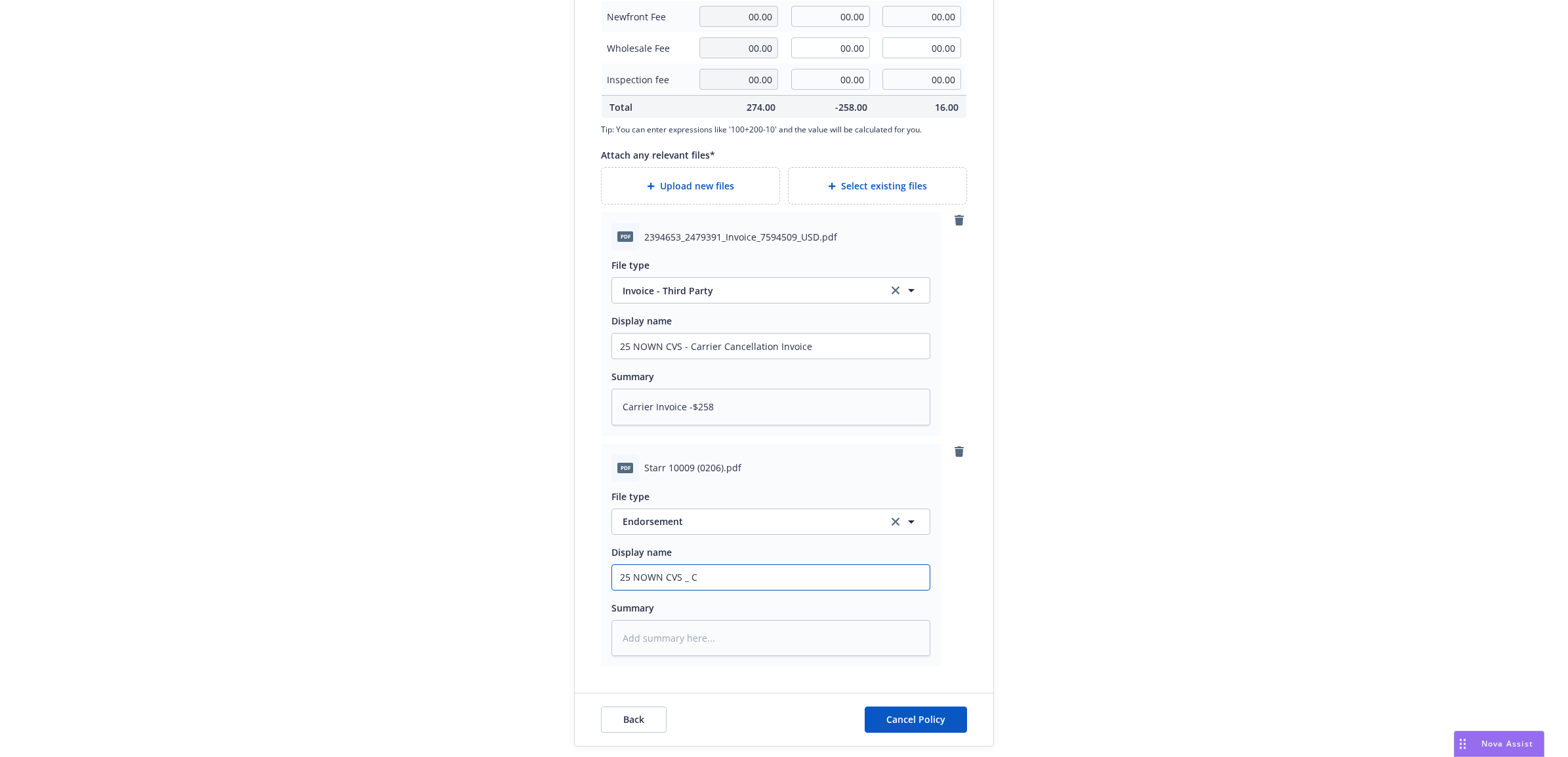
type textarea "x"
type input "25 NOWN CVS _"
type textarea "x"
type input "25 NOWN CVS _"
type textarea "x"
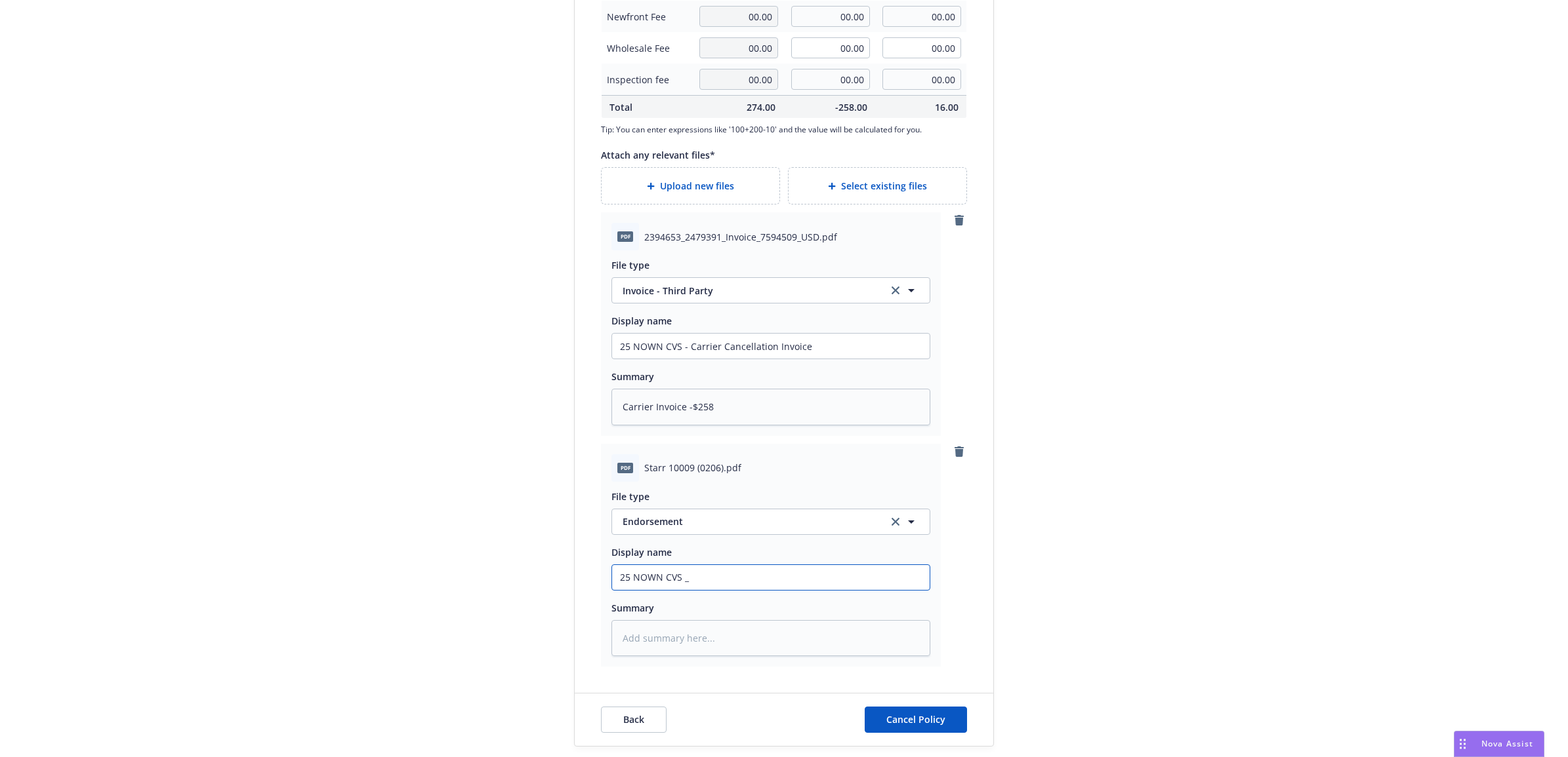
type input "25 NOWN CVS"
type textarea "x"
type input "25 NOWN CVS -"
type textarea "x"
type input "25 NOWN CVS -"
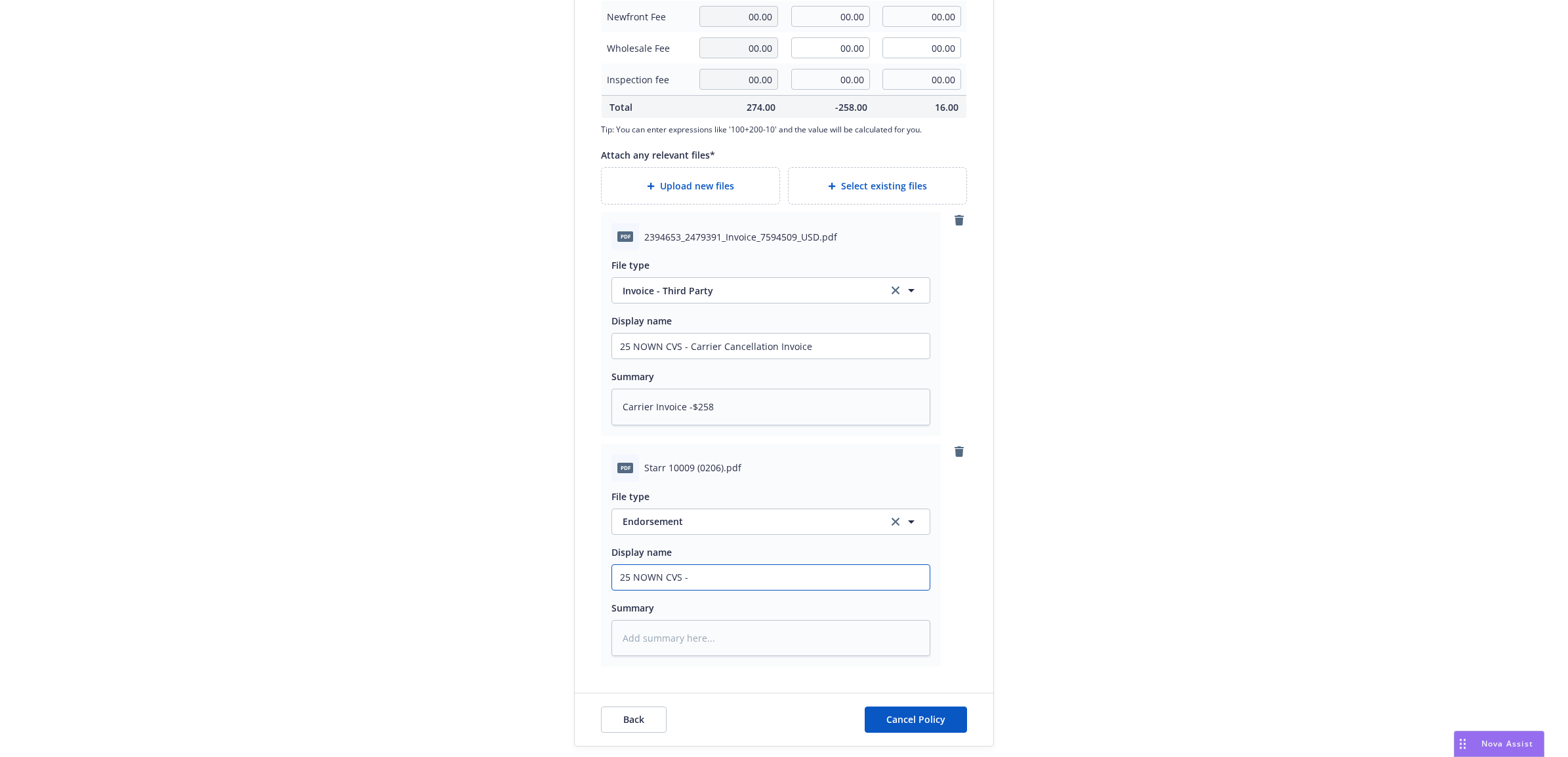
type textarea "x"
type input "25 NOWN CVS - C"
type textarea "x"
type input "25 NOWN CVS - Ca"
type textarea "x"
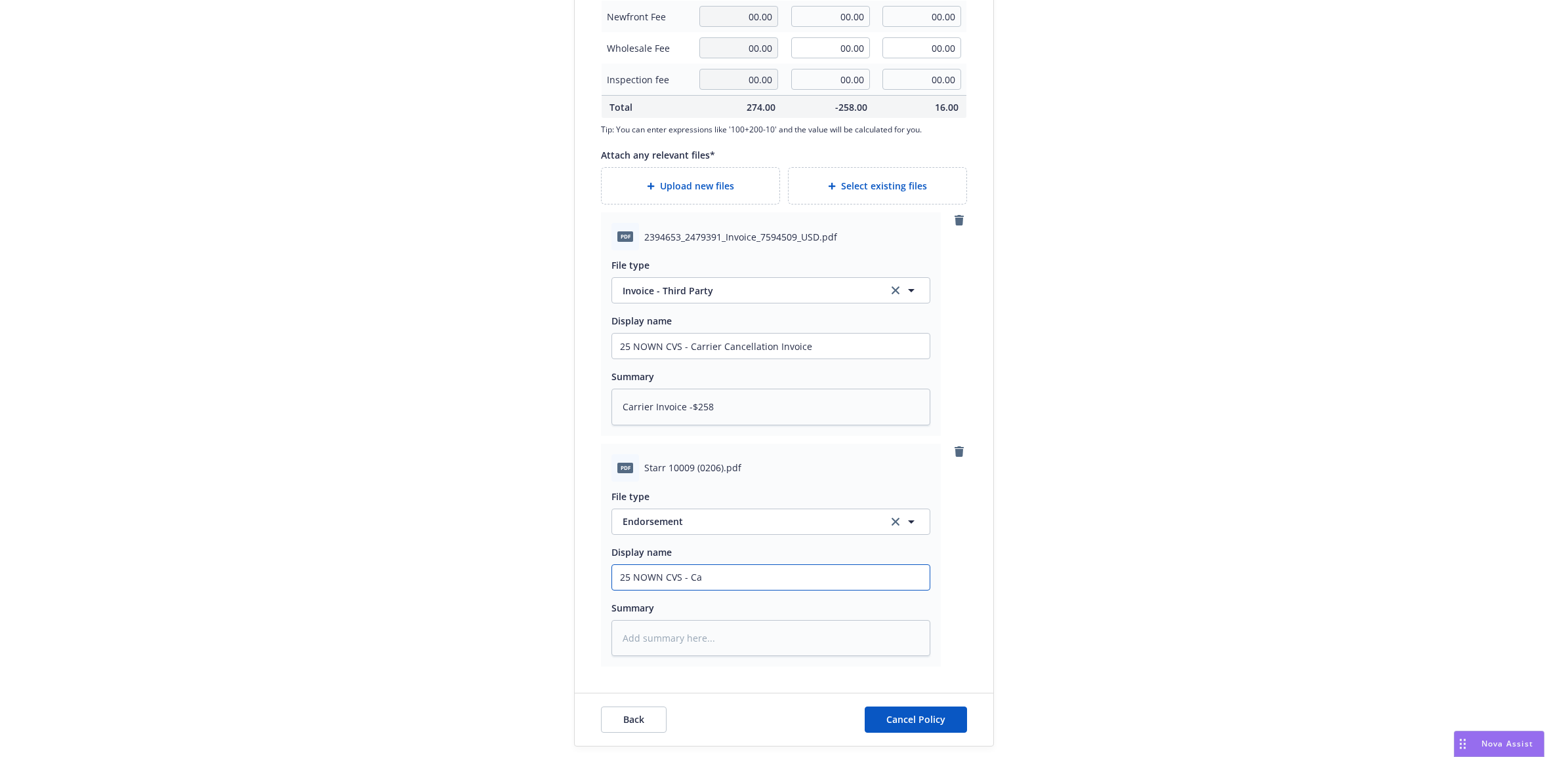
type input "25 NOWN CVS - Car"
type textarea "x"
type input "25 NOWN CVS - [PERSON_NAME]"
type textarea "x"
type input "25 NOWN CVS - [PERSON_NAME]"
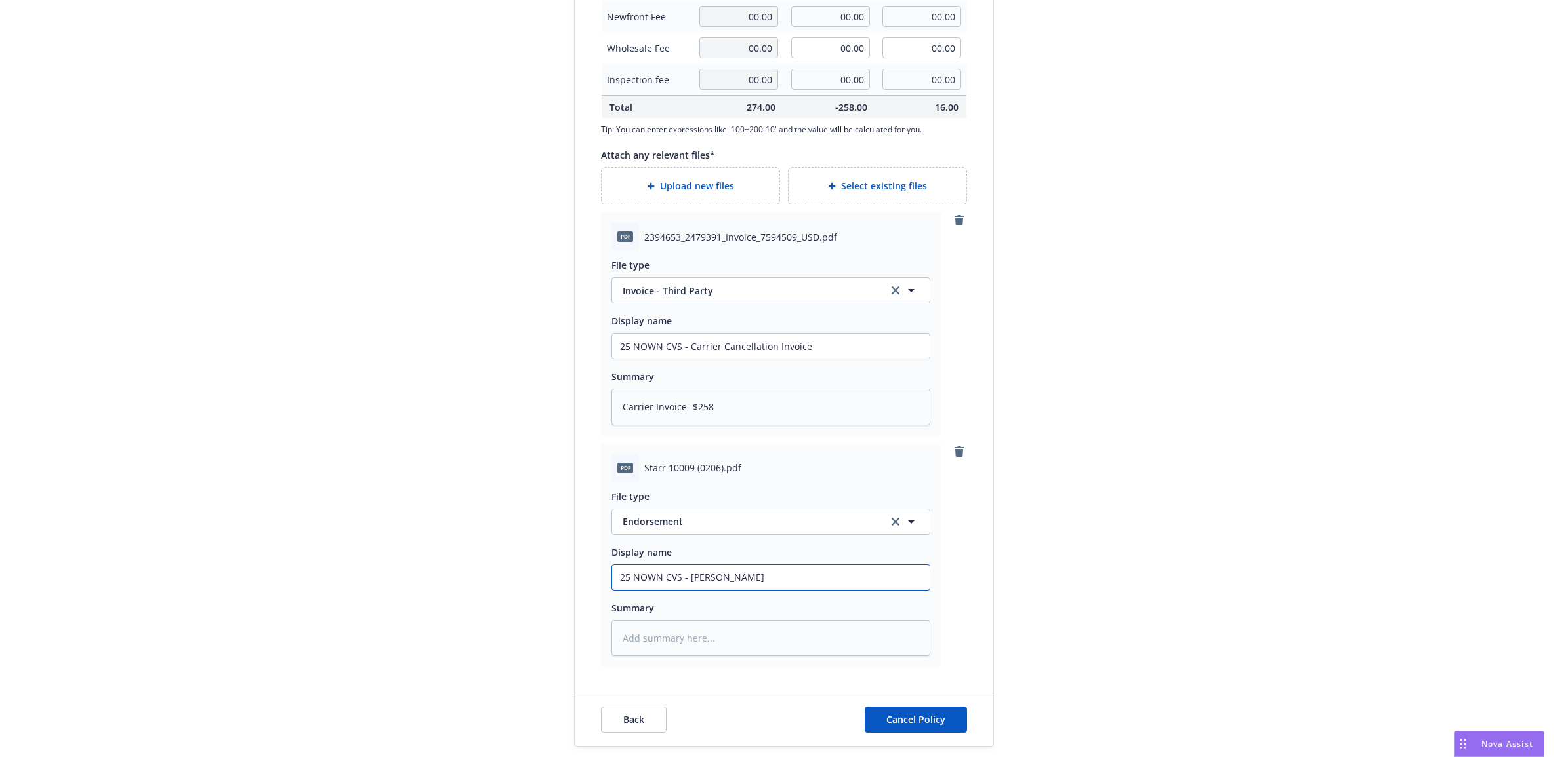
type textarea "x"
type input "25 NOWN CVS - [PERSON_NAME]"
type textarea "x"
type input "25 NOWN CVS - Carrier"
type textarea "x"
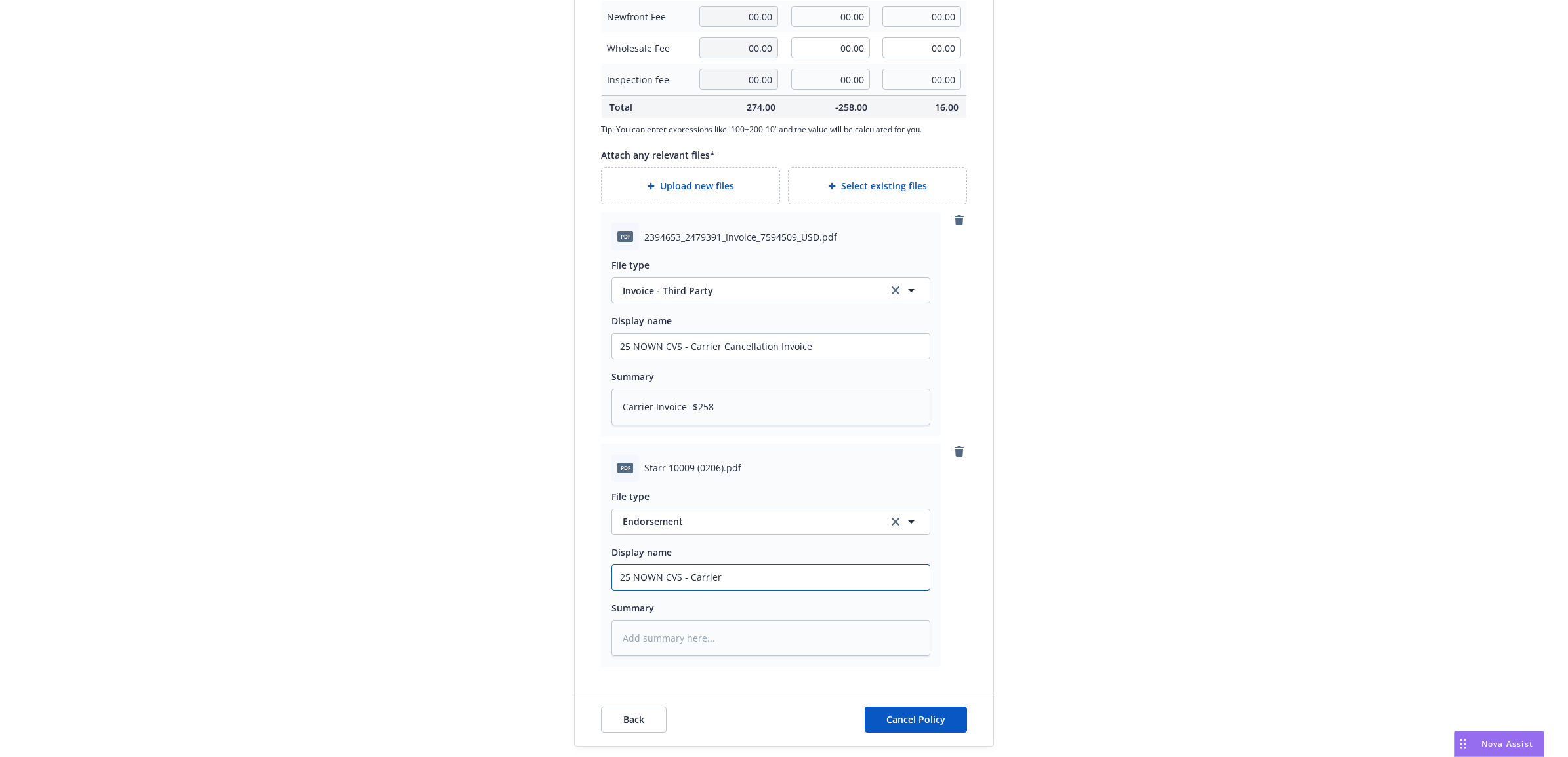
type input "25 NOWN CVS - Carrier"
type textarea "x"
type input "25 NOWN CVS - Carrier C"
type textarea "x"
type input "25 NOWN CVS - Carrier Ca"
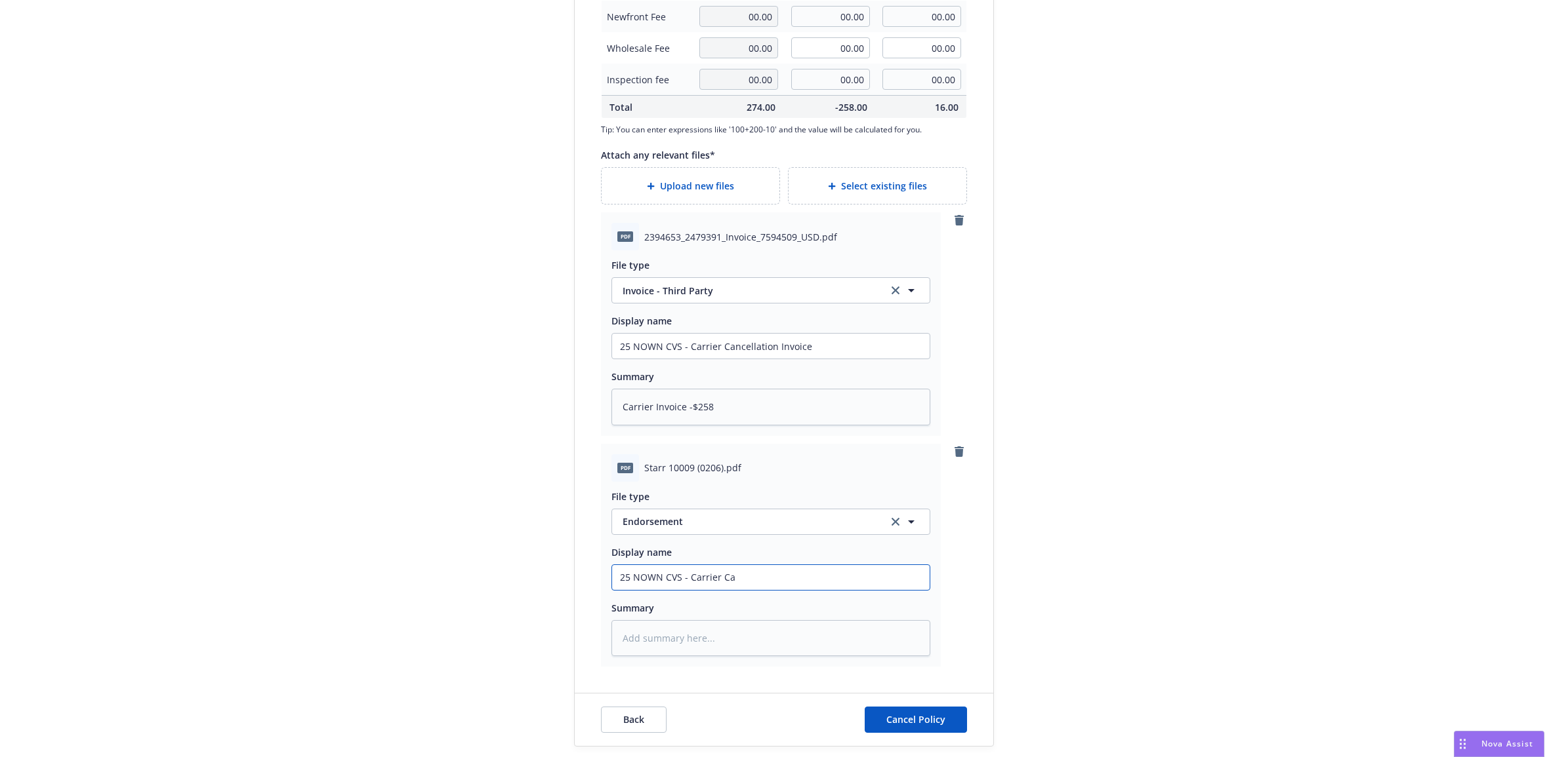
type textarea "x"
type input "25 NOWN CVS - Carrier Can"
type textarea "x"
type input "25 NOWN CVS - Carrier Canc"
type textarea "x"
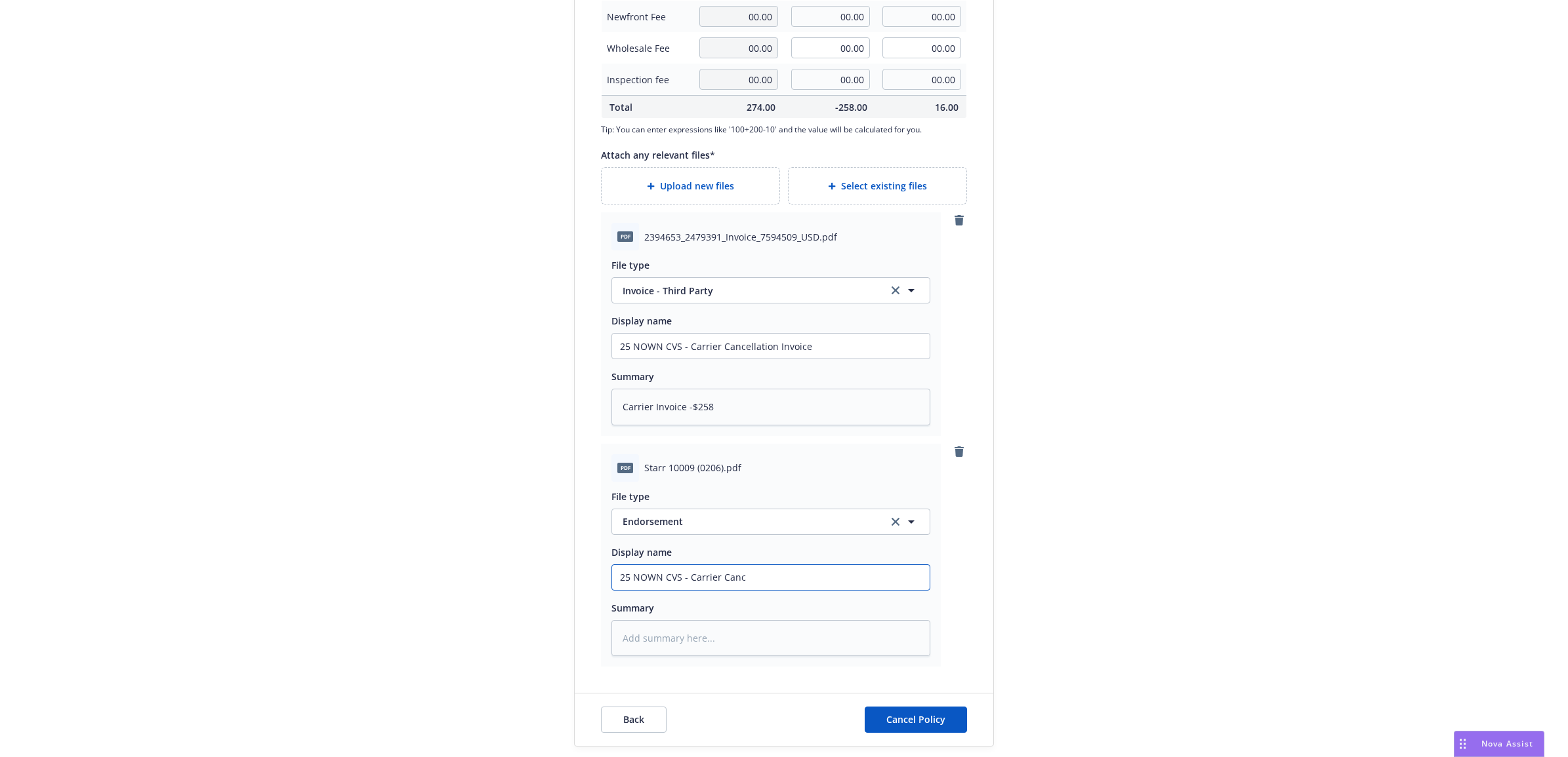
type input "25 NOWN CVS - Carrier Cance"
type textarea "x"
type input "25 NOWN CVS - Carrier Cancel"
type textarea "x"
type input "25 NOWN CVS - Carrier Cancell"
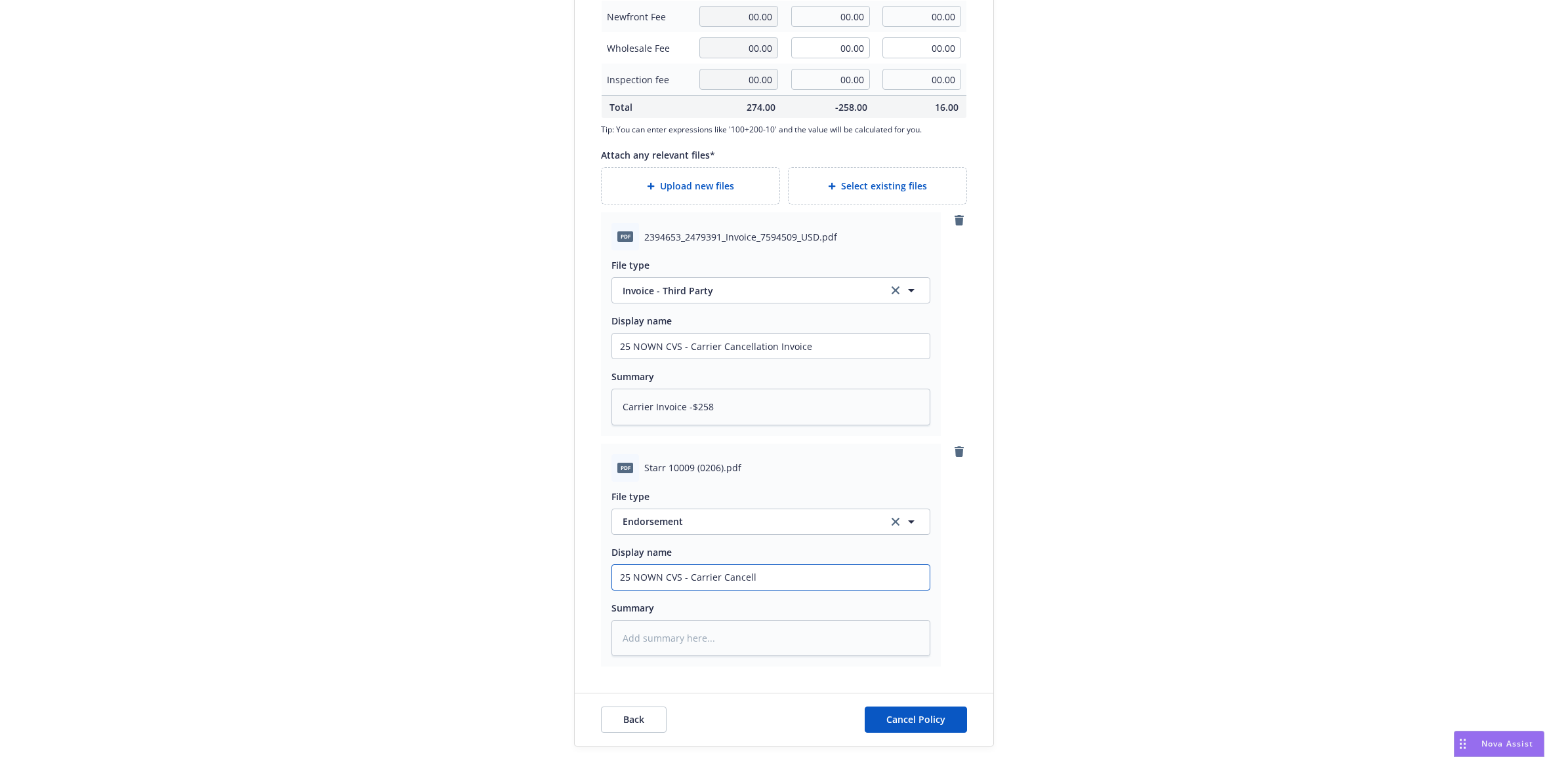
type textarea "x"
type input "25 NOWN CVS - Carrier Cancella"
type textarea "x"
type input "25 NOWN CVS - Carrier Cancellat"
drag, startPoint x: 629, startPoint y: 566, endPoint x: 523, endPoint y: 556, distance: 106.5
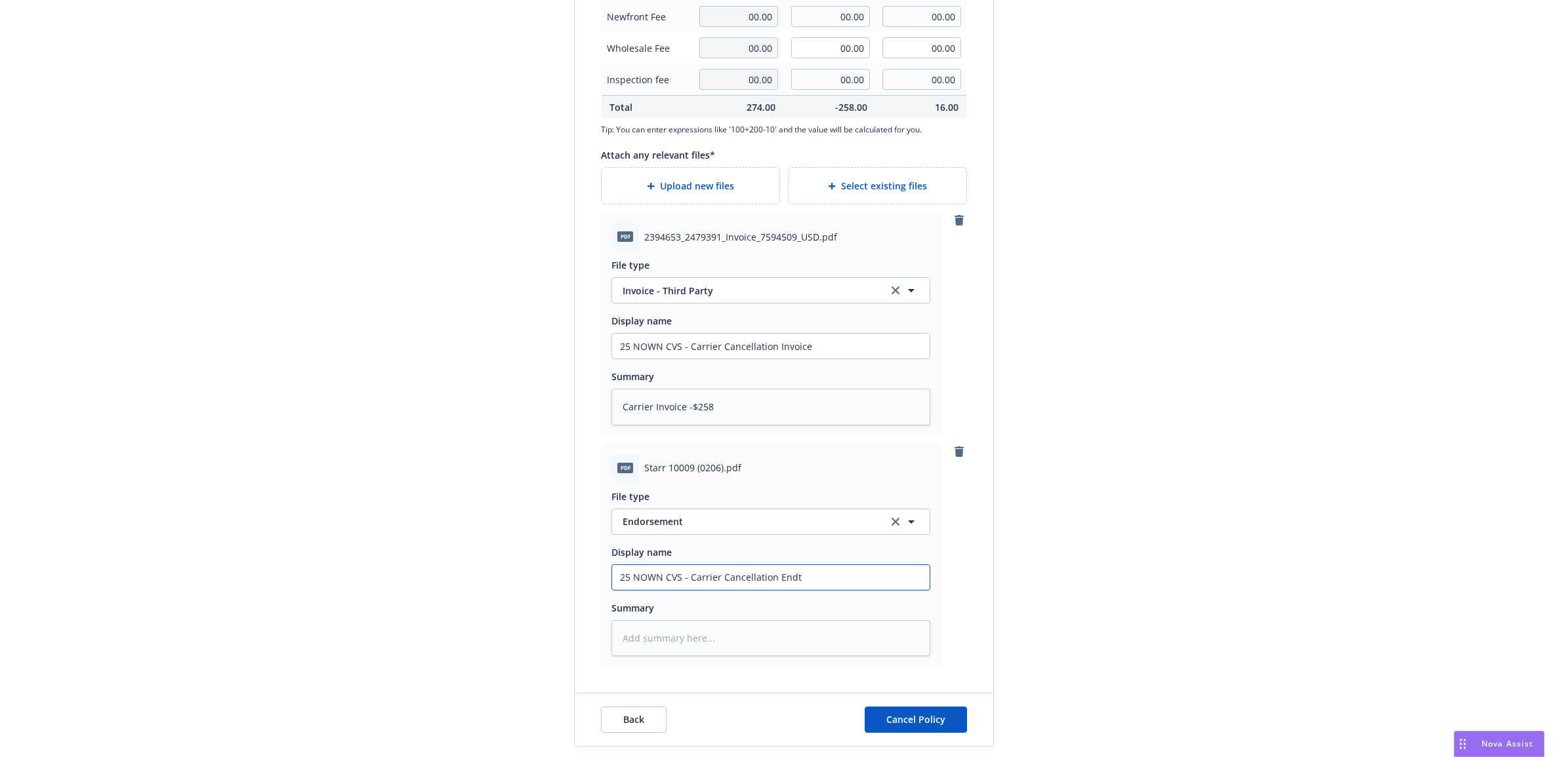
click at [512, 559] on div "Create a policy change for the NOC [PERSON_NAME] - Non Owned Aircraft Liability…" at bounding box center [784, 76] width 1568 height 1361
paste textarea "25 NOWN CVS - Carrier Cancellation Endt"
click at [890, 710] on button "Cancel Policy" at bounding box center [916, 720] width 102 height 27
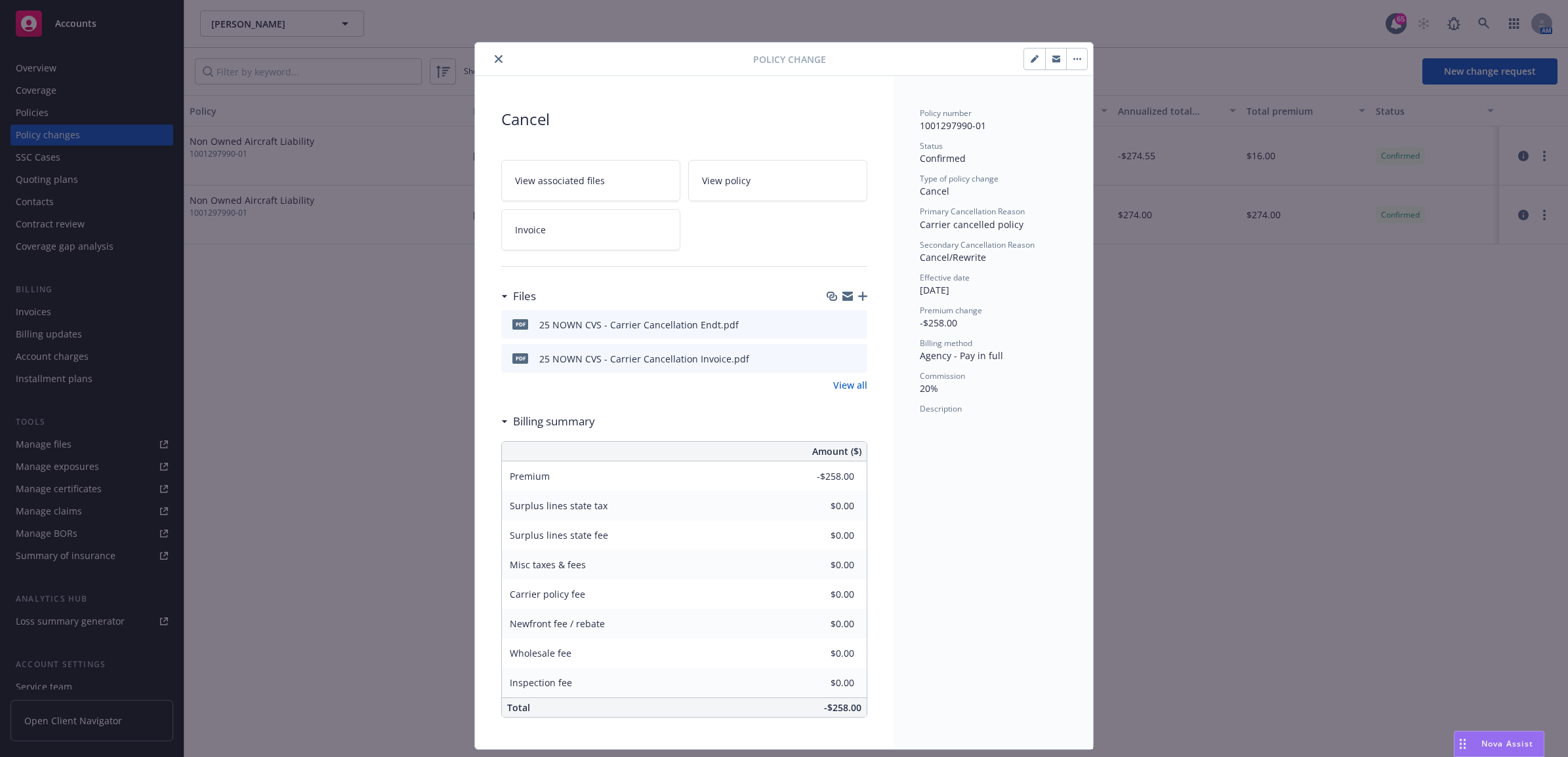
click at [495, 61] on icon "close" at bounding box center [499, 59] width 8 height 8
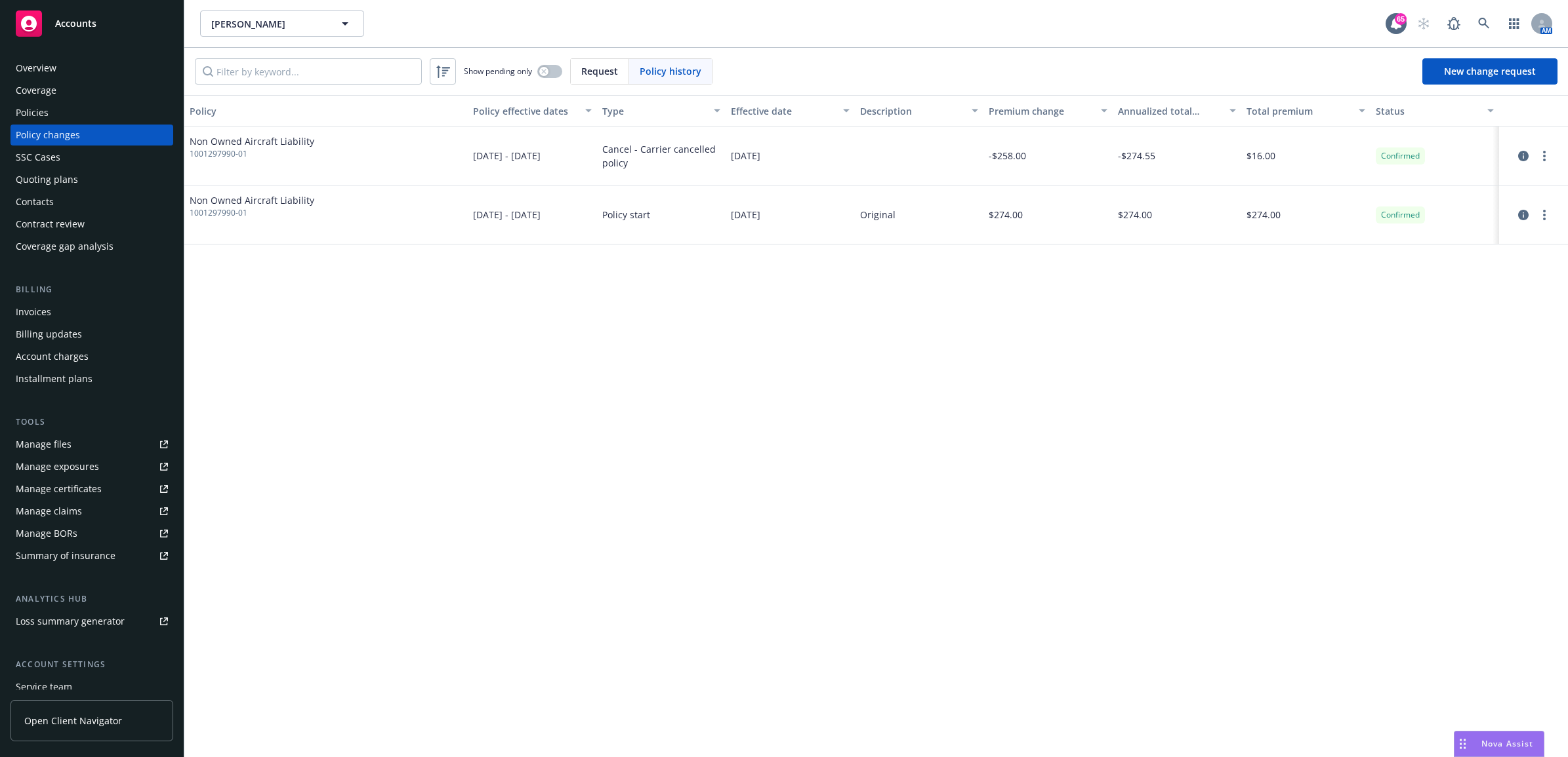
click at [23, 313] on div "Invoices" at bounding box center [33, 312] width 35 height 21
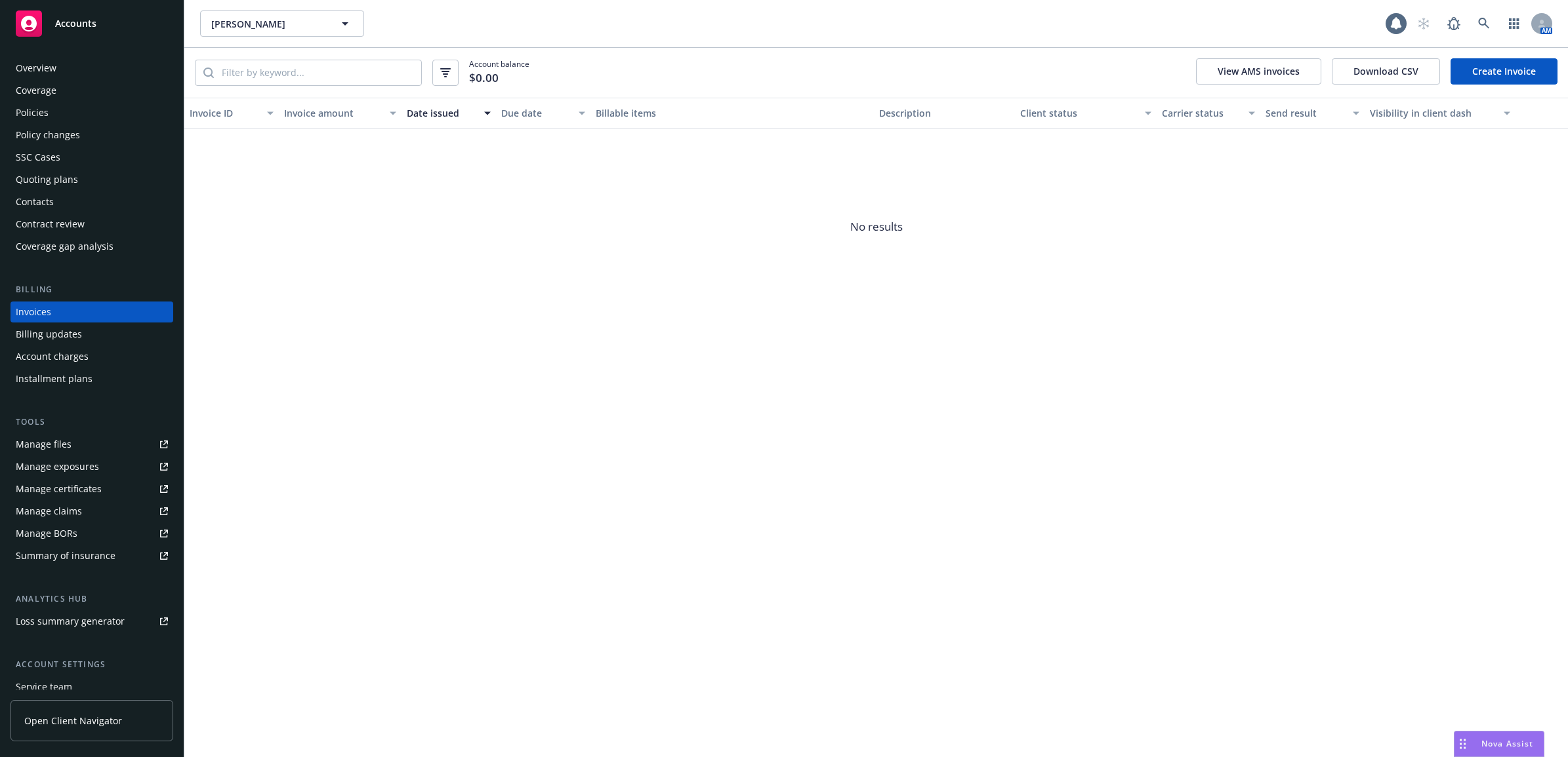
click at [1486, 63] on link "Create Invoice" at bounding box center [1504, 72] width 107 height 27
